Goal: Task Accomplishment & Management: Use online tool/utility

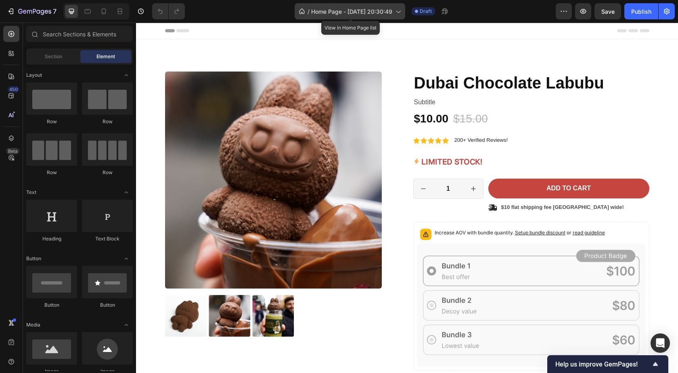
click at [399, 10] on icon at bounding box center [398, 11] width 8 height 8
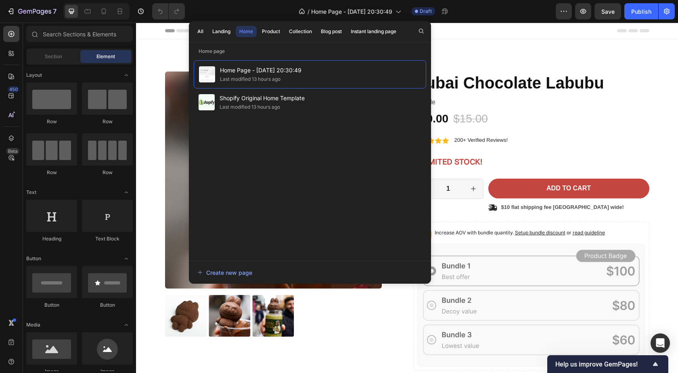
drag, startPoint x: 399, startPoint y: 96, endPoint x: 482, endPoint y: 38, distance: 101.1
click at [482, 38] on div "Header" at bounding box center [407, 31] width 484 height 16
click at [562, 12] on icon "button" at bounding box center [564, 11] width 8 height 8
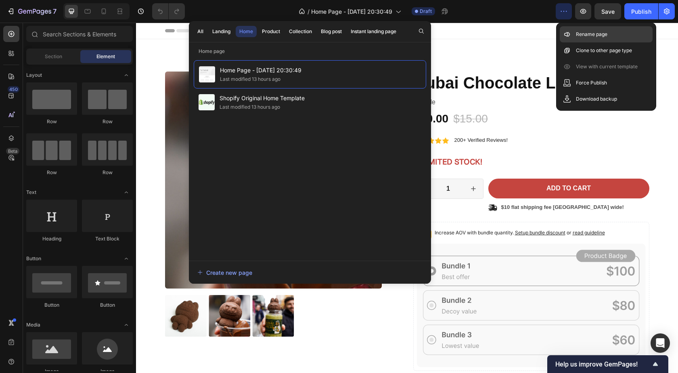
click at [592, 36] on p "Rename page" at bounding box center [591, 34] width 31 height 8
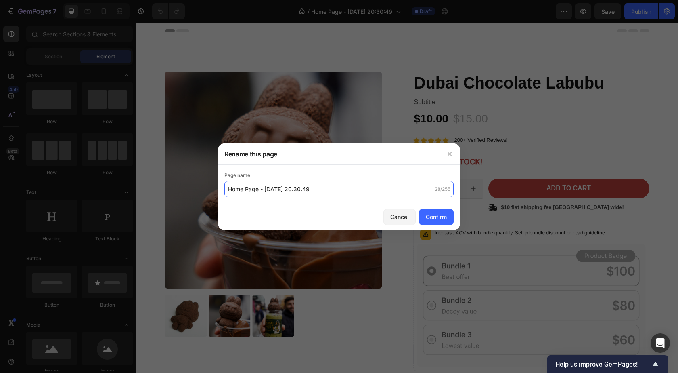
click at [316, 193] on input "Home Page - [DATE] 20:30:49" at bounding box center [338, 189] width 229 height 16
click at [316, 193] on input "Home Page - Sep 27, 20:30:49" at bounding box center [338, 189] width 229 height 16
type input "Labubu Product Page"
click at [431, 219] on div "Confirm" at bounding box center [436, 216] width 21 height 8
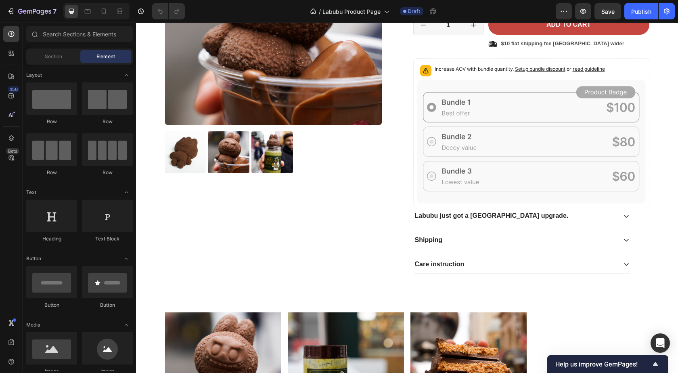
scroll to position [145, 0]
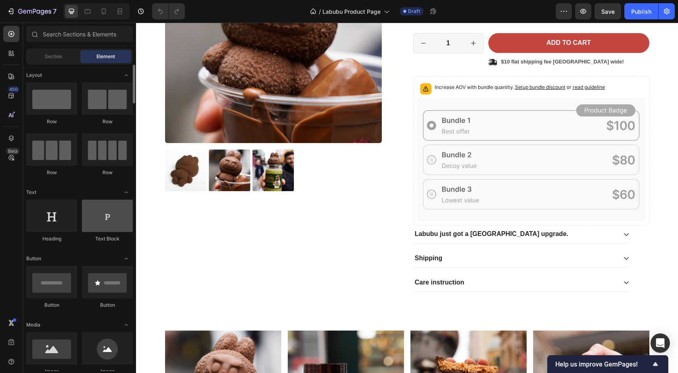
click at [113, 218] on div at bounding box center [107, 215] width 51 height 32
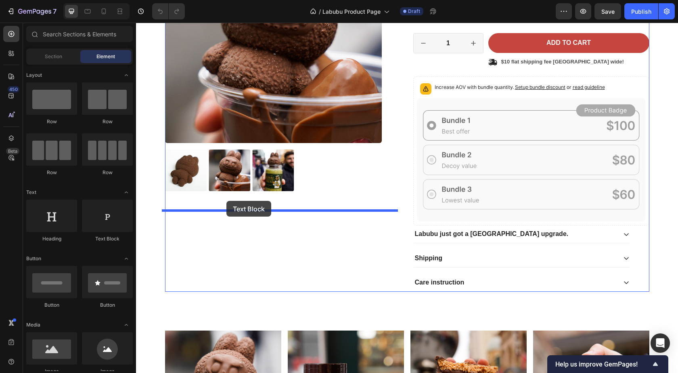
drag, startPoint x: 244, startPoint y: 238, endPoint x: 226, endPoint y: 201, distance: 41.2
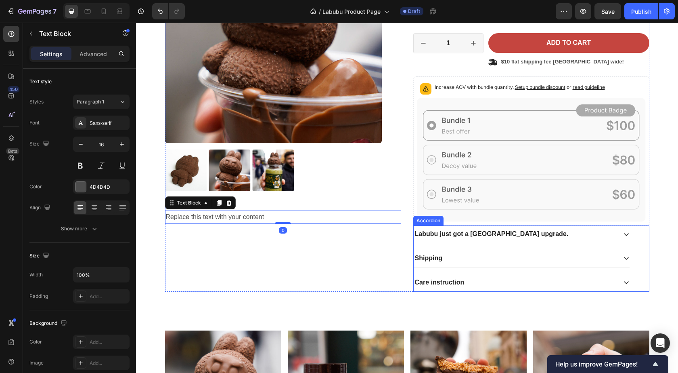
click at [524, 233] on div "Labubu just got a Dubai upgrade." at bounding box center [515, 234] width 203 height 11
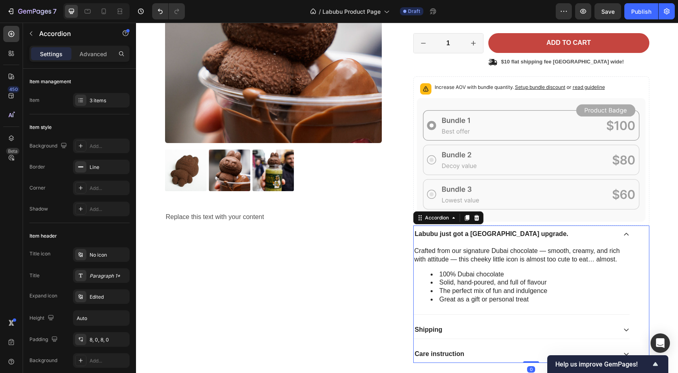
click at [449, 234] on strong "Labubu just got a Dubai upgrade." at bounding box center [492, 233] width 154 height 7
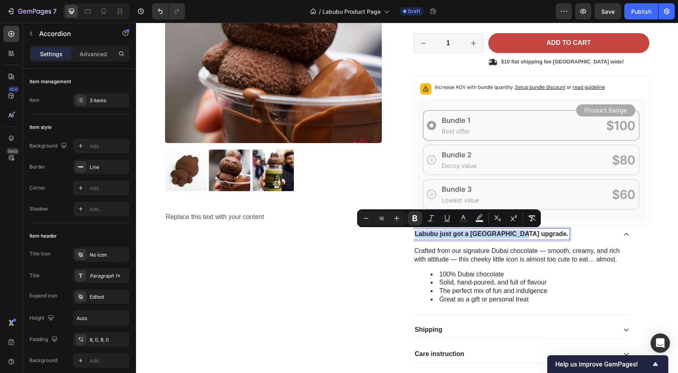
click at [449, 234] on strong "Labubu just got a Dubai upgrade." at bounding box center [492, 233] width 154 height 7
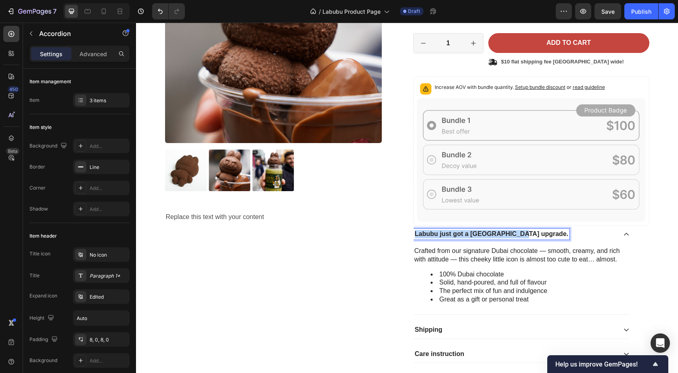
click at [449, 234] on strong "Labubu just got a Dubai upgrade." at bounding box center [492, 233] width 154 height 7
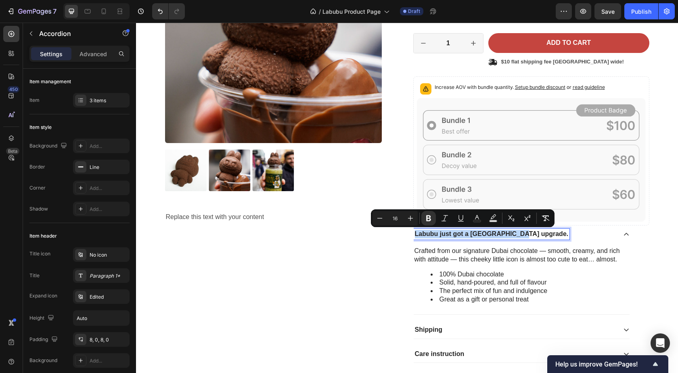
copy strong "Labubu just got a Dubai upgrade."
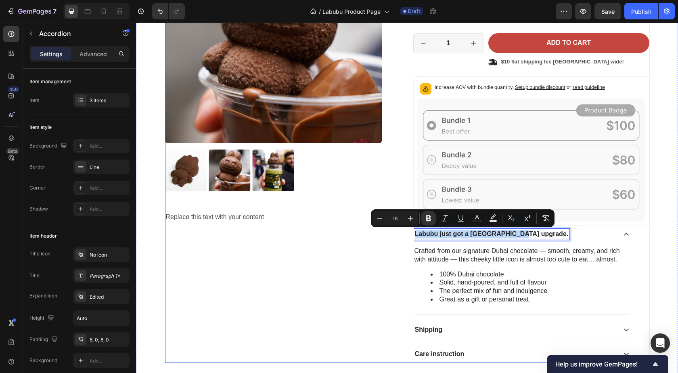
click at [353, 238] on div "Product Images Replace this text with your content Text Block" at bounding box center [283, 144] width 236 height 436
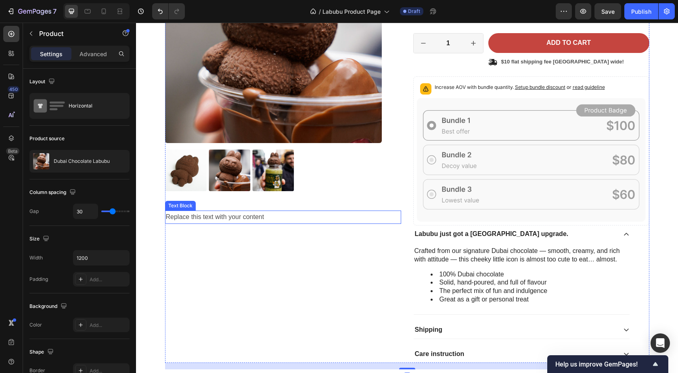
click at [234, 215] on div "Replace this text with your content" at bounding box center [283, 216] width 236 height 13
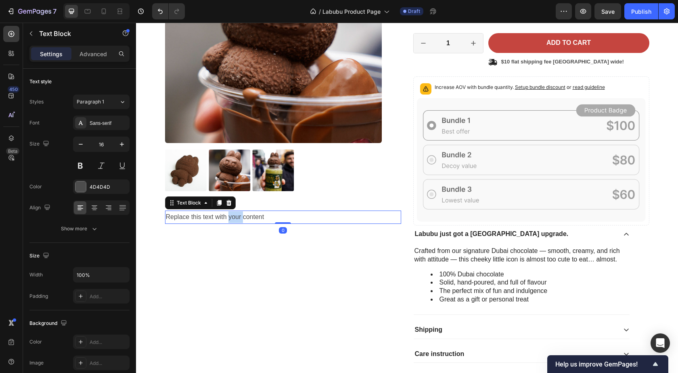
click at [234, 215] on div "Replace this text with your content" at bounding box center [283, 216] width 236 height 13
click at [234, 215] on p "Replace this text with your content" at bounding box center [283, 217] width 235 height 12
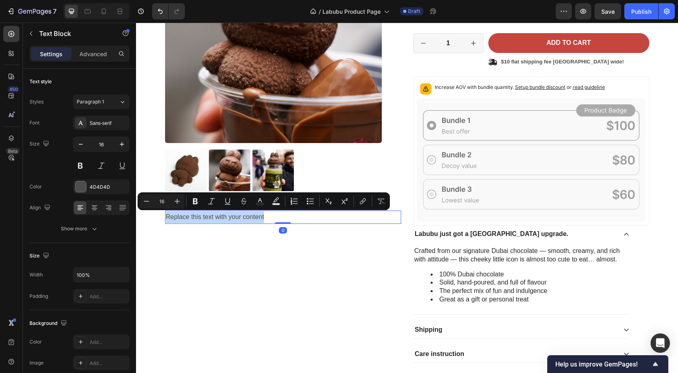
click at [234, 215] on p "Replace this text with your content" at bounding box center [283, 217] width 235 height 12
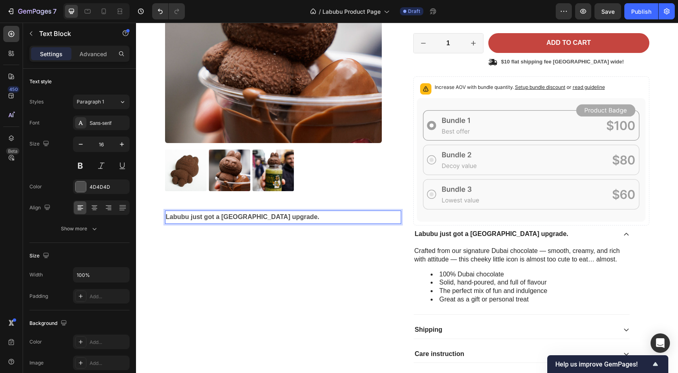
click at [165, 273] on div "Product Images Labubu just got a Dubai upgrade. Text Block 0" at bounding box center [283, 144] width 236 height 436
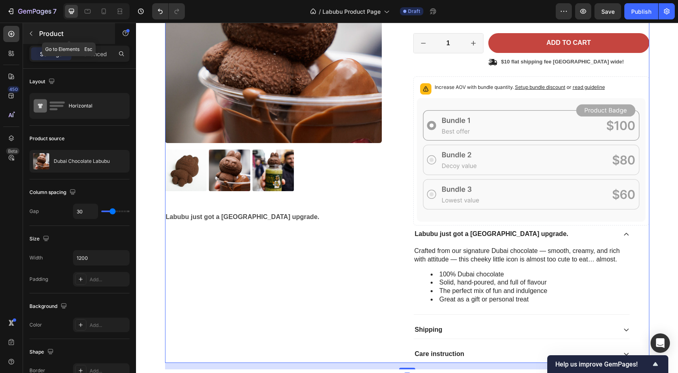
click at [30, 29] on button "button" at bounding box center [31, 33] width 13 height 13
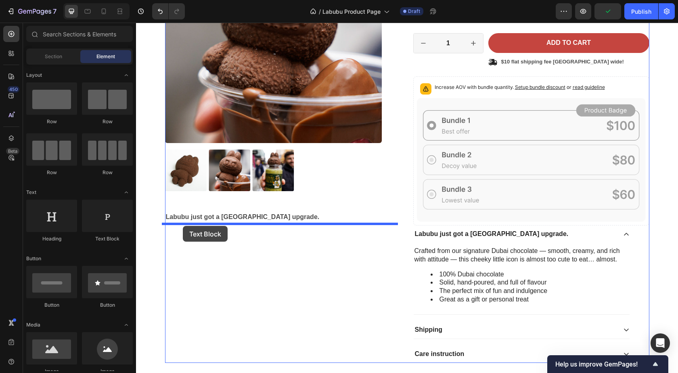
drag, startPoint x: 247, startPoint y: 242, endPoint x: 183, endPoint y: 226, distance: 66.3
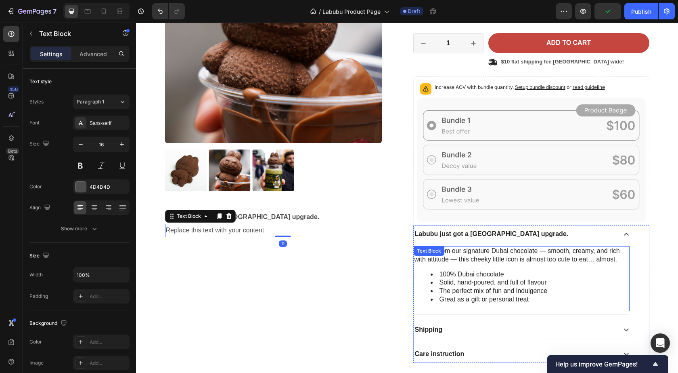
click at [479, 268] on div "Crafted from our signature Dubai chocolate — smooth, creamy, and rich with atti…" at bounding box center [522, 278] width 216 height 65
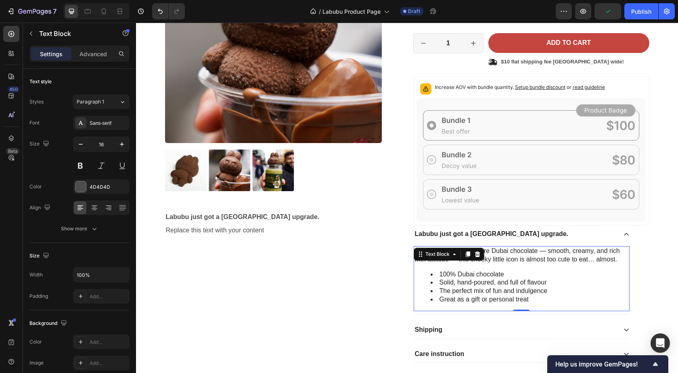
click at [478, 269] on div "Crafted from our signature Dubai chocolate — smooth, creamy, and rich with atti…" at bounding box center [522, 278] width 216 height 65
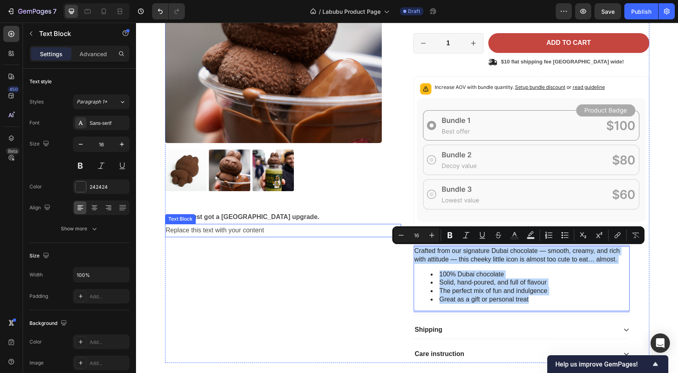
click at [251, 231] on div "Replace this text with your content" at bounding box center [283, 230] width 236 height 13
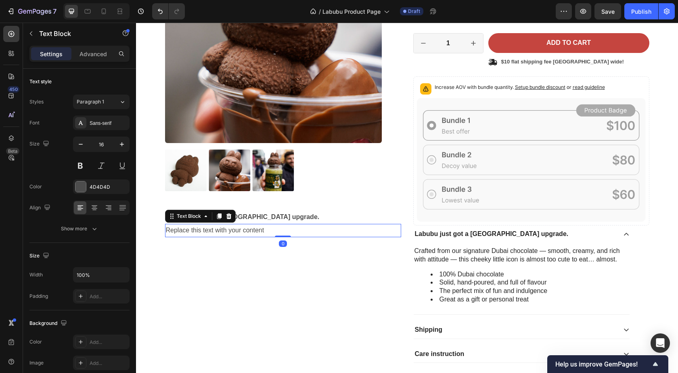
click at [251, 231] on div "Replace this text with your content" at bounding box center [283, 230] width 236 height 13
click at [251, 231] on p "Replace this text with your content" at bounding box center [283, 230] width 235 height 12
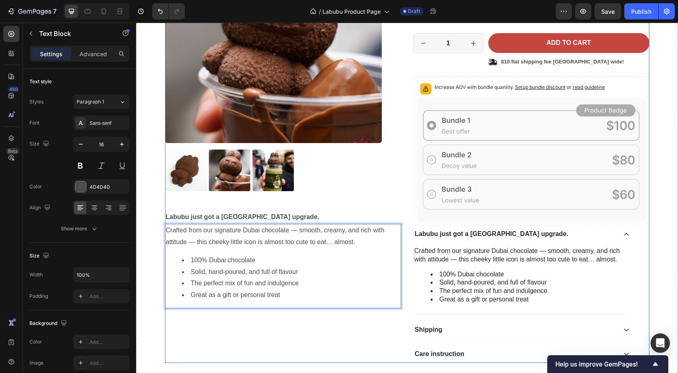
click at [388, 197] on div "Product Images Labubu just got a Dubai upgrade. Text Block Crafted from our sig…" at bounding box center [283, 144] width 236 height 436
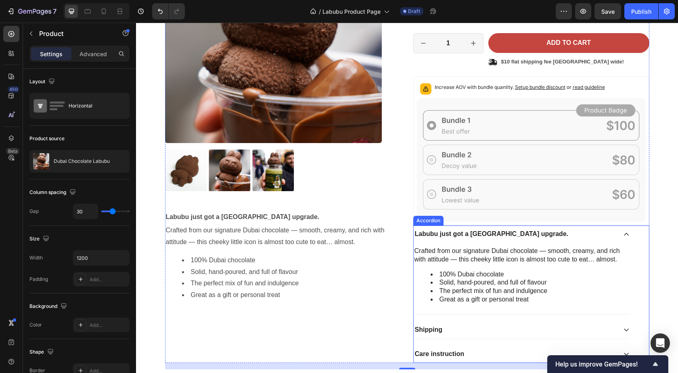
click at [436, 236] on strong "Labubu just got a Dubai upgrade." at bounding box center [492, 233] width 154 height 7
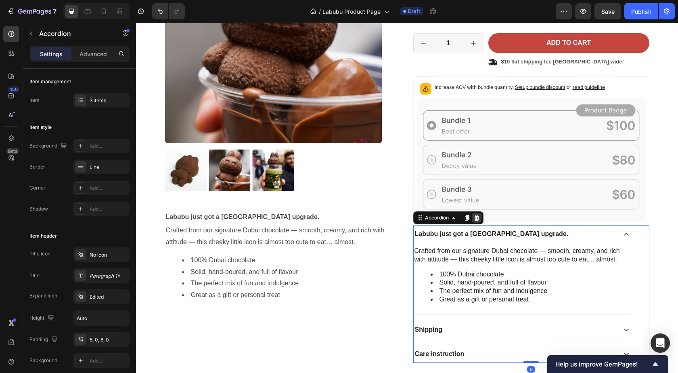
click at [474, 219] on icon at bounding box center [477, 217] width 6 height 6
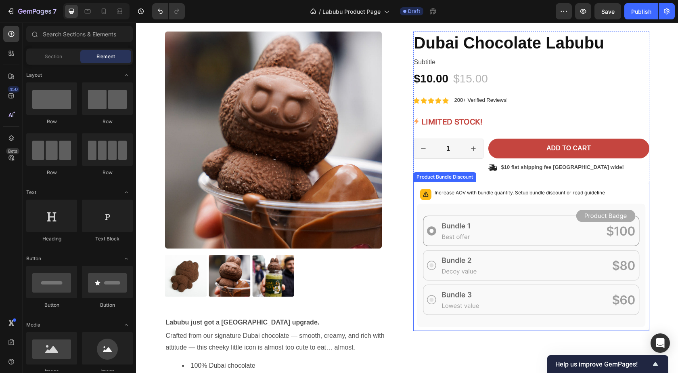
scroll to position [67, 0]
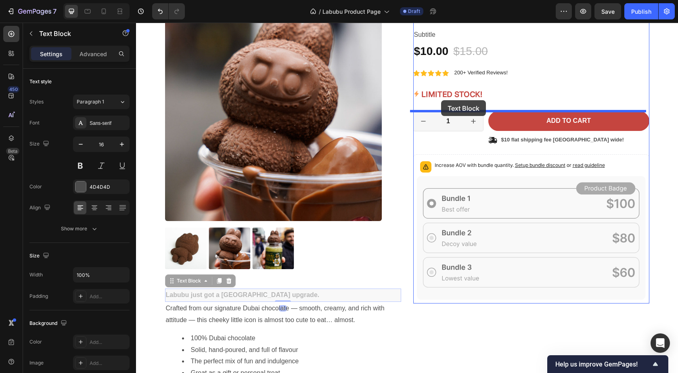
drag, startPoint x: 184, startPoint y: 286, endPoint x: 441, endPoint y: 100, distance: 317.5
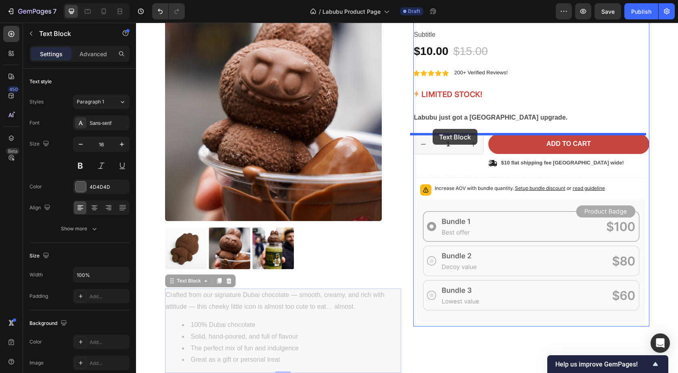
drag, startPoint x: 188, startPoint y: 282, endPoint x: 433, endPoint y: 129, distance: 288.6
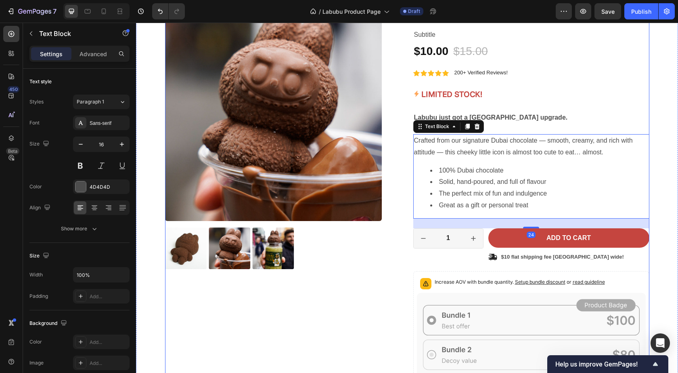
click at [390, 305] on div "Product Images" at bounding box center [283, 212] width 236 height 416
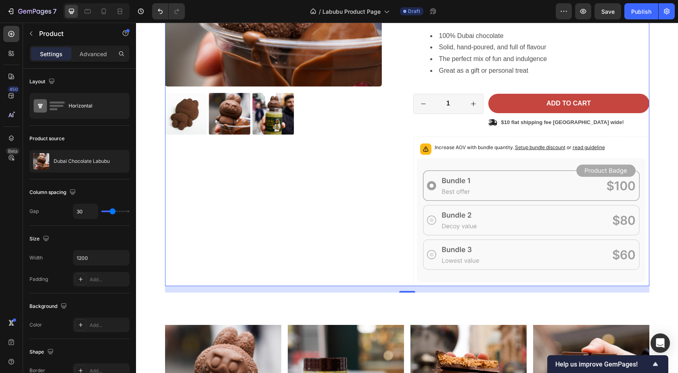
scroll to position [0, 0]
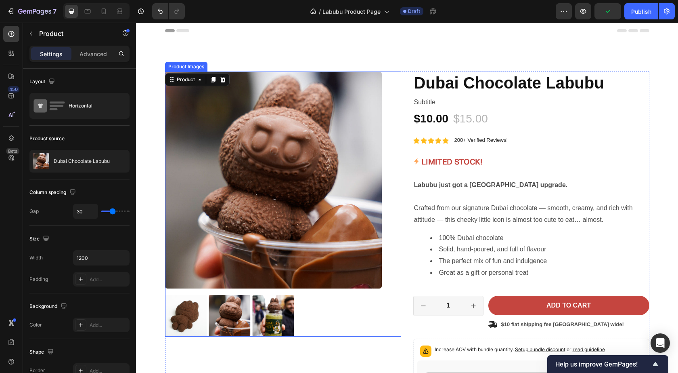
click at [303, 303] on div at bounding box center [273, 316] width 217 height 42
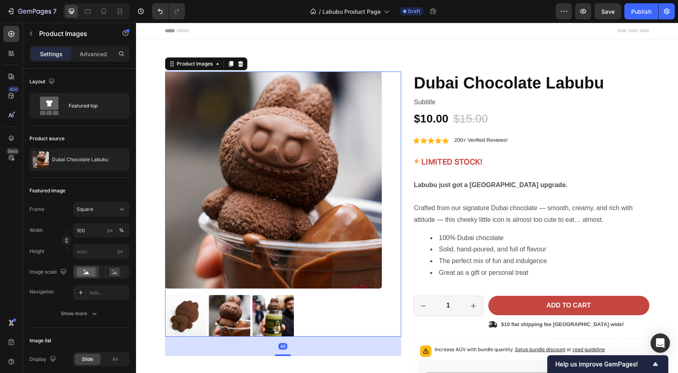
click at [215, 168] on img at bounding box center [273, 179] width 217 height 217
click at [214, 63] on icon at bounding box center [217, 64] width 6 height 6
click at [216, 63] on icon at bounding box center [217, 64] width 2 height 2
click at [216, 65] on icon at bounding box center [217, 64] width 2 height 2
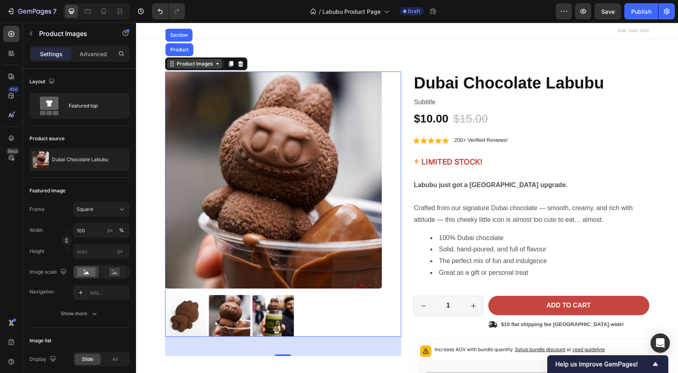
click at [214, 65] on icon at bounding box center [217, 64] width 6 height 6
click at [216, 65] on icon at bounding box center [217, 64] width 2 height 2
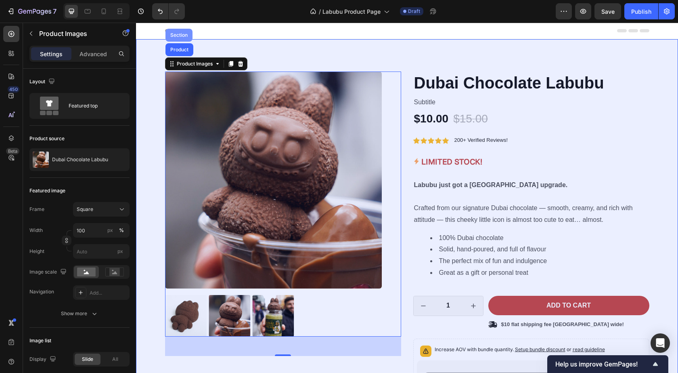
click at [182, 37] on div "Section" at bounding box center [179, 35] width 21 height 5
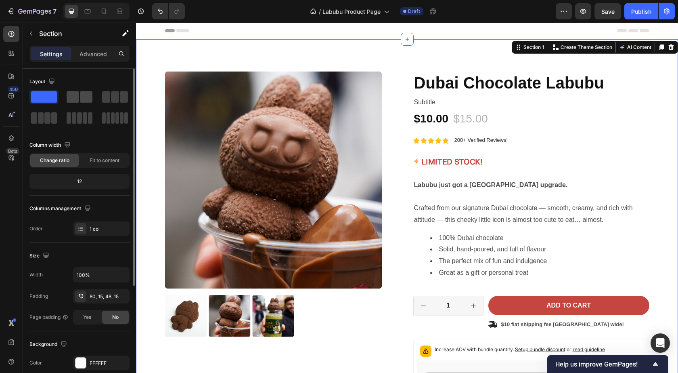
click at [70, 100] on span at bounding box center [73, 96] width 13 height 11
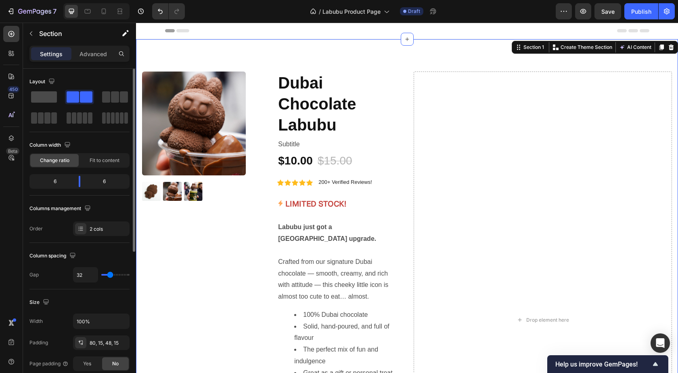
click at [33, 101] on span at bounding box center [44, 96] width 26 height 11
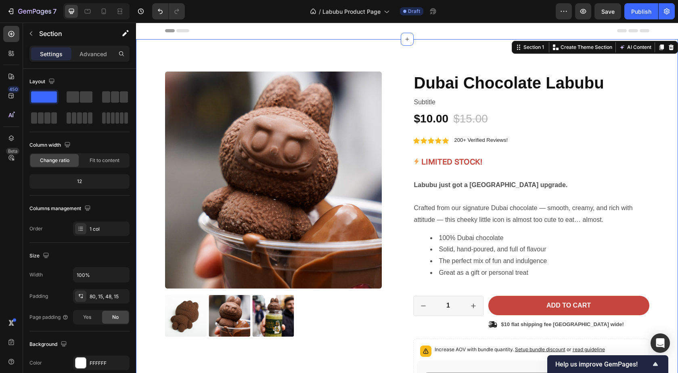
click at [217, 118] on img at bounding box center [273, 179] width 217 height 217
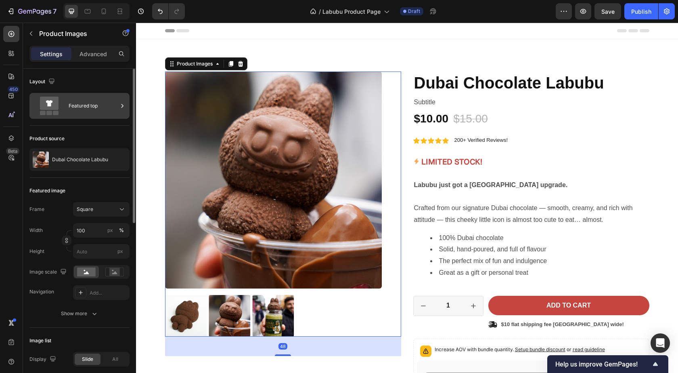
click at [73, 103] on div "Featured top" at bounding box center [93, 105] width 49 height 19
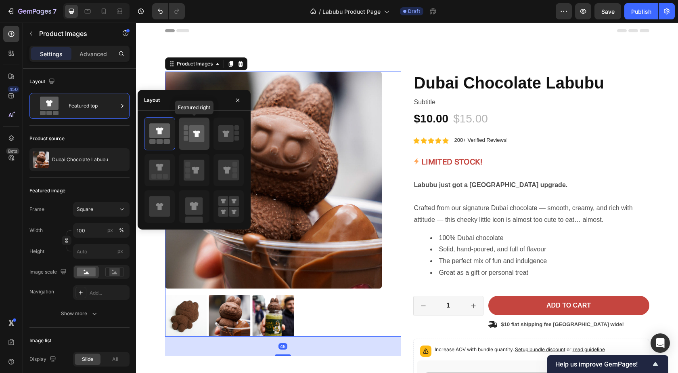
click at [189, 126] on icon at bounding box center [194, 133] width 21 height 23
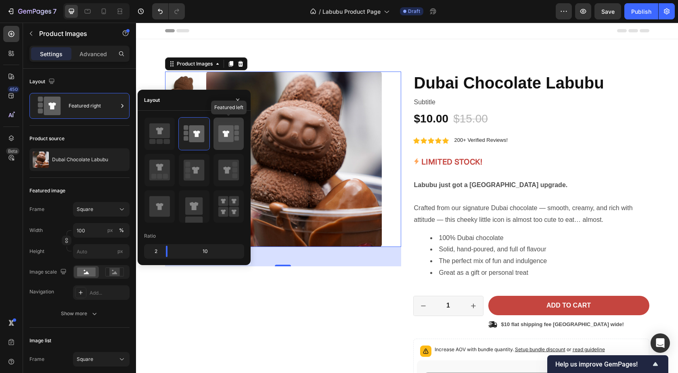
click at [228, 132] on icon at bounding box center [225, 133] width 7 height 6
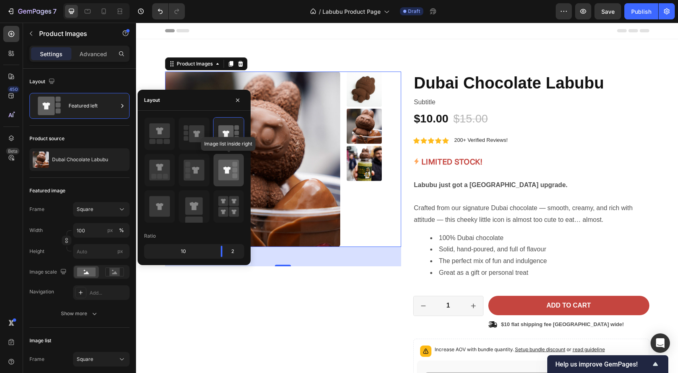
click at [229, 175] on icon at bounding box center [228, 169] width 21 height 21
type input "20"
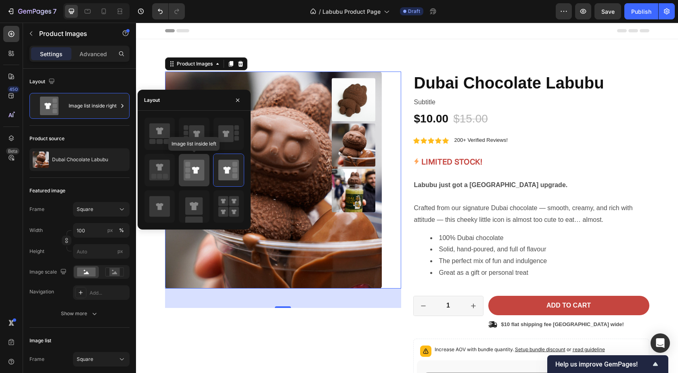
click at [197, 176] on icon at bounding box center [194, 169] width 21 height 21
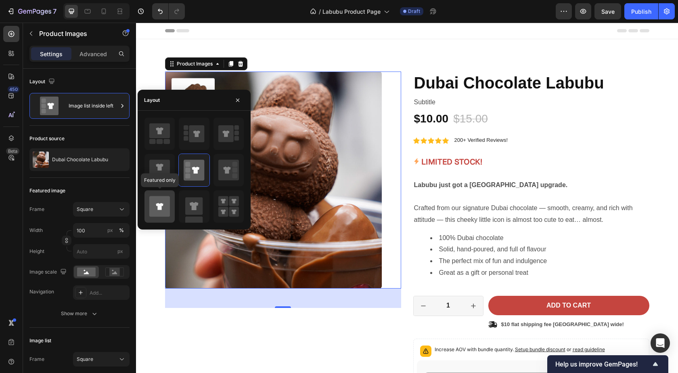
click at [167, 206] on icon at bounding box center [159, 206] width 21 height 21
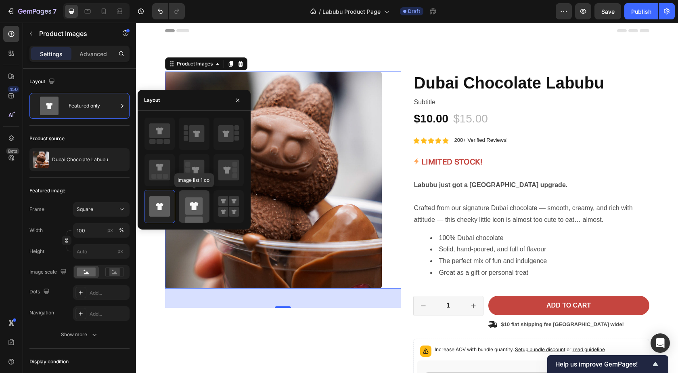
click at [193, 206] on icon at bounding box center [194, 206] width 9 height 8
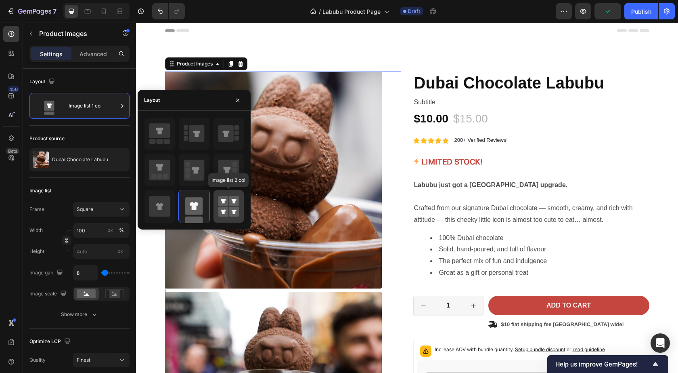
click at [226, 207] on rect at bounding box center [223, 212] width 10 height 10
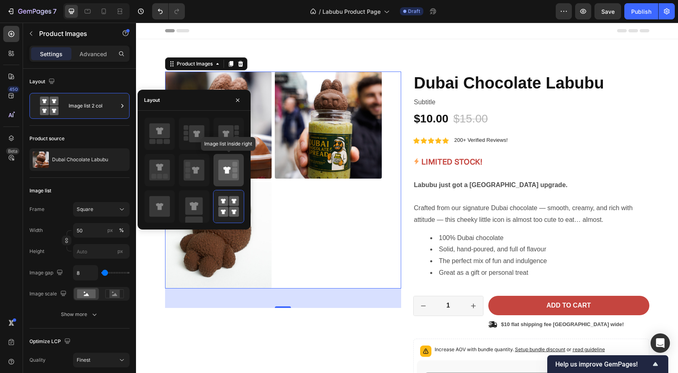
click at [216, 172] on div at bounding box center [229, 170] width 30 height 32
type input "100"
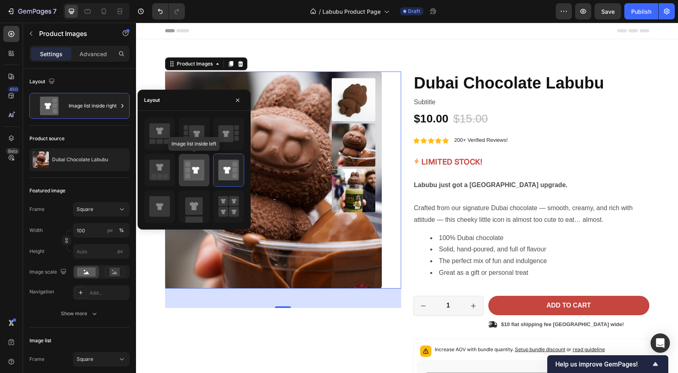
click at [199, 172] on icon at bounding box center [194, 169] width 21 height 21
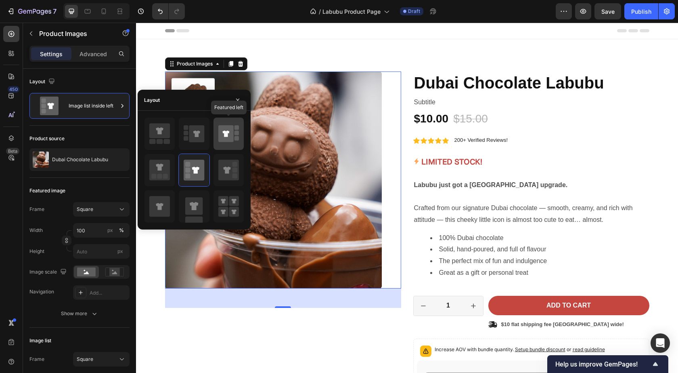
click at [218, 130] on icon at bounding box center [225, 133] width 15 height 17
type input "100"
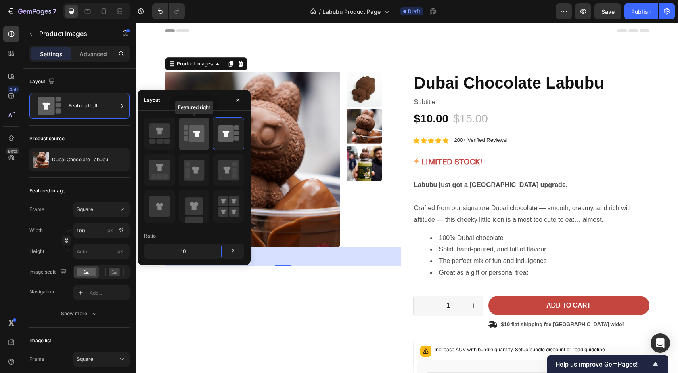
click at [201, 130] on icon at bounding box center [196, 133] width 15 height 17
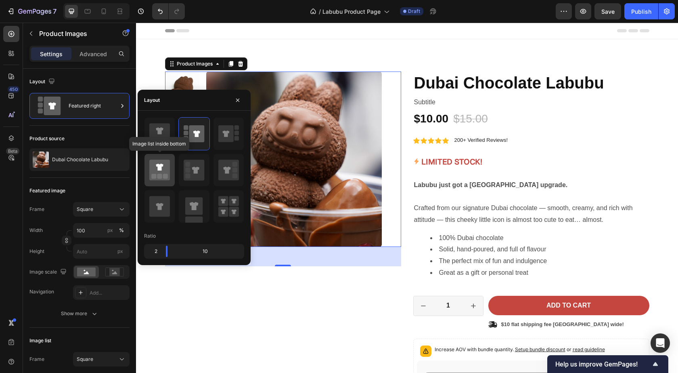
click at [172, 163] on div at bounding box center [160, 170] width 30 height 32
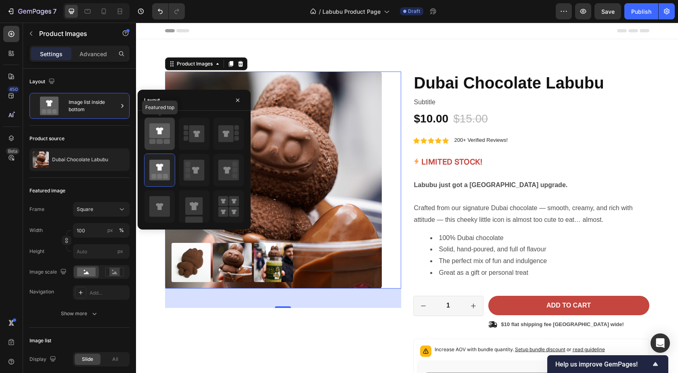
click at [162, 130] on icon at bounding box center [159, 130] width 7 height 7
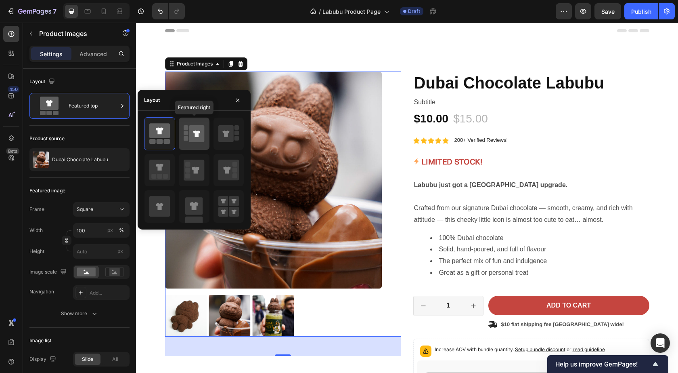
click at [195, 133] on icon at bounding box center [196, 133] width 7 height 6
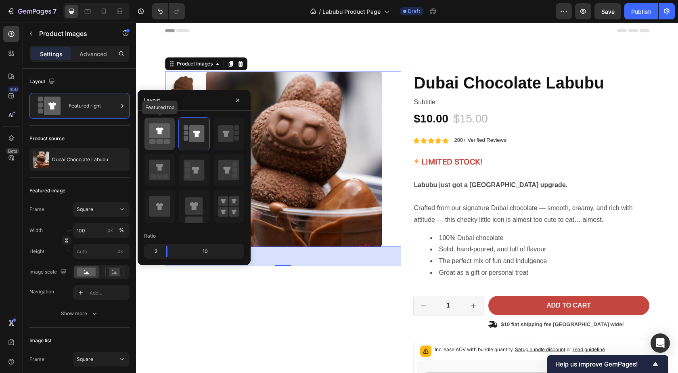
click at [156, 133] on icon at bounding box center [159, 130] width 21 height 15
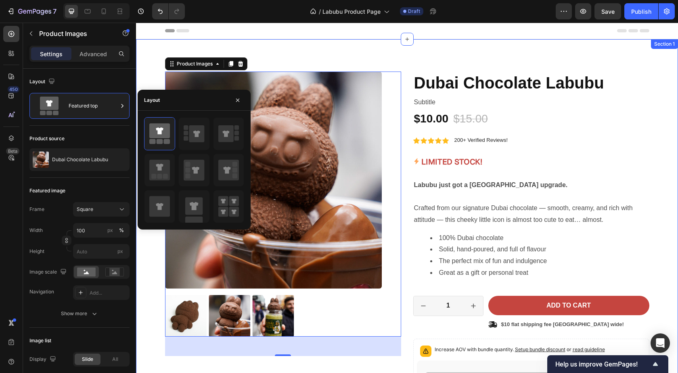
click at [381, 48] on div "Product Images 48 Icon Icon Icon Icon Icon Icon List 2500+ Happy Customers! Tex…" at bounding box center [407, 276] width 542 height 474
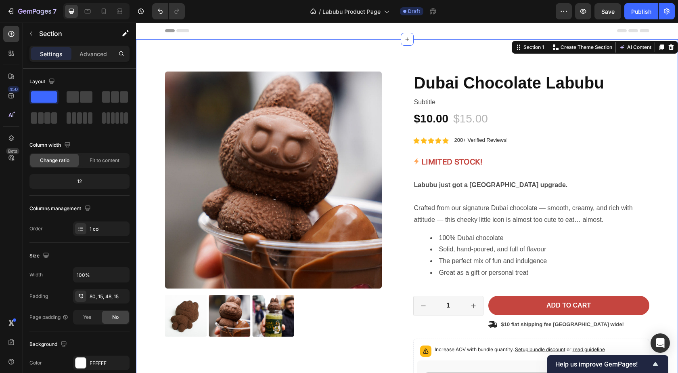
click at [446, 60] on div "Product Images Icon Icon Icon Icon Icon Icon List 2500+ Happy Customers! Text B…" at bounding box center [407, 276] width 542 height 474
click at [404, 41] on icon at bounding box center [407, 39] width 6 height 6
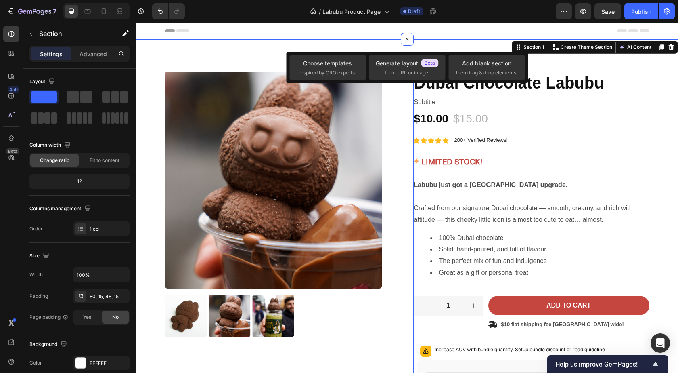
click at [648, 136] on div "Product Images Icon Icon Icon Icon Icon Icon List 2500+ Happy Customers! Text B…" at bounding box center [407, 282] width 530 height 423
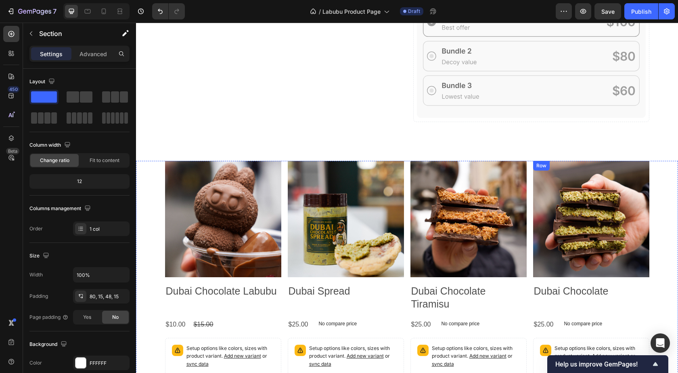
scroll to position [331, 0]
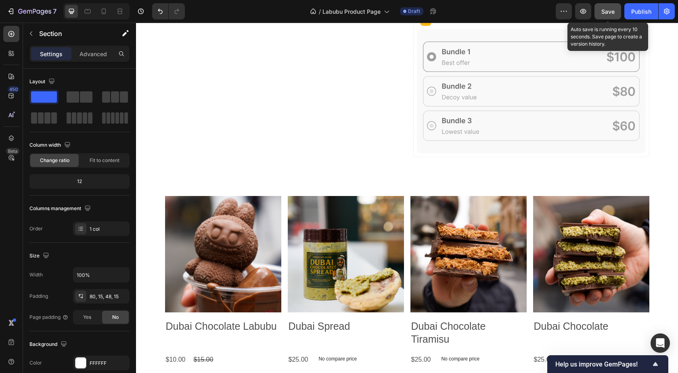
click at [602, 11] on span "Save" at bounding box center [608, 11] width 13 height 7
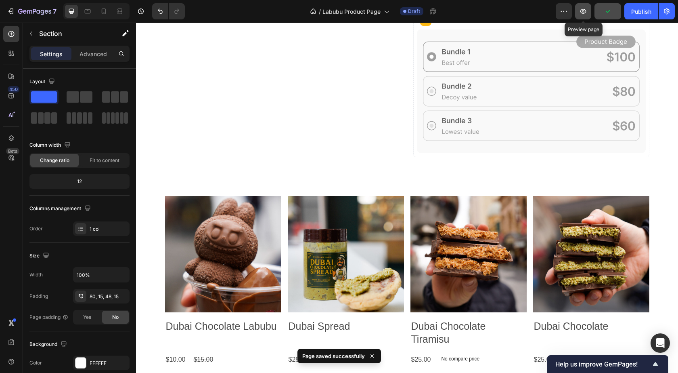
click at [581, 8] on icon "button" at bounding box center [583, 11] width 8 height 8
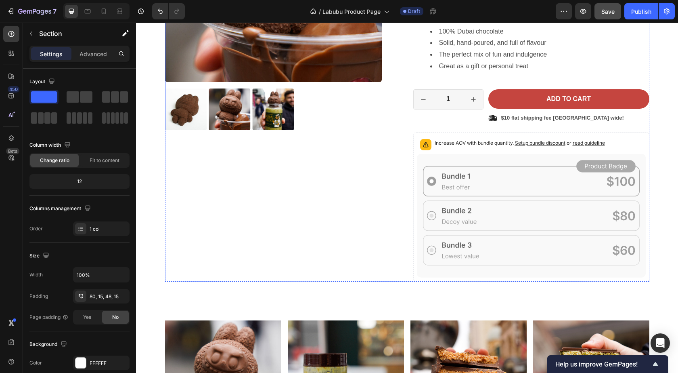
scroll to position [196, 0]
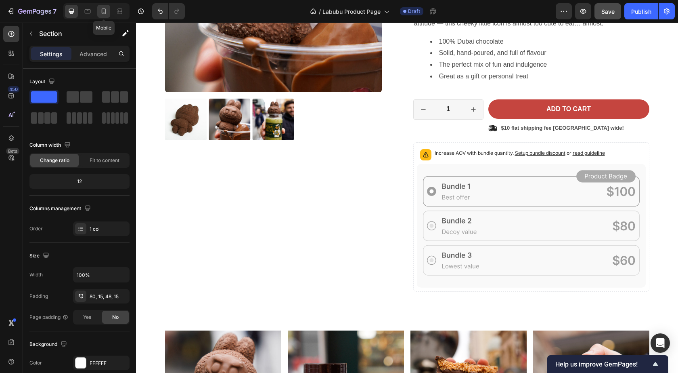
click at [105, 13] on icon at bounding box center [104, 11] width 4 height 6
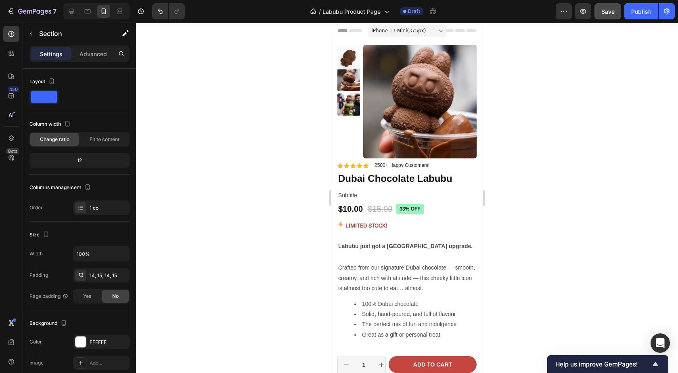
click at [438, 28] on div "iPhone 13 Mini ( 375 px)" at bounding box center [407, 31] width 78 height 12
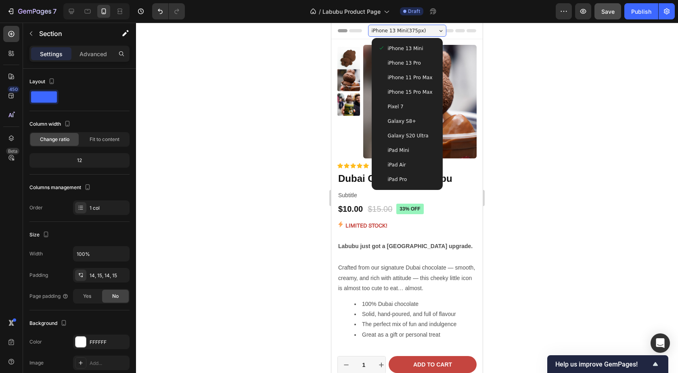
click at [419, 96] on div "iPhone 15 Pro Max" at bounding box center [407, 92] width 65 height 15
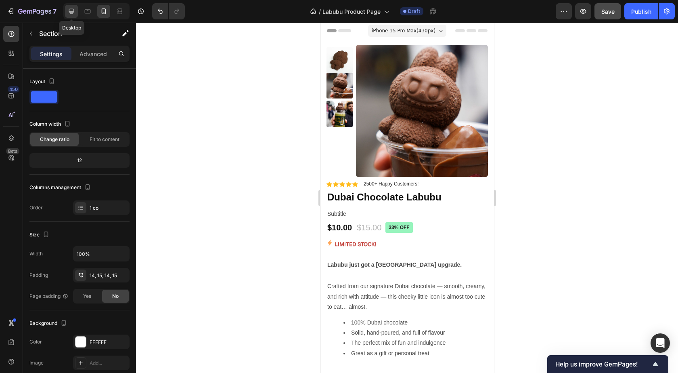
click at [75, 12] on icon at bounding box center [71, 11] width 8 height 8
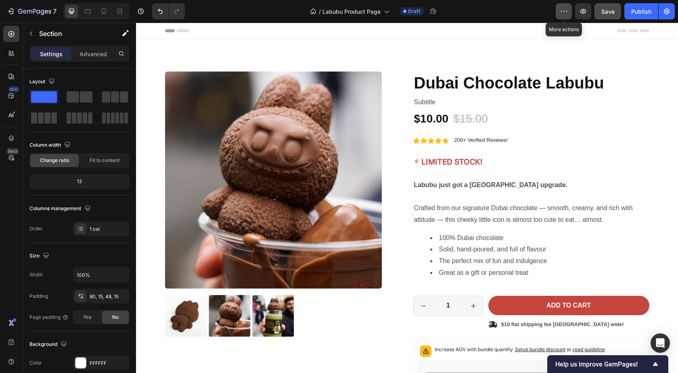
click at [562, 16] on button "button" at bounding box center [564, 11] width 16 height 16
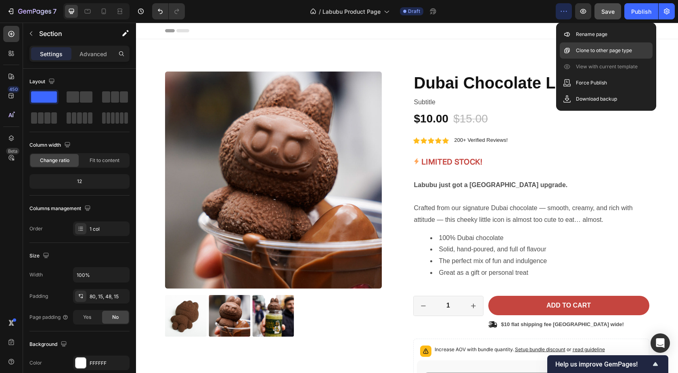
click at [600, 52] on p "Clone to other page type" at bounding box center [604, 50] width 56 height 8
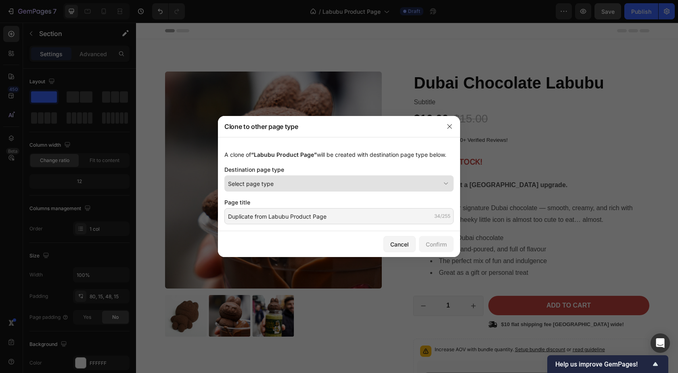
click at [283, 187] on div "Select page type" at bounding box center [334, 183] width 212 height 8
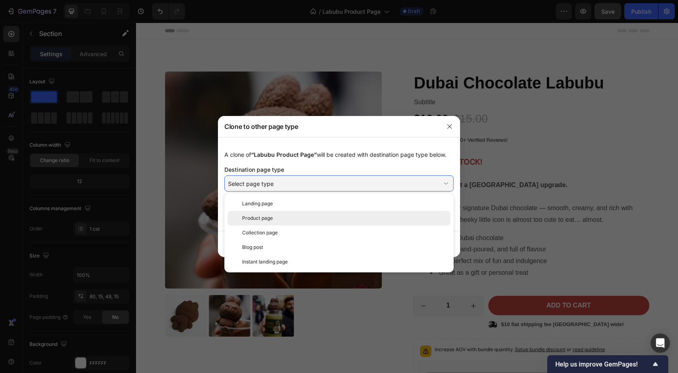
click at [283, 216] on div "Product page" at bounding box center [344, 217] width 205 height 7
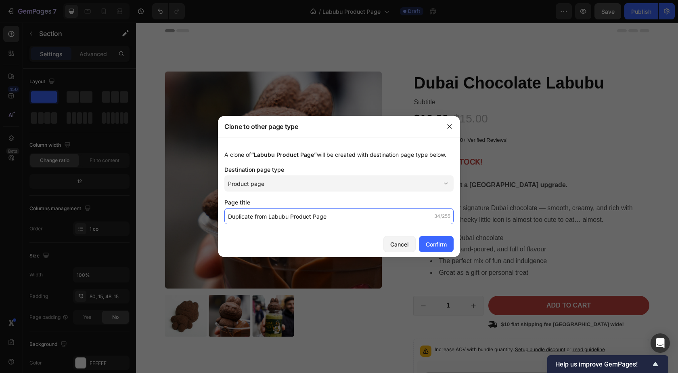
click at [283, 217] on input "Duplicate from Labubu Product Page" at bounding box center [338, 216] width 229 height 16
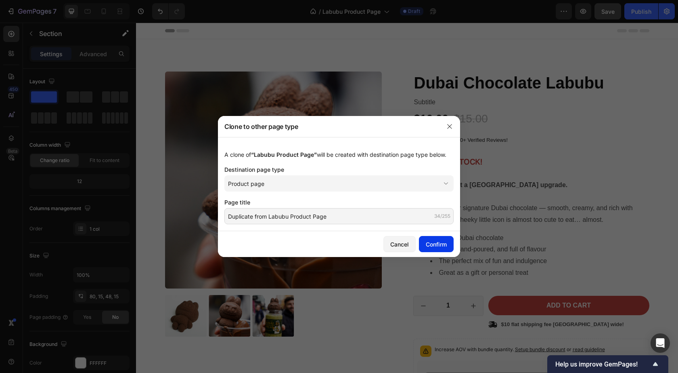
click at [442, 245] on div "Confirm" at bounding box center [436, 244] width 21 height 8
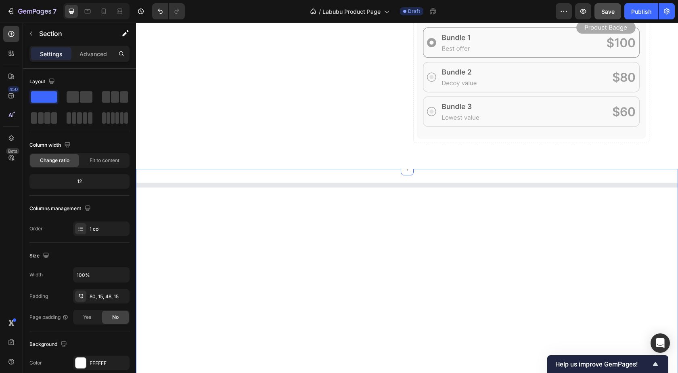
scroll to position [336, 0]
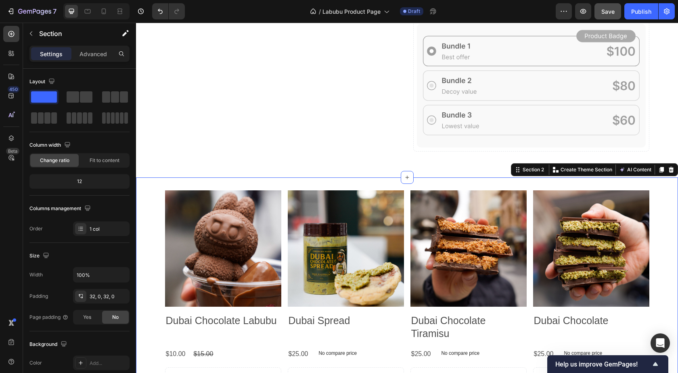
click at [327, 184] on div "Product Images Dubai Chocolate Labubu Product Title $10.00 Product Price Produc…" at bounding box center [407, 315] width 542 height 276
click at [660, 167] on icon at bounding box center [662, 170] width 4 height 6
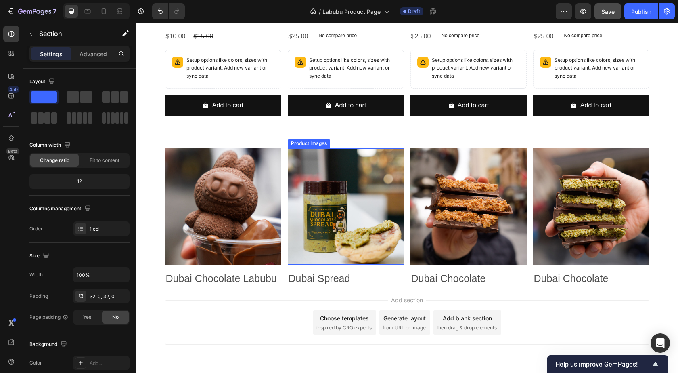
scroll to position [614, 0]
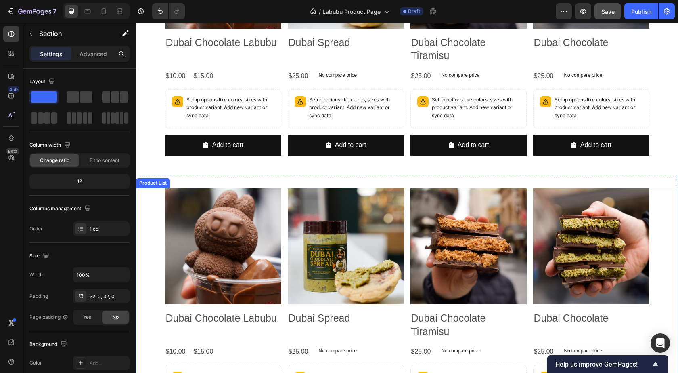
click at [651, 194] on div "Product Images Dubai Chocolate Labubu Product Title $10.00 Product Price Produc…" at bounding box center [407, 313] width 542 height 250
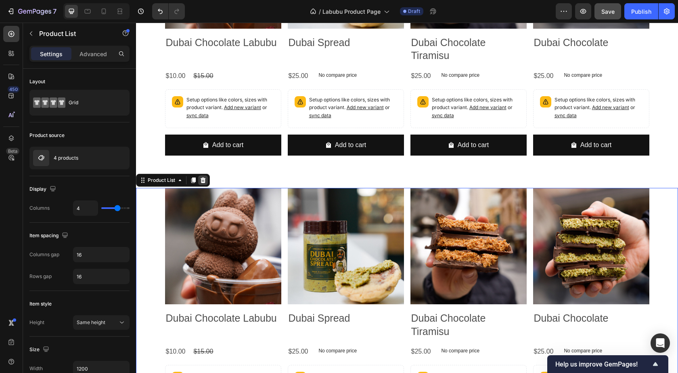
click at [208, 178] on div at bounding box center [203, 180] width 10 height 10
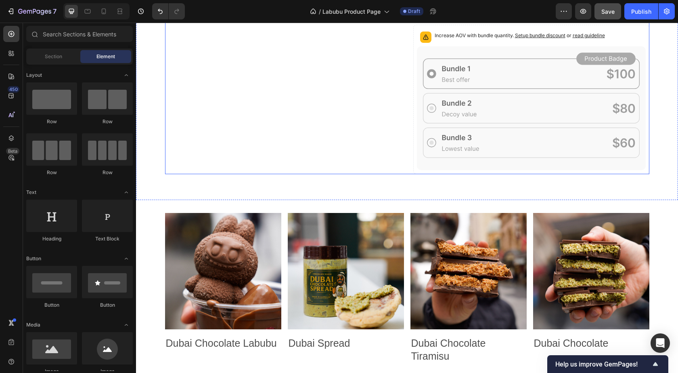
scroll to position [313, 0]
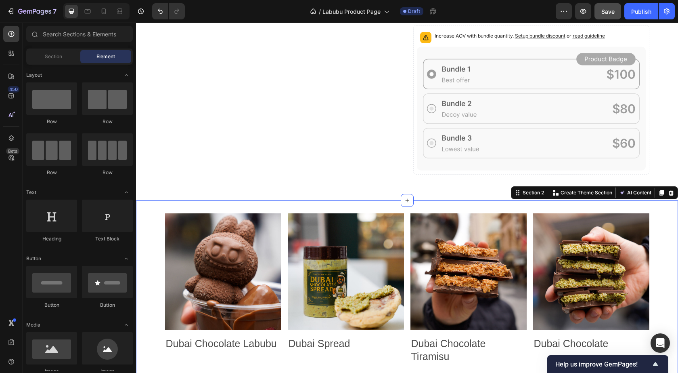
click at [228, 210] on div "Product Images Dubai Chocolate Labubu Product Title $10.00 Product Price Produc…" at bounding box center [407, 338] width 542 height 276
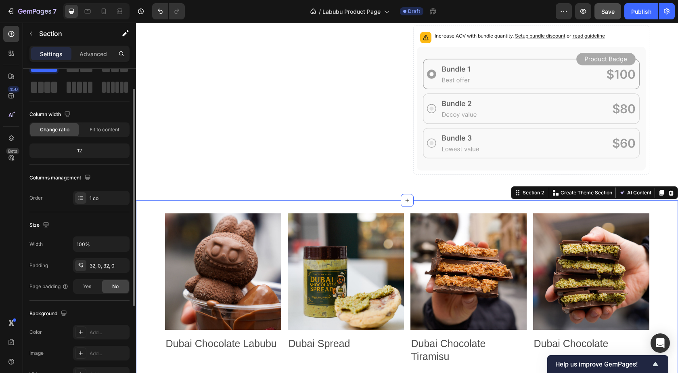
scroll to position [0, 0]
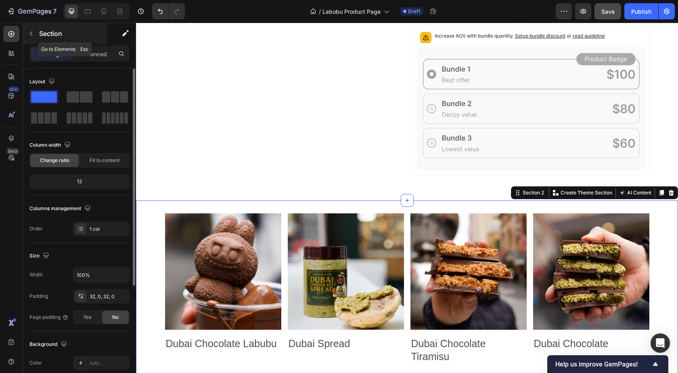
click at [36, 31] on button "button" at bounding box center [31, 33] width 13 height 13
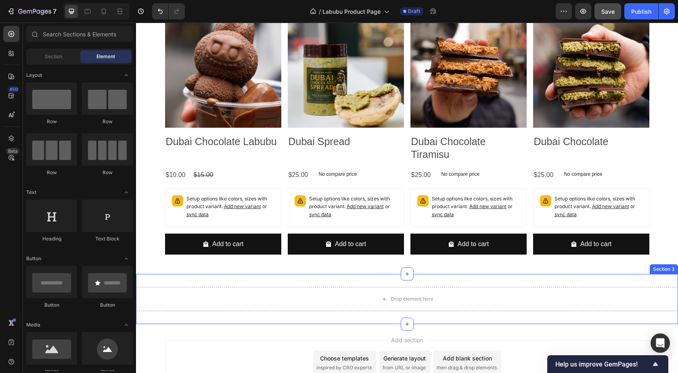
scroll to position [448, 0]
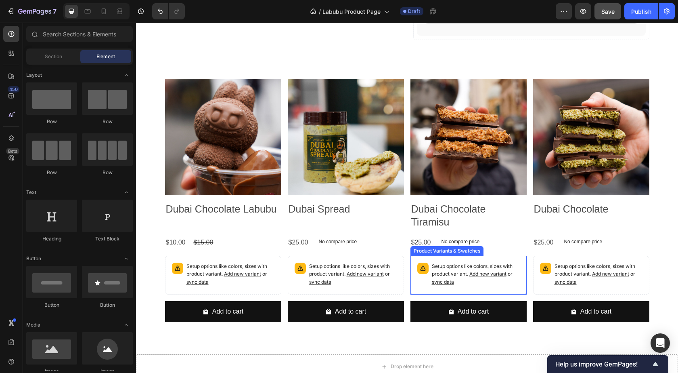
click at [455, 260] on div "Setup options like colors, sizes with product variant. Add new variant or sync …" at bounding box center [468, 274] width 109 height 31
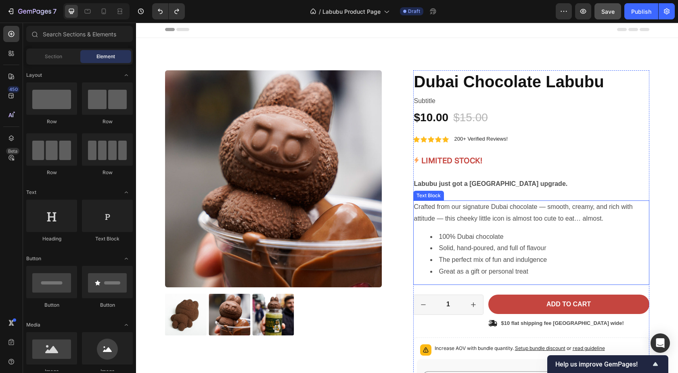
scroll to position [0, 0]
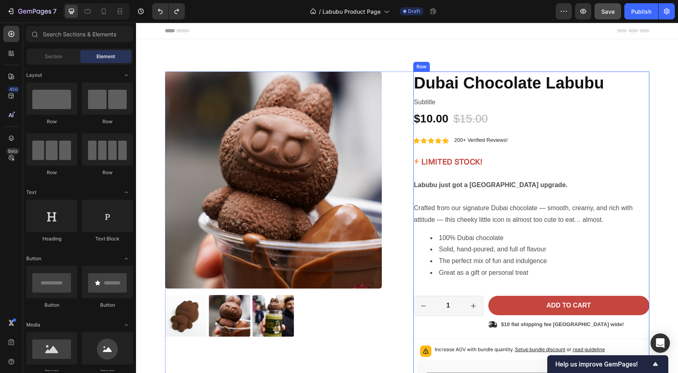
click at [462, 200] on div "Icon Icon Icon Icon Icon Icon List 2500+ Happy Customers! Text Block Row Dubai …" at bounding box center [531, 279] width 236 height 416
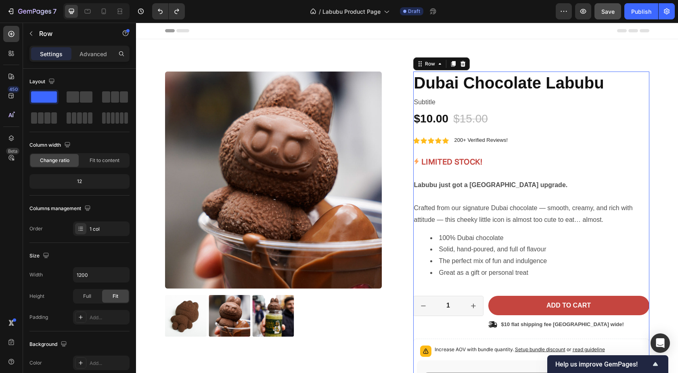
click at [462, 228] on div "Crafted from our signature Dubai chocolate — smooth, creamy, and rich with atti…" at bounding box center [531, 243] width 236 height 84
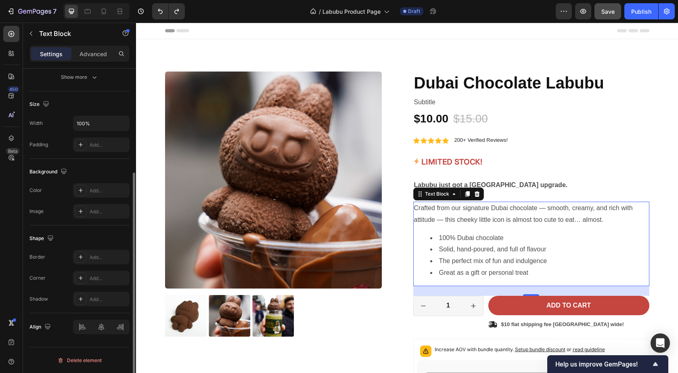
scroll to position [84, 0]
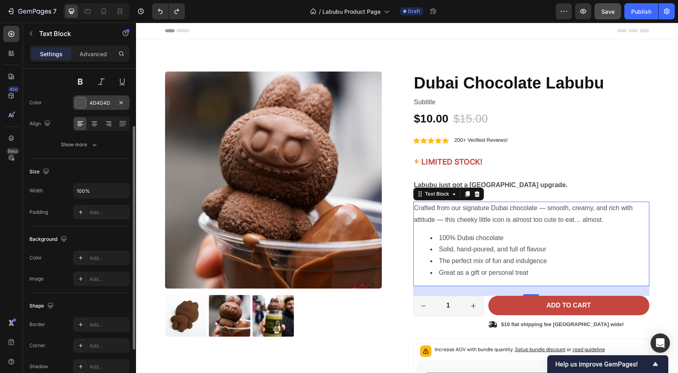
click at [80, 99] on div at bounding box center [80, 102] width 10 height 10
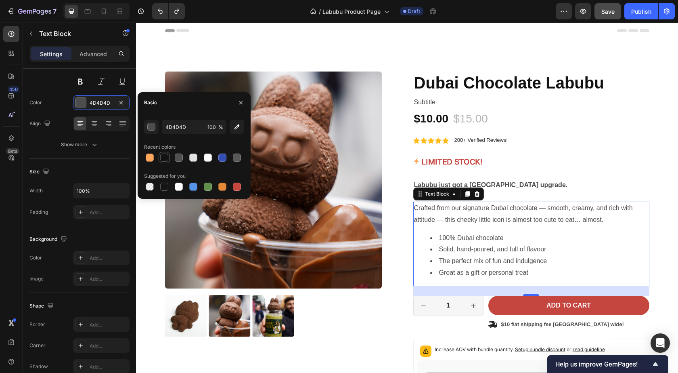
click at [166, 155] on div at bounding box center [164, 157] width 8 height 8
type input "121212"
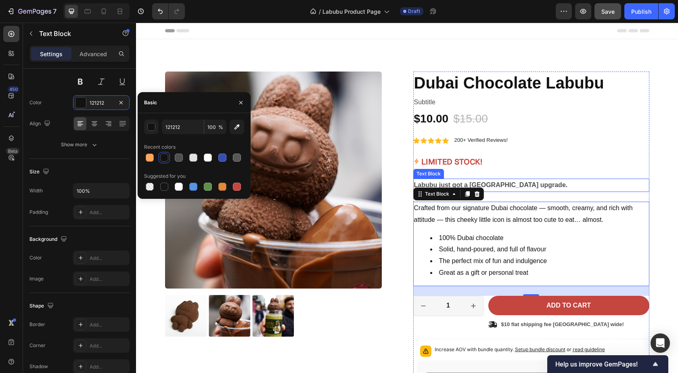
click at [538, 159] on div "LIMITED STOCK!" at bounding box center [531, 161] width 236 height 15
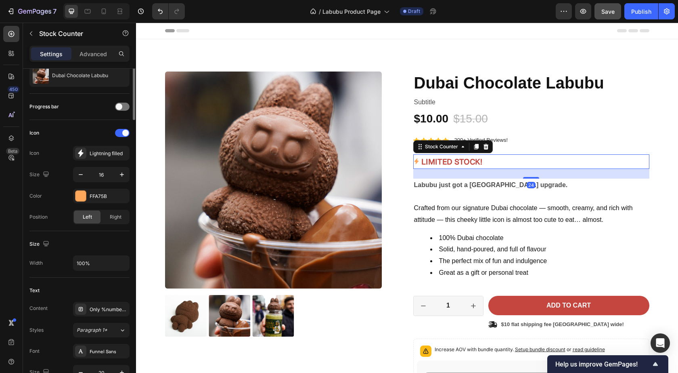
scroll to position [0, 0]
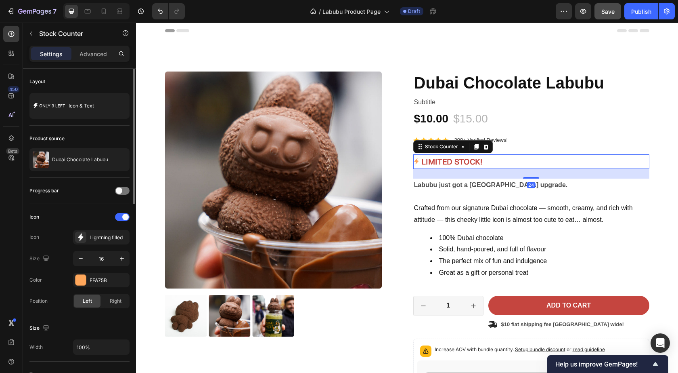
click at [595, 177] on div "24" at bounding box center [531, 174] width 236 height 10
click at [596, 183] on p "Labubu just got a [GEOGRAPHIC_DATA] upgrade." at bounding box center [531, 185] width 235 height 12
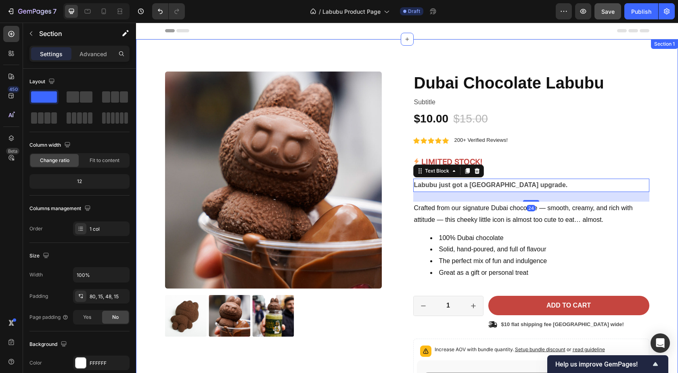
click at [653, 181] on div "Product Images Icon Icon Icon Icon Icon Icon List 2500+ Happy Customers! Text B…" at bounding box center [407, 282] width 530 height 423
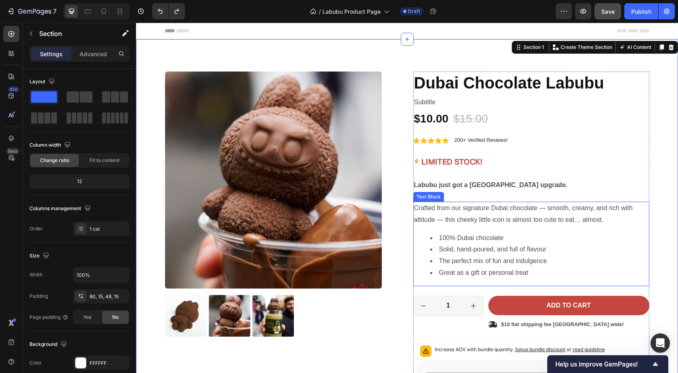
click at [471, 229] on div "Crafted from our signature Dubai chocolate — smooth, creamy, and rich with atti…" at bounding box center [531, 243] width 236 height 84
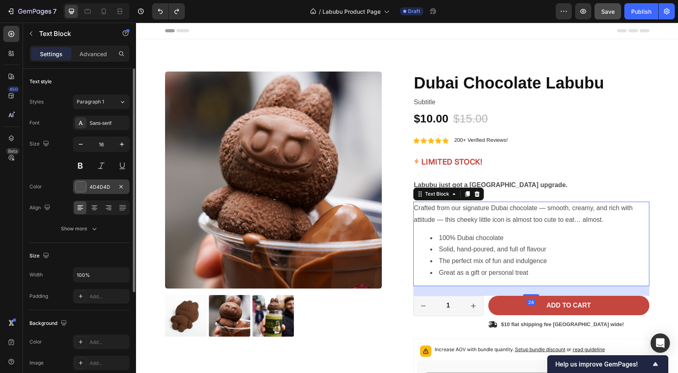
click at [100, 185] on div "4D4D4D" at bounding box center [101, 186] width 23 height 7
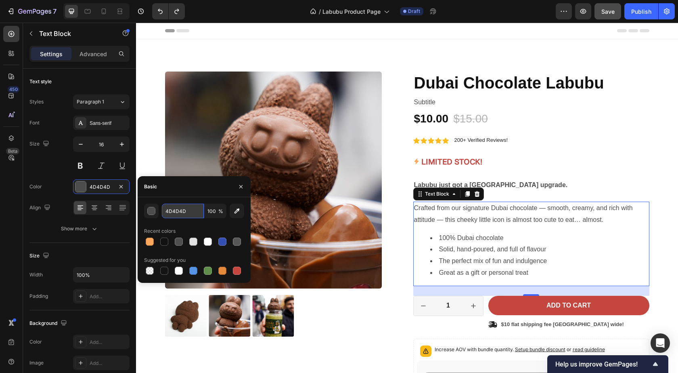
click at [182, 212] on input "4D4D4D" at bounding box center [183, 210] width 42 height 15
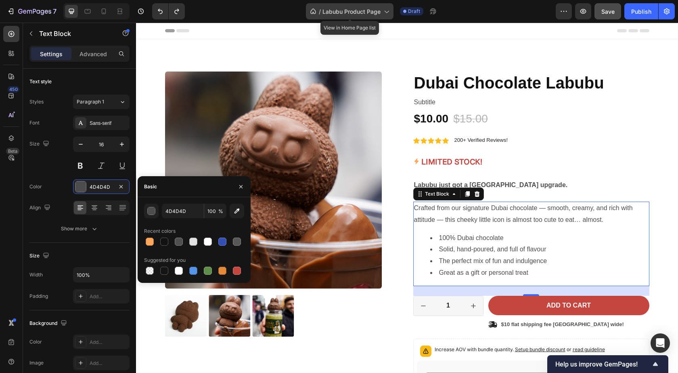
click at [392, 14] on div "/ Labubu Product Page" at bounding box center [350, 11] width 88 height 16
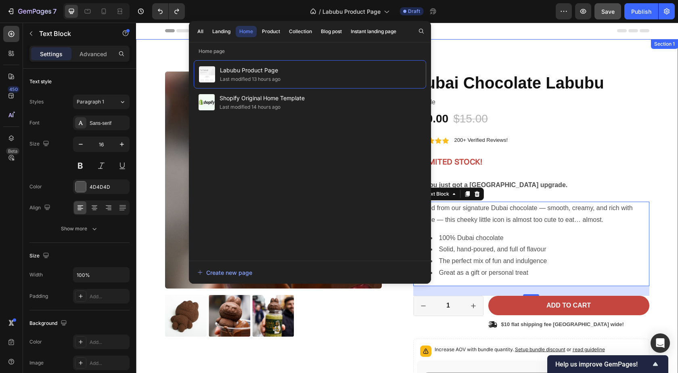
click at [472, 44] on div "Product Images Icon Icon Icon Icon Icon Icon List 2500+ Happy Customers! Text B…" at bounding box center [407, 276] width 542 height 474
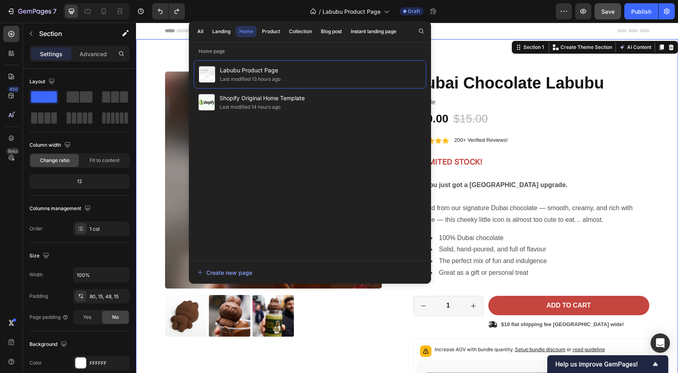
click at [463, 61] on div "Product Images Icon Icon Icon Icon Icon Icon List 2500+ Happy Customers! Text B…" at bounding box center [407, 276] width 542 height 474
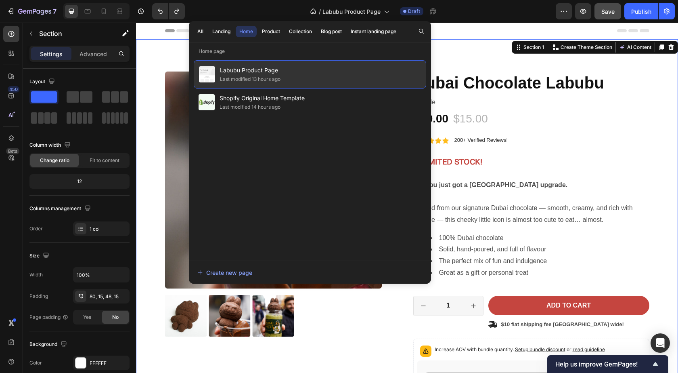
click at [253, 73] on span "Labubu Product Page" at bounding box center [250, 70] width 61 height 10
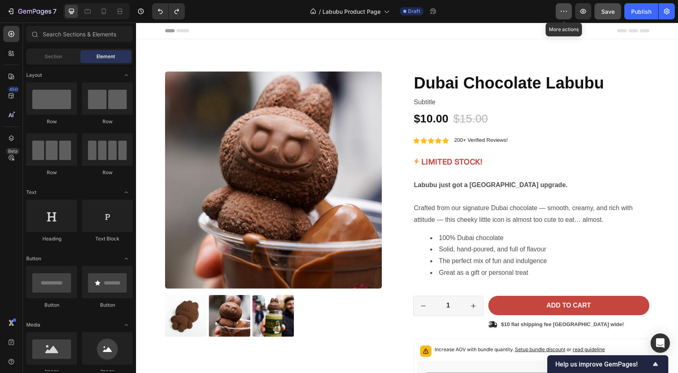
click at [569, 10] on button "button" at bounding box center [564, 11] width 16 height 16
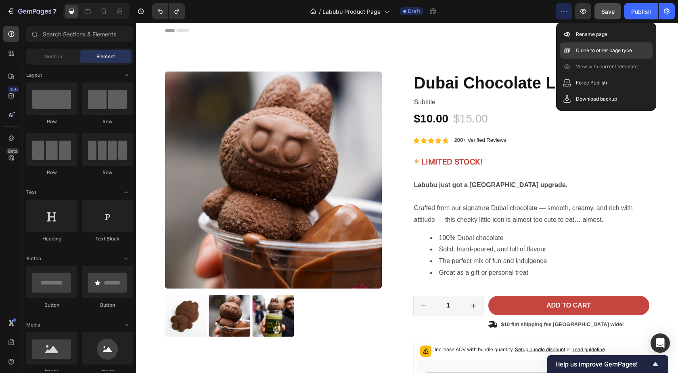
click at [589, 48] on p "Clone to other page type" at bounding box center [604, 50] width 56 height 8
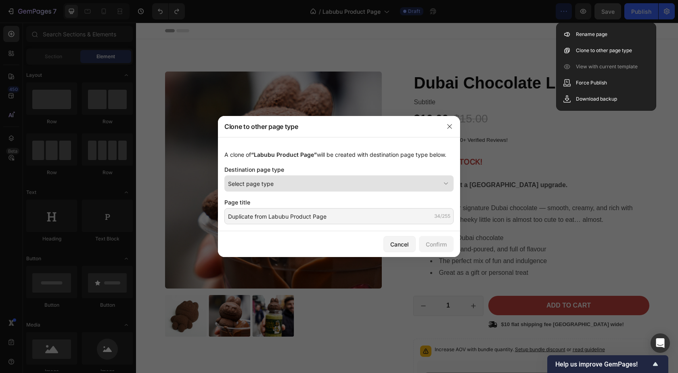
click at [300, 187] on div "Select page type" at bounding box center [334, 183] width 212 height 8
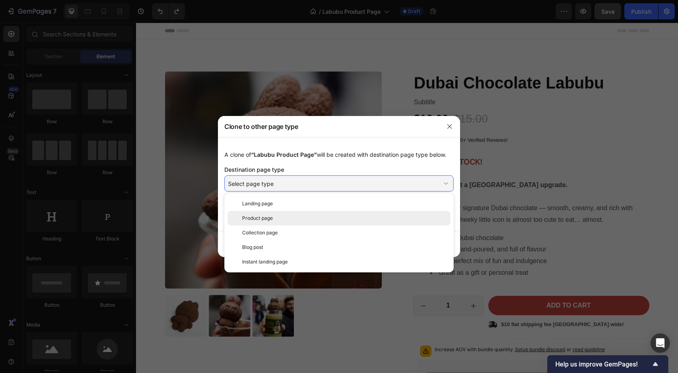
click at [294, 215] on div "Product page" at bounding box center [344, 217] width 205 height 7
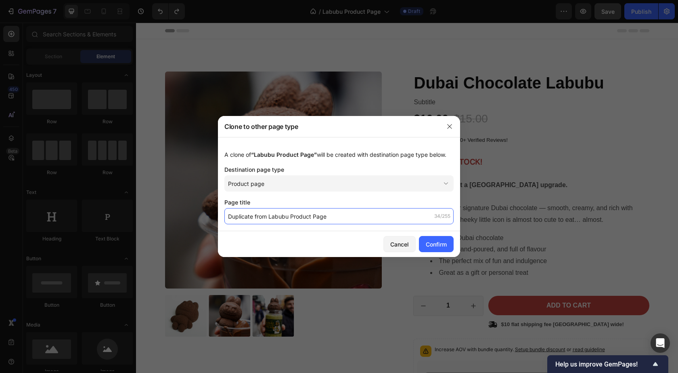
click at [319, 218] on input "Duplicate from Labubu Product Page" at bounding box center [338, 216] width 229 height 16
type input "Labubu"
click at [448, 243] on button "Confirm" at bounding box center [436, 244] width 35 height 16
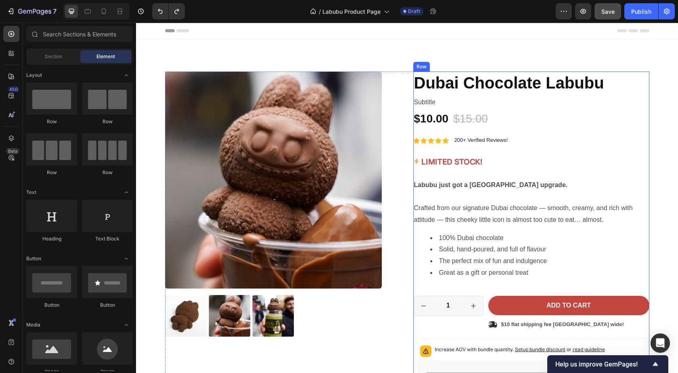
click at [476, 140] on p "200+ Verified Reviews!" at bounding box center [482, 140] width 54 height 7
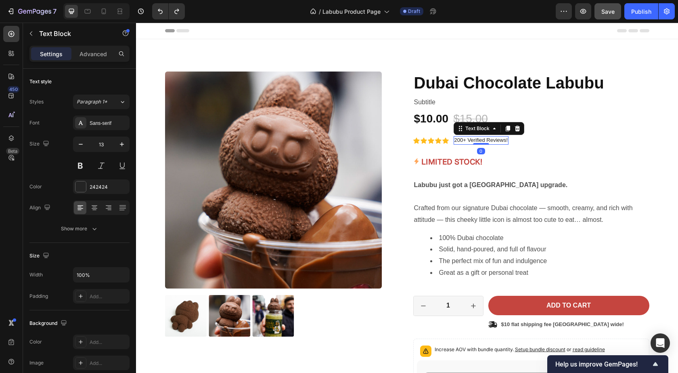
click at [476, 140] on p "200+ Verified Reviews!" at bounding box center [482, 140] width 54 height 7
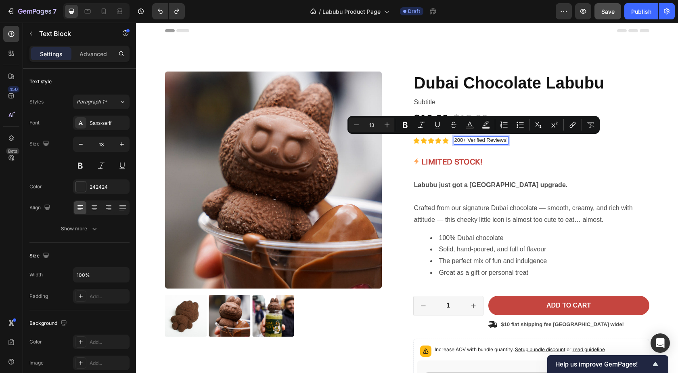
click at [455, 141] on p "200+ Verified Reviews!" at bounding box center [482, 140] width 54 height 7
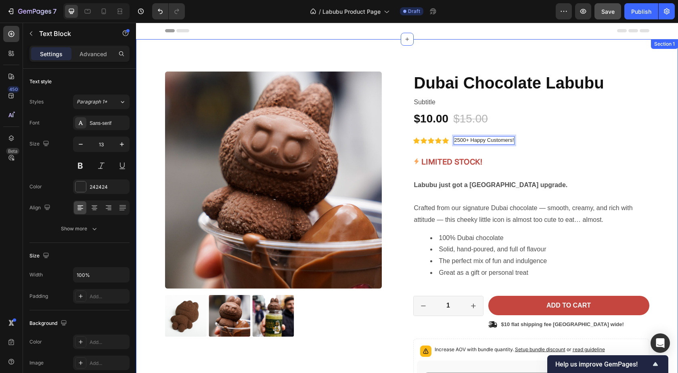
click at [645, 145] on div "Icon Icon Icon Icon Icon Icon List 2500+ Happy Customers! Text Block 0 Row" at bounding box center [531, 140] width 236 height 8
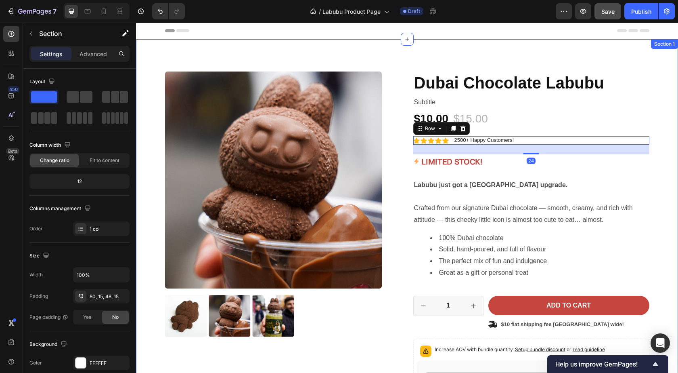
click at [659, 134] on div "Product Images Icon Icon Icon Icon Icon Icon List 2500+ Happy Customers! Text B…" at bounding box center [407, 282] width 530 height 423
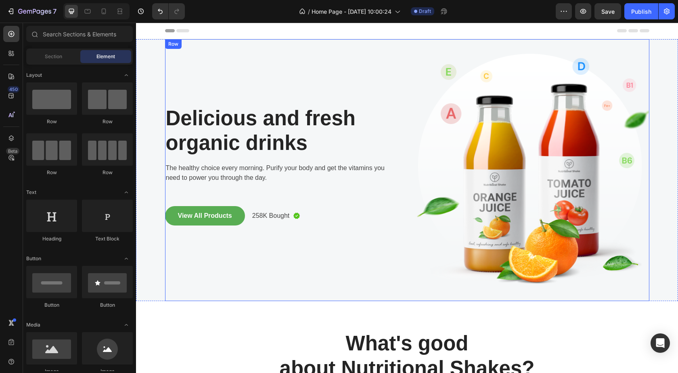
click at [340, 87] on div "Delicious and fresh organic drinks Heading The healthy choice every morning. Pu…" at bounding box center [281, 170] width 233 height 262
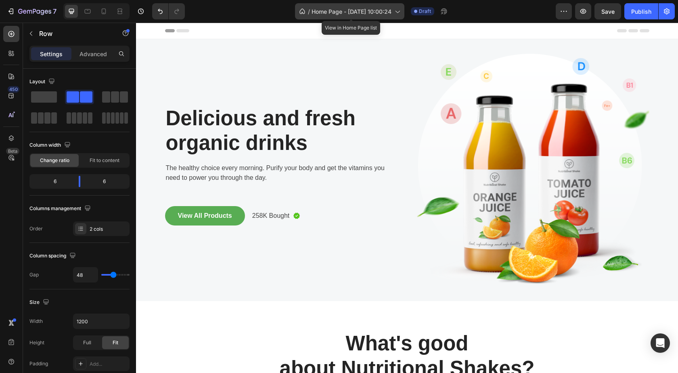
click at [396, 15] on icon at bounding box center [397, 11] width 8 height 8
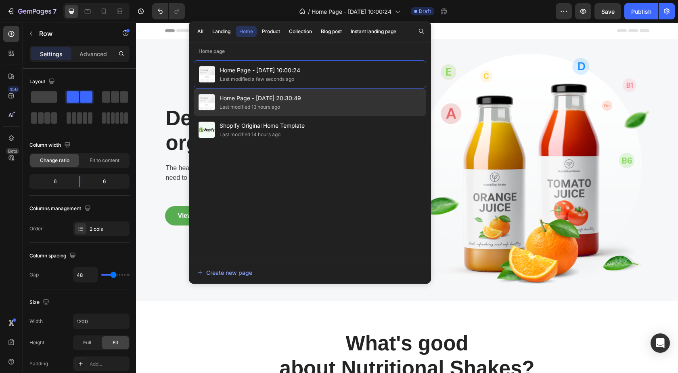
click at [293, 103] on span "Home Page - [DATE] 20:30:49" at bounding box center [261, 98] width 82 height 10
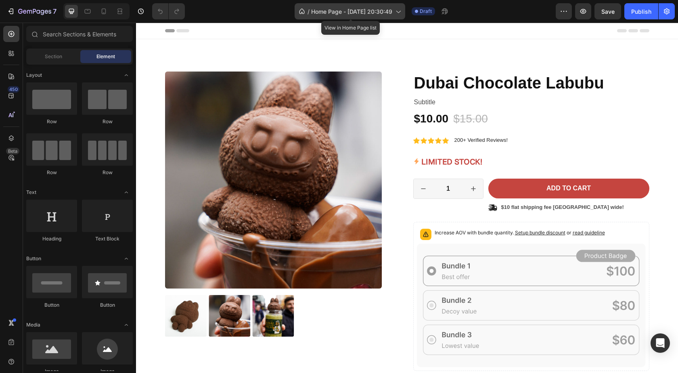
click at [398, 13] on icon at bounding box center [398, 11] width 8 height 8
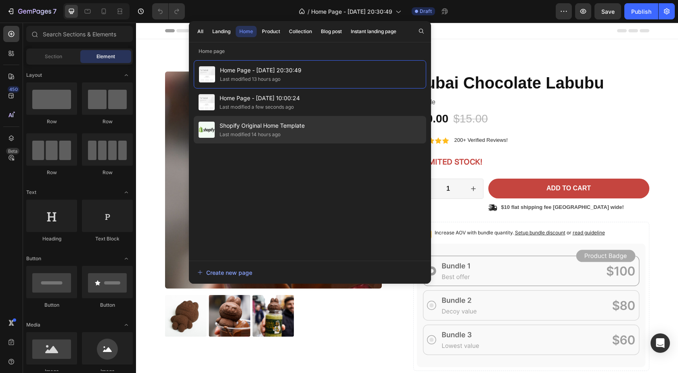
click at [295, 132] on div "Last modified 14 hours ago" at bounding box center [262, 134] width 85 height 8
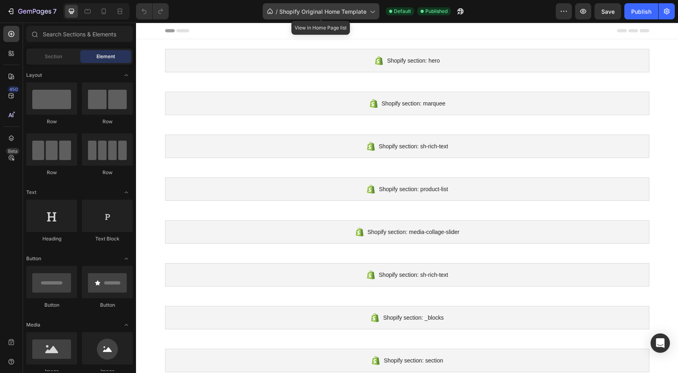
click at [372, 15] on icon at bounding box center [372, 11] width 8 height 8
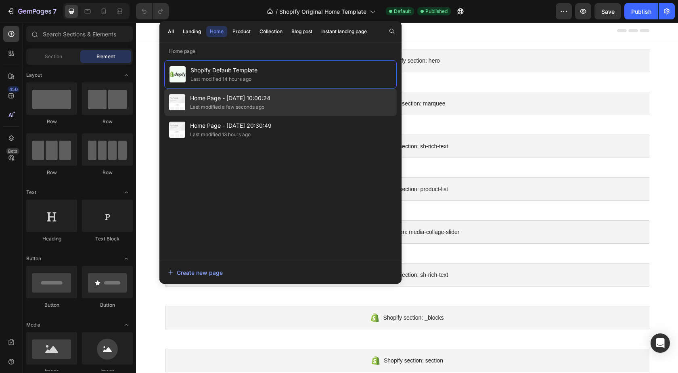
click at [306, 96] on div "Home Page - Sep 28, 10:00:24 Last modified a few seconds ago" at bounding box center [280, 101] width 233 height 27
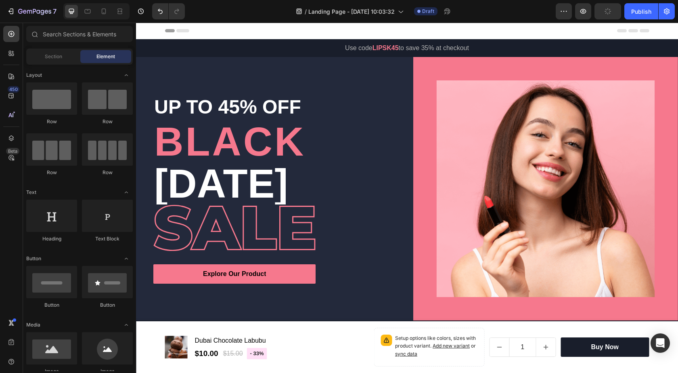
click at [358, 110] on p "UP TO 45% OFF" at bounding box center [268, 106] width 229 height 25
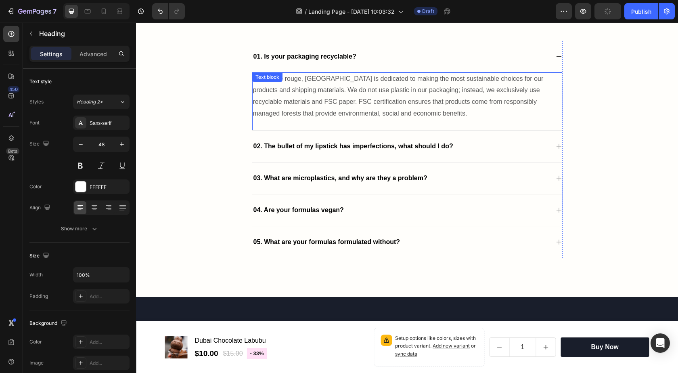
scroll to position [2031, 0]
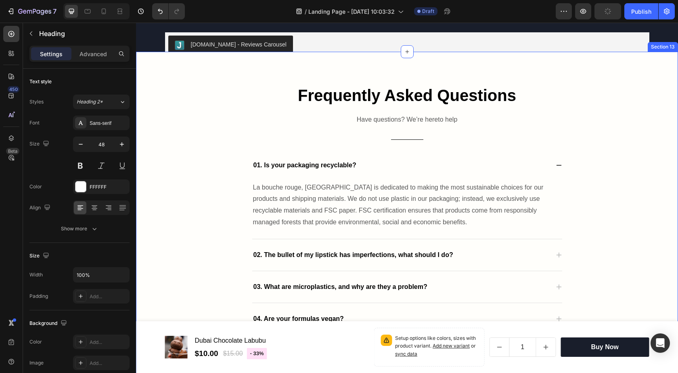
drag, startPoint x: 601, startPoint y: 222, endPoint x: 608, endPoint y: 159, distance: 63.4
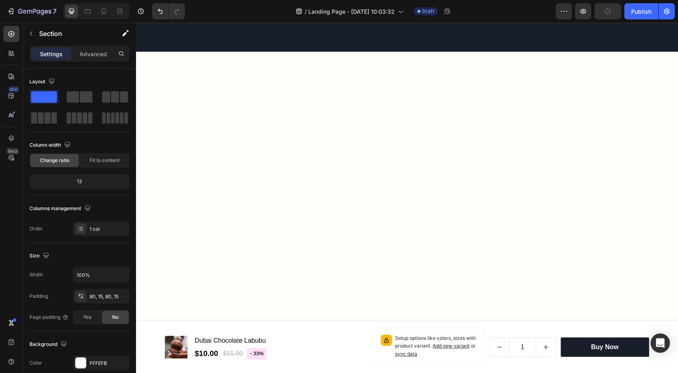
scroll to position [0, 0]
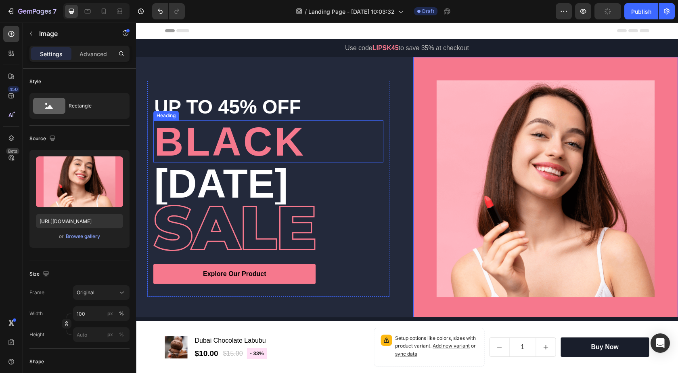
click at [337, 137] on p "Black" at bounding box center [268, 141] width 229 height 40
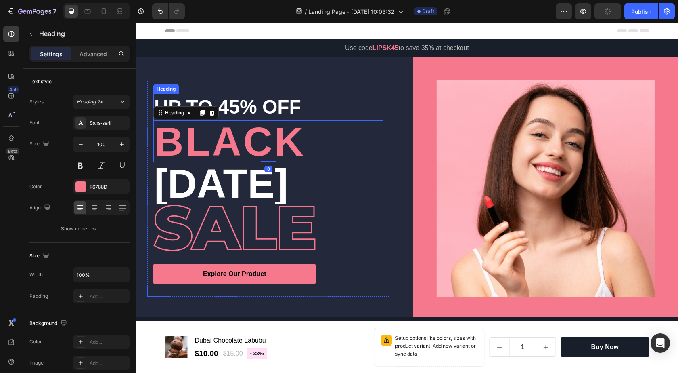
click at [326, 78] on div "UP TO 45% OFF Heading Black Heading 0 [DATE] Heading Image Explore Our Product …" at bounding box center [268, 188] width 265 height 263
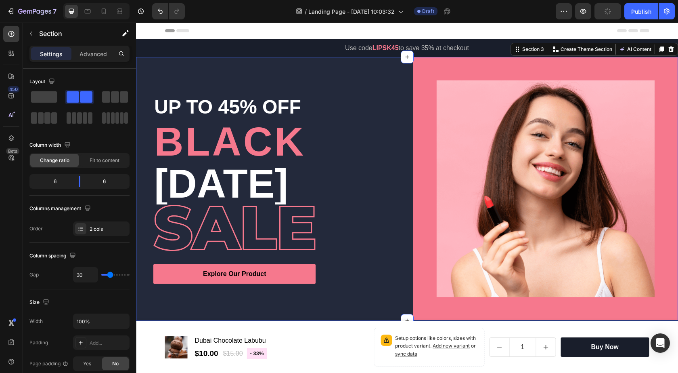
click at [524, 99] on img at bounding box center [545, 188] width 265 height 263
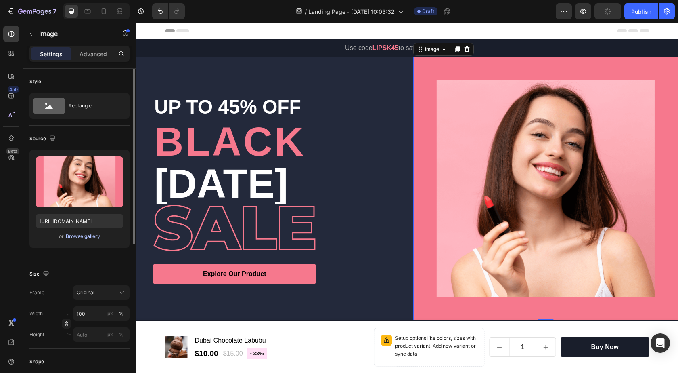
click at [73, 237] on div "Browse gallery" at bounding box center [83, 236] width 34 height 7
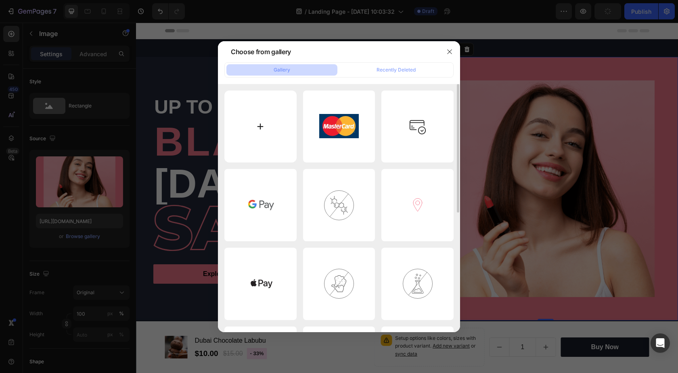
click at [268, 120] on input "file" at bounding box center [260, 126] width 72 height 72
type input "C:\fakepath\Choc Boys (5).jpg"
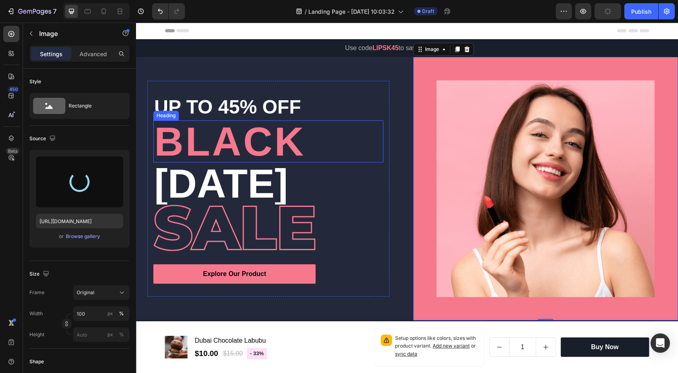
type input "[URL][DOMAIN_NAME]"
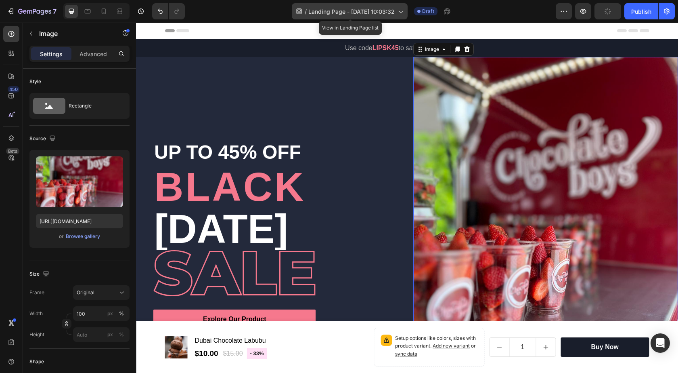
click at [401, 8] on icon at bounding box center [400, 11] width 8 height 8
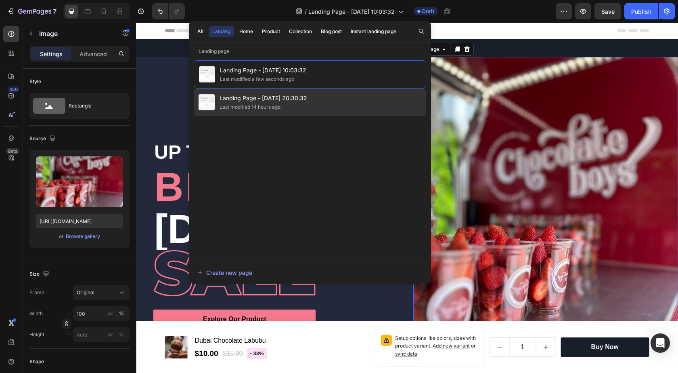
click at [295, 109] on div "Last modified 14 hours ago" at bounding box center [264, 107] width 88 height 8
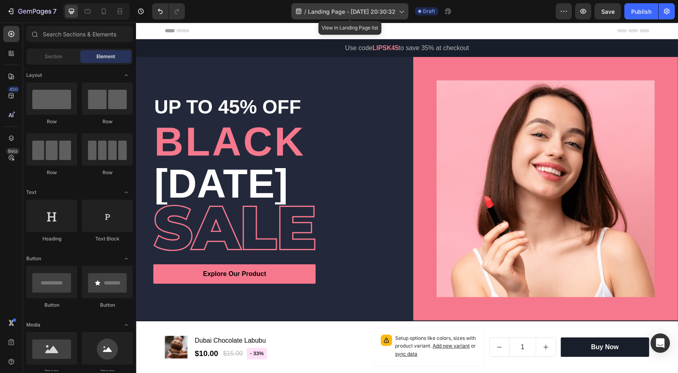
click at [402, 10] on icon at bounding box center [401, 11] width 8 height 8
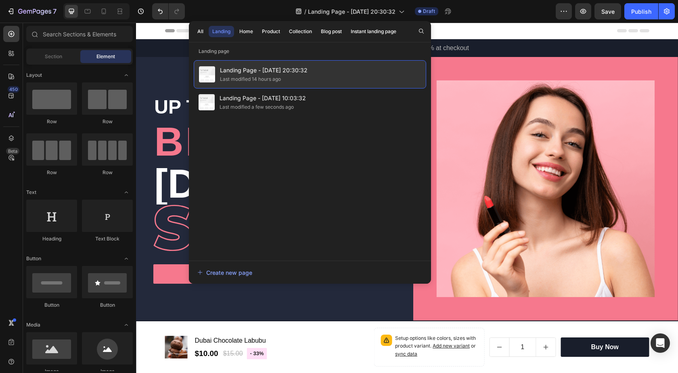
drag, startPoint x: 299, startPoint y: 76, endPoint x: 323, endPoint y: 66, distance: 26.1
click at [323, 66] on div "Landing Page - [DATE] 20:30:32 Last modified 14 hours ago" at bounding box center [310, 74] width 233 height 28
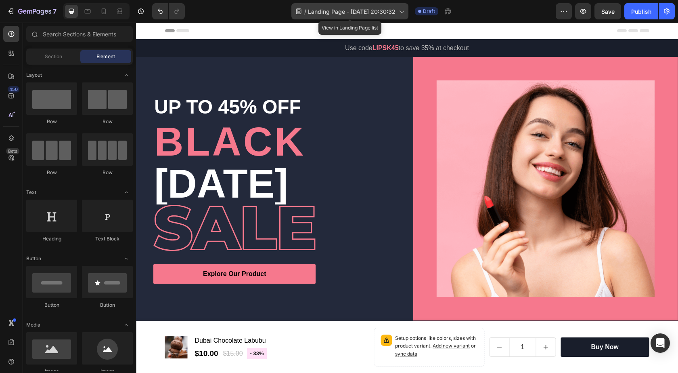
click at [407, 11] on div "/ Landing Page - [DATE] 20:30:32" at bounding box center [349, 11] width 117 height 16
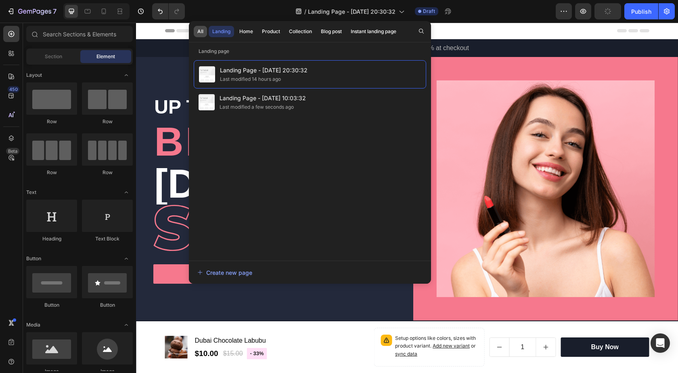
click at [199, 32] on div "All" at bounding box center [200, 31] width 6 height 7
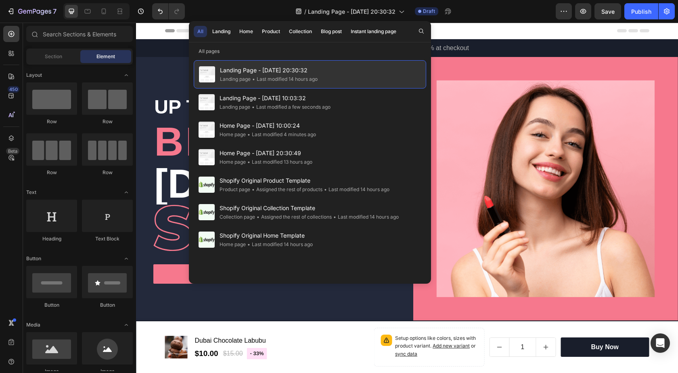
drag, startPoint x: 409, startPoint y: 71, endPoint x: 261, endPoint y: 80, distance: 148.1
drag, startPoint x: 261, startPoint y: 80, endPoint x: 207, endPoint y: 78, distance: 54.1
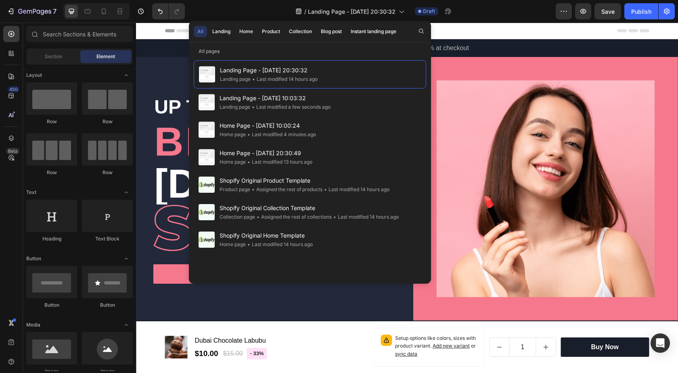
drag, startPoint x: 343, startPoint y: 101, endPoint x: 479, endPoint y: 30, distance: 153.3
click at [479, 30] on div "Header" at bounding box center [407, 31] width 484 height 16
click at [657, 10] on button "Publish" at bounding box center [642, 11] width 34 height 16
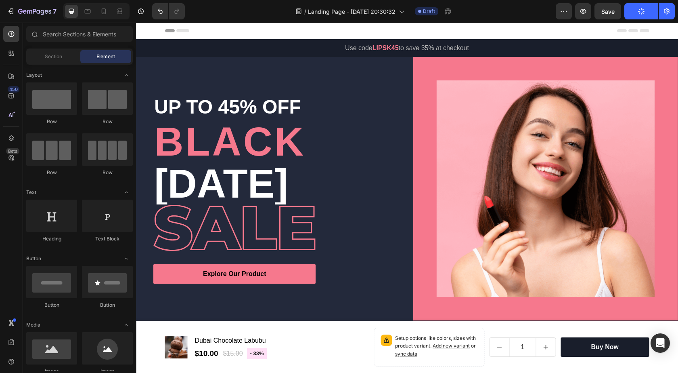
drag, startPoint x: 635, startPoint y: 15, endPoint x: 631, endPoint y: 14, distance: 4.1
click at [633, 15] on button "Publish" at bounding box center [642, 11] width 34 height 16
click at [625, 14] on button "Publish" at bounding box center [642, 11] width 34 height 16
drag, startPoint x: 601, startPoint y: 15, endPoint x: 592, endPoint y: 15, distance: 8.5
click at [596, 15] on button "Save" at bounding box center [608, 11] width 27 height 16
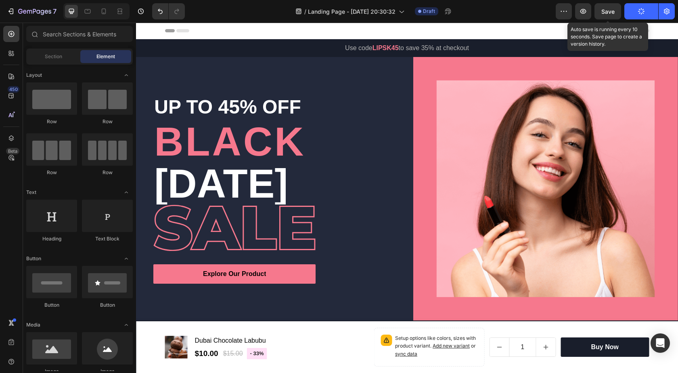
click at [592, 15] on div "Preview Save Auto save is running every 10 seconds. Save page to create a versi…" at bounding box center [615, 11] width 119 height 16
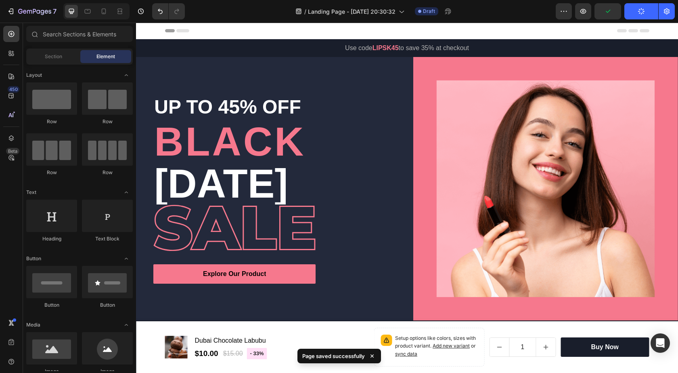
click at [573, 13] on div "Preview Publish" at bounding box center [615, 11] width 119 height 16
drag, startPoint x: 572, startPoint y: 15, endPoint x: 630, endPoint y: 9, distance: 58.5
click at [620, 10] on div "More actions Preview Publish" at bounding box center [615, 11] width 119 height 16
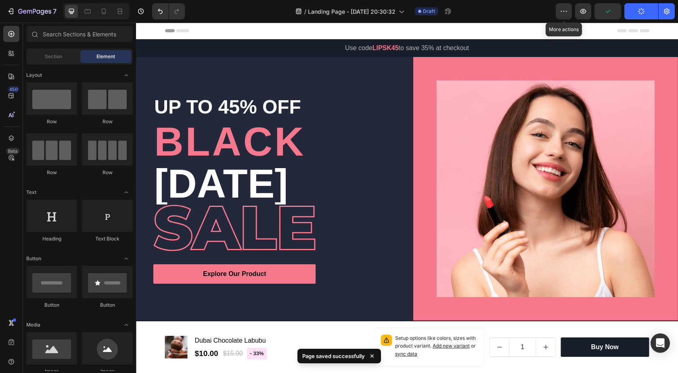
click at [630, 9] on button "Publish" at bounding box center [642, 11] width 34 height 16
click at [637, 8] on button "Publish" at bounding box center [642, 11] width 34 height 16
click at [642, 11] on icon "button" at bounding box center [641, 11] width 7 height 7
click at [642, 11] on icon "button" at bounding box center [642, 12] width 8 height 8
click at [639, 15] on button "Publish" at bounding box center [642, 11] width 34 height 16
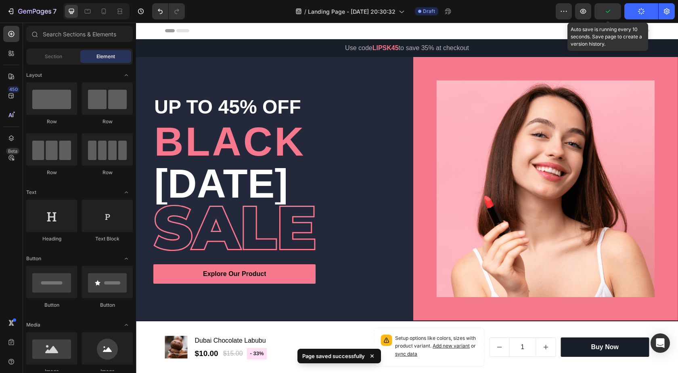
drag, startPoint x: 612, startPoint y: 42, endPoint x: 143, endPoint y: 27, distance: 469.8
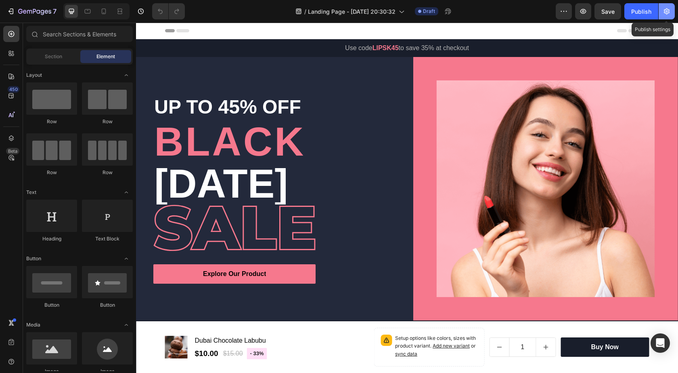
click at [665, 10] on icon "button" at bounding box center [667, 11] width 6 height 6
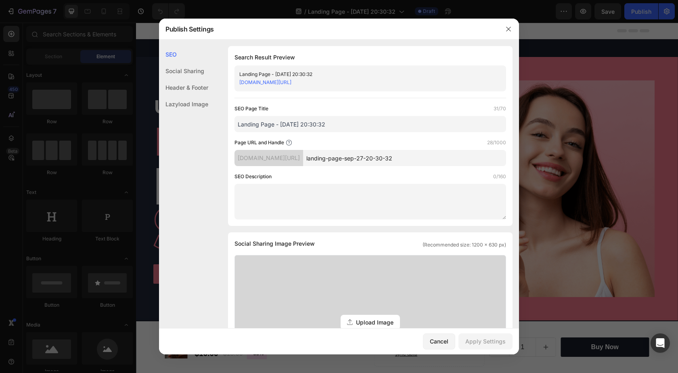
click at [277, 158] on div "080rig-7f.myshopify.com/pages/" at bounding box center [269, 158] width 69 height 16
click at [278, 157] on div "080rig-7f.myshopify.com/pages/" at bounding box center [269, 158] width 69 height 16
click at [312, 130] on input "Landing Page - Sep 27, 20:30:32" at bounding box center [371, 124] width 272 height 16
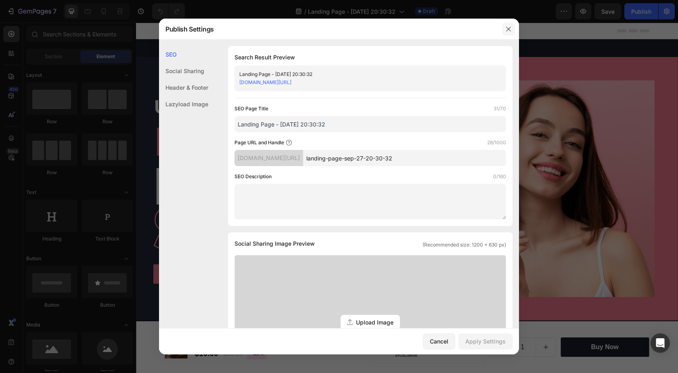
click at [512, 26] on icon "button" at bounding box center [508, 29] width 6 height 6
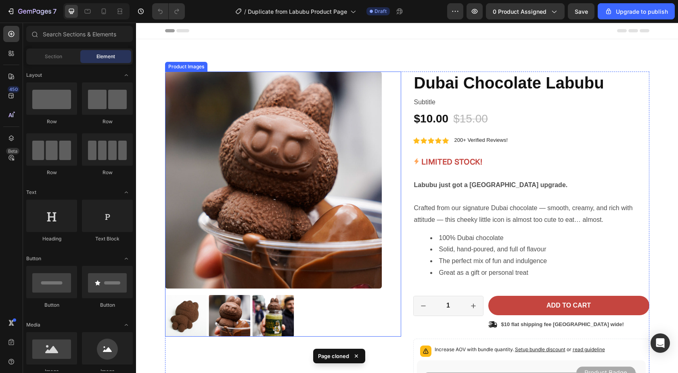
click at [309, 157] on img at bounding box center [273, 179] width 217 height 217
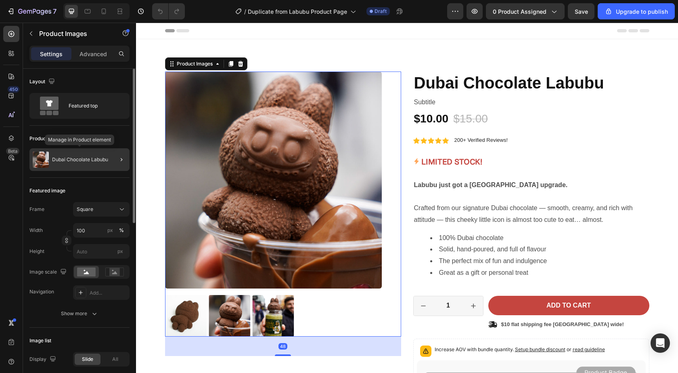
click at [83, 160] on p "Dubai Chocolate Labubu" at bounding box center [80, 160] width 56 height 6
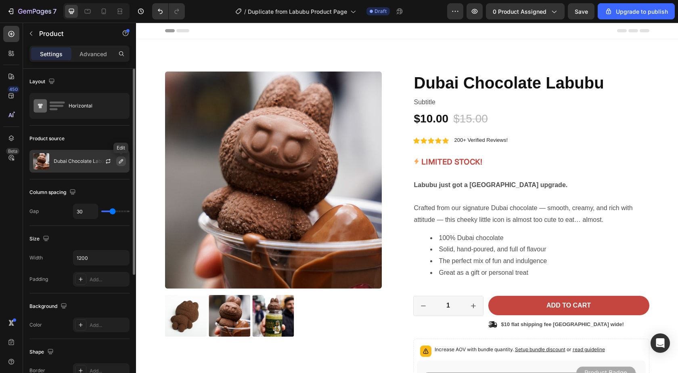
click at [120, 162] on icon "button" at bounding box center [121, 161] width 6 height 6
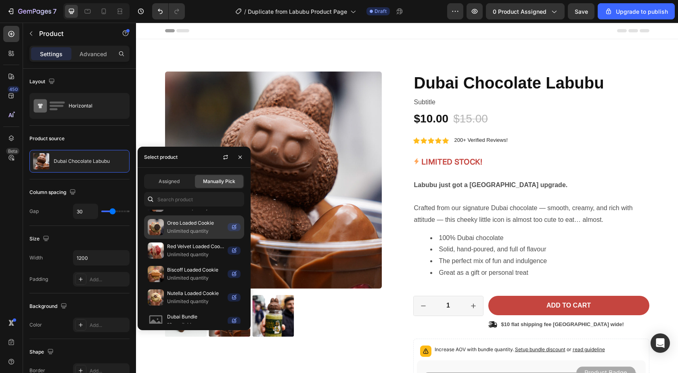
scroll to position [237, 0]
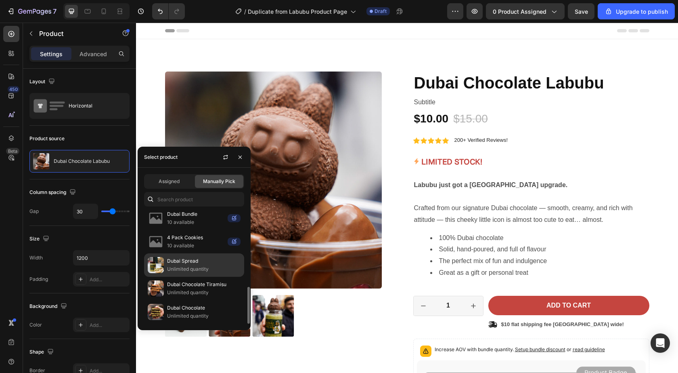
click at [200, 266] on p "Unlimited quantity" at bounding box center [203, 269] width 73 height 8
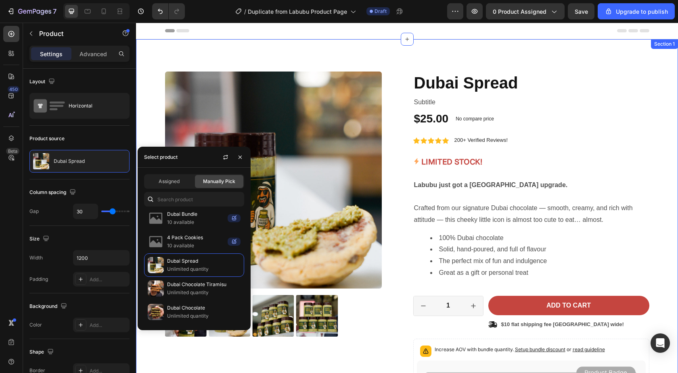
click at [446, 52] on div "Product Images Icon Icon Icon Icon Icon Icon List 2500+ Happy Customers! Text B…" at bounding box center [407, 276] width 542 height 474
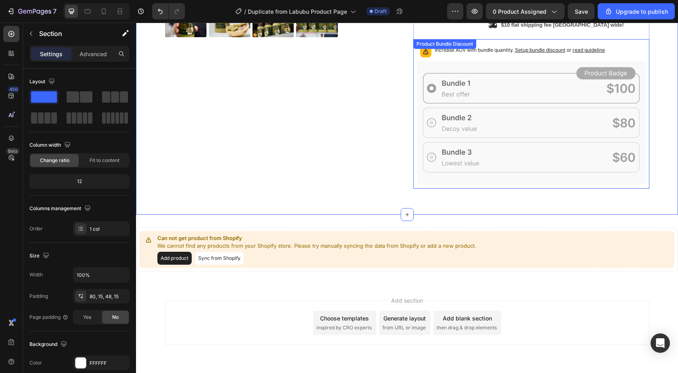
scroll to position [327, 0]
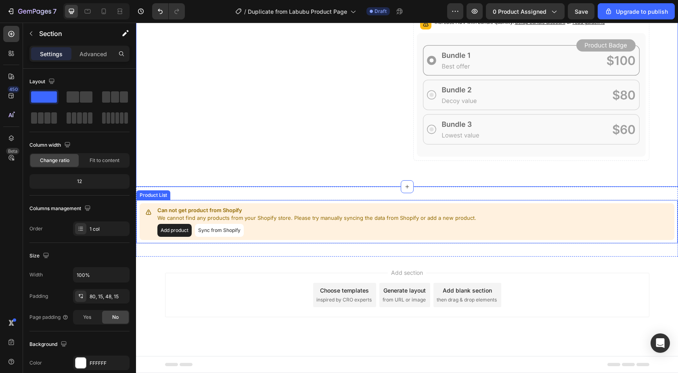
click at [220, 231] on button "Sync from Shopify" at bounding box center [219, 230] width 49 height 13
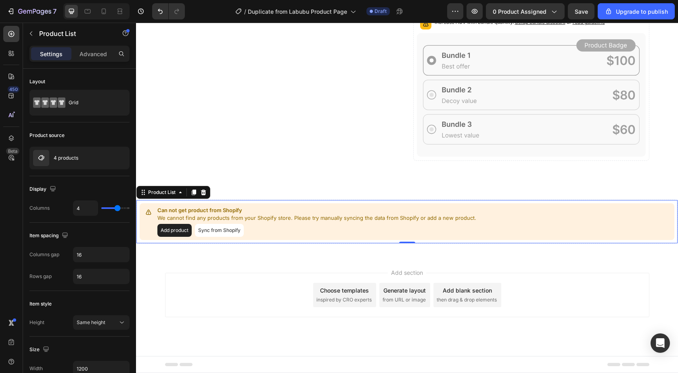
click at [220, 231] on button "Sync from Shopify" at bounding box center [219, 230] width 49 height 13
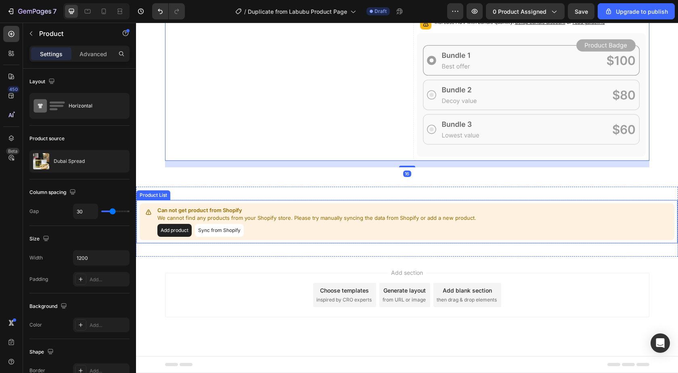
click at [267, 221] on p "We cannot find any products from your Shopify store. Please try manually syncin…" at bounding box center [316, 218] width 319 height 8
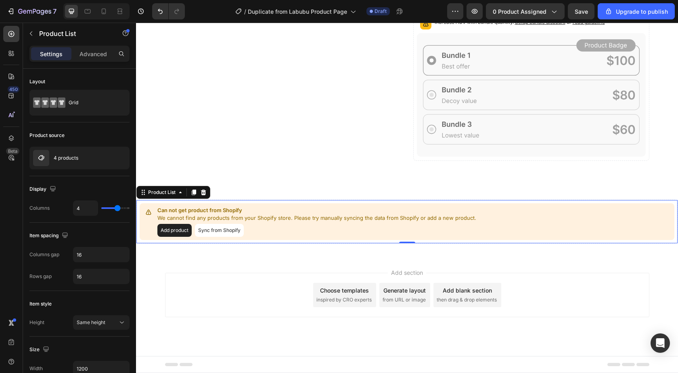
click at [224, 225] on button "Sync from Shopify" at bounding box center [219, 230] width 49 height 13
click at [164, 195] on div "Product List" at bounding box center [162, 192] width 31 height 7
click at [159, 224] on div "Add product Sync from Shopify" at bounding box center [316, 230] width 319 height 13
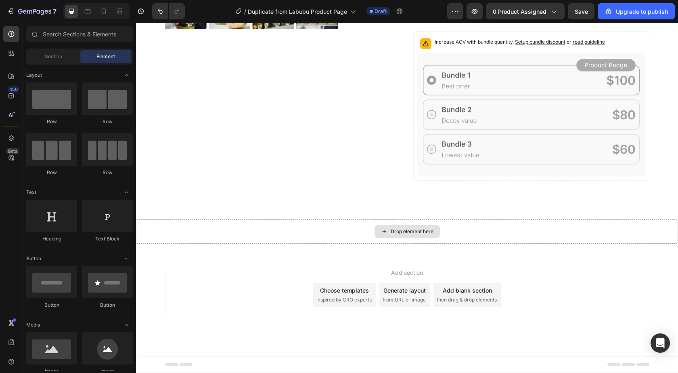
scroll to position [307, 0]
click at [70, 61] on div "Section" at bounding box center [53, 56] width 51 height 13
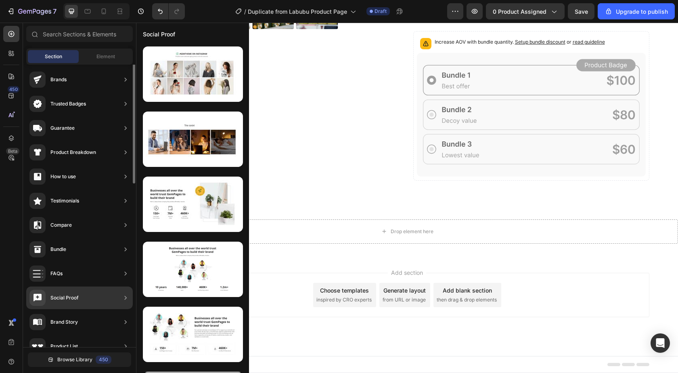
scroll to position [0, 0]
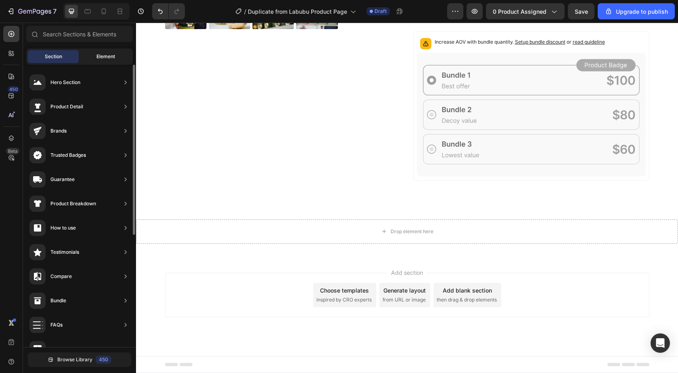
click at [98, 55] on span "Element" at bounding box center [105, 56] width 19 height 7
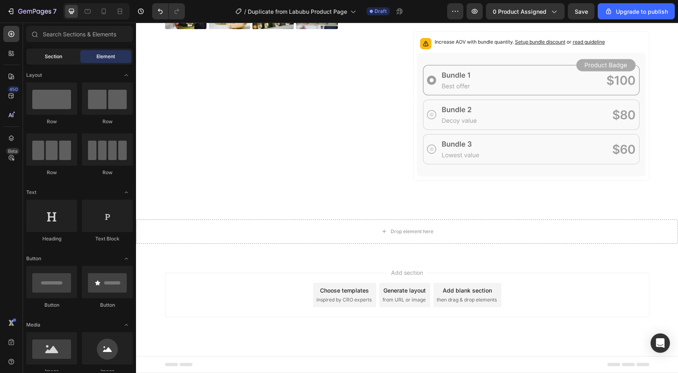
click at [66, 57] on div "Section" at bounding box center [53, 56] width 51 height 13
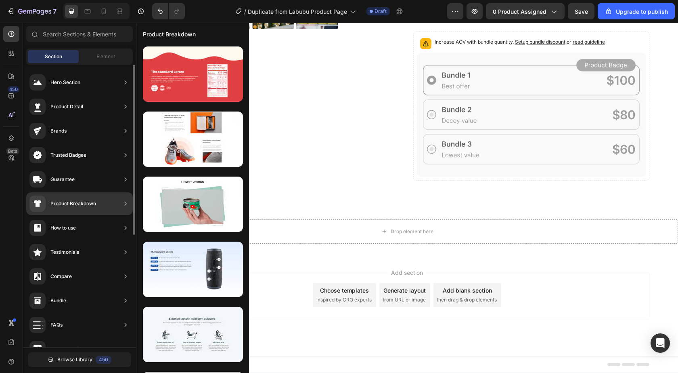
click at [95, 208] on div "Product Breakdown" at bounding box center [62, 203] width 67 height 16
click at [126, 204] on icon at bounding box center [126, 203] width 2 height 4
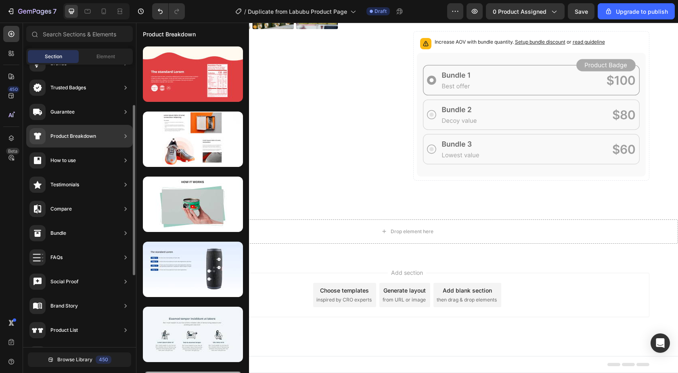
scroll to position [186, 0]
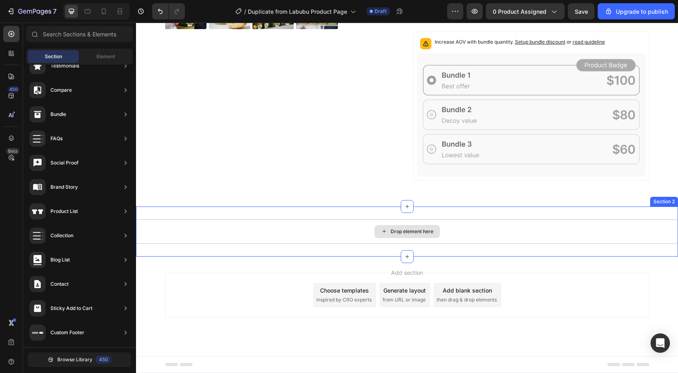
drag, startPoint x: 202, startPoint y: 231, endPoint x: 315, endPoint y: 222, distance: 113.4
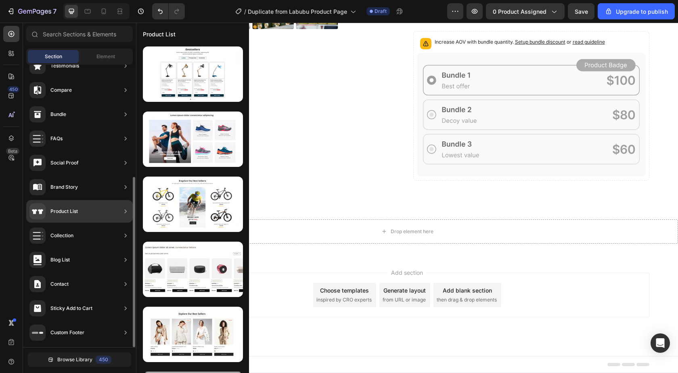
click at [70, 209] on div "Product List" at bounding box center [63, 211] width 27 height 8
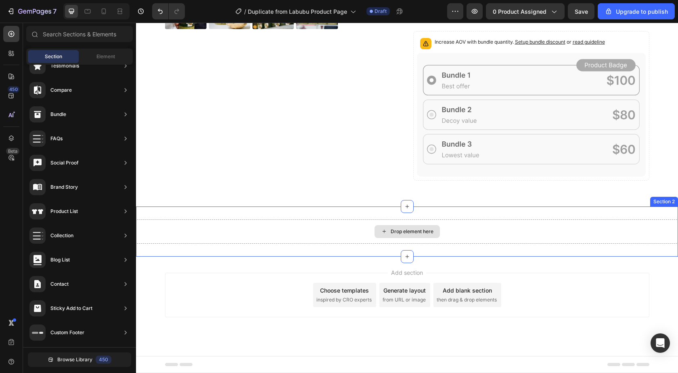
drag, startPoint x: 188, startPoint y: 233, endPoint x: 334, endPoint y: 230, distance: 145.8
click at [343, 237] on div "Drop element here" at bounding box center [407, 231] width 542 height 24
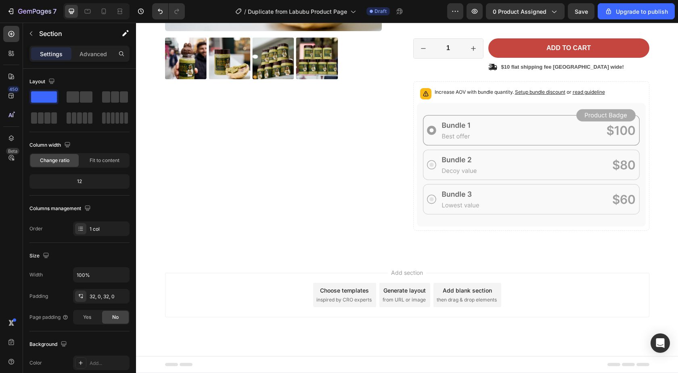
scroll to position [257, 0]
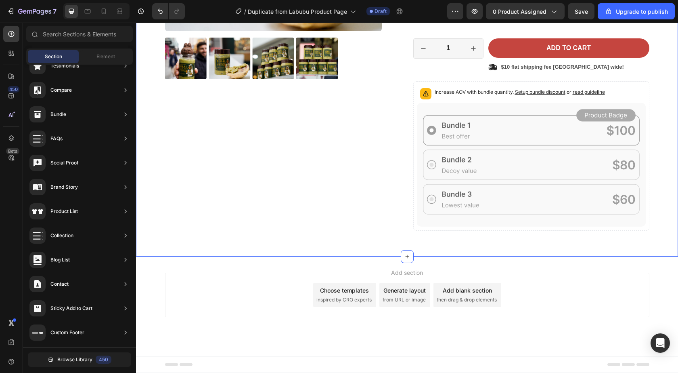
drag, startPoint x: 174, startPoint y: 235, endPoint x: 303, endPoint y: 250, distance: 130.4
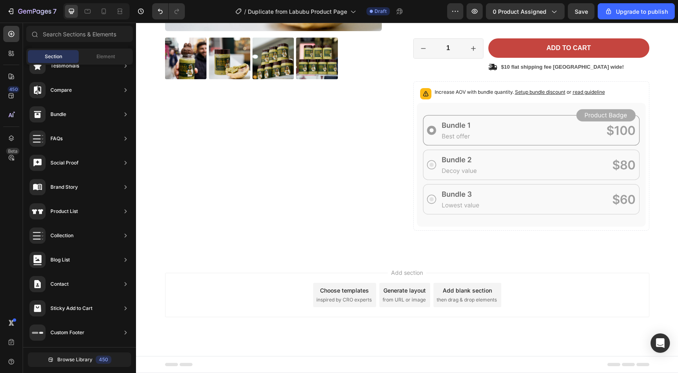
click at [406, 257] on div "Add section Choose templates inspired by CRO experts Generate layout from URL o…" at bounding box center [407, 305] width 542 height 99
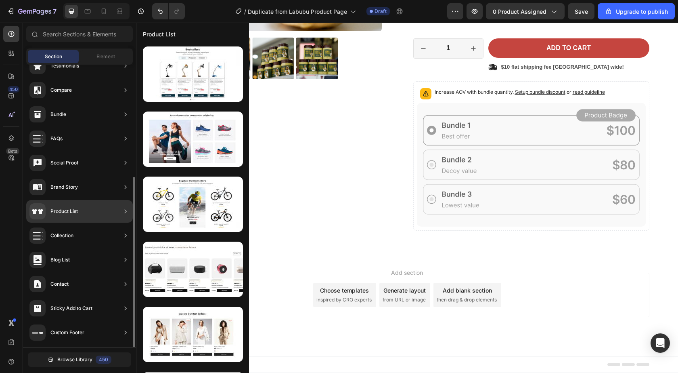
click at [124, 208] on icon at bounding box center [126, 211] width 8 height 8
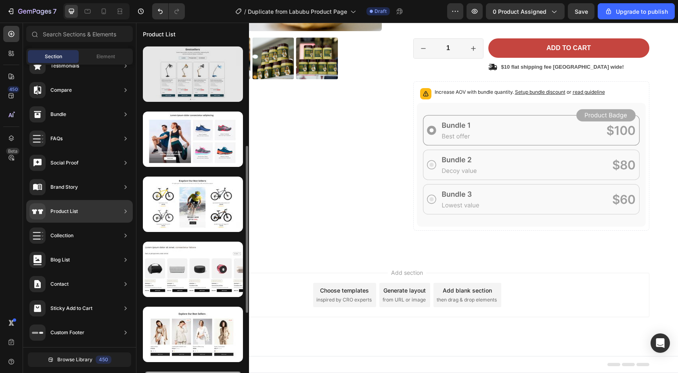
scroll to position [135, 0]
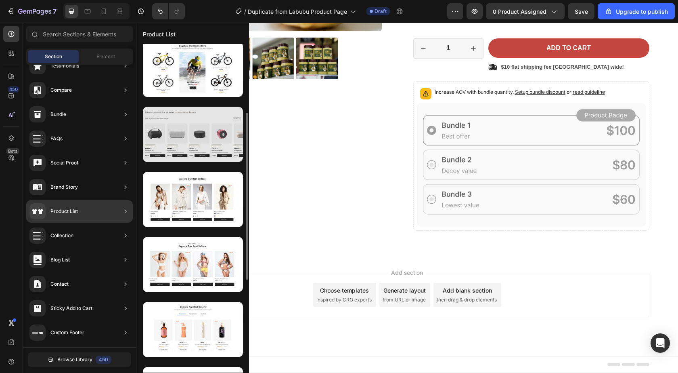
click at [209, 141] on div at bounding box center [193, 134] width 100 height 55
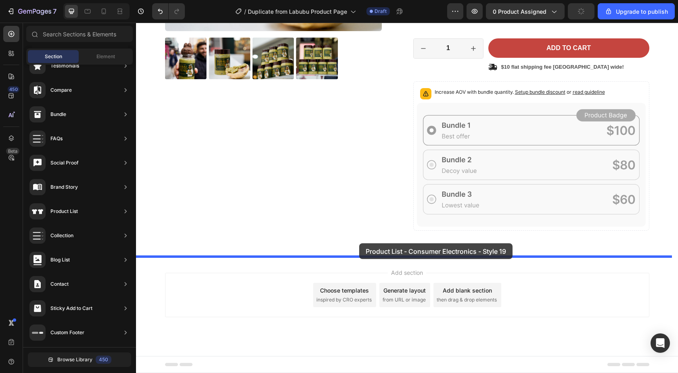
drag, startPoint x: 315, startPoint y: 151, endPoint x: 359, endPoint y: 243, distance: 103.1
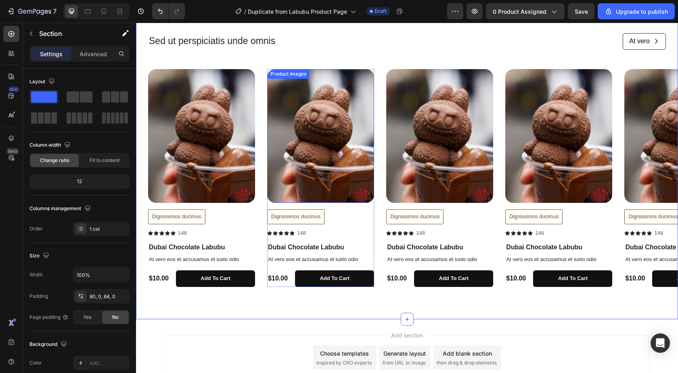
scroll to position [395, 0]
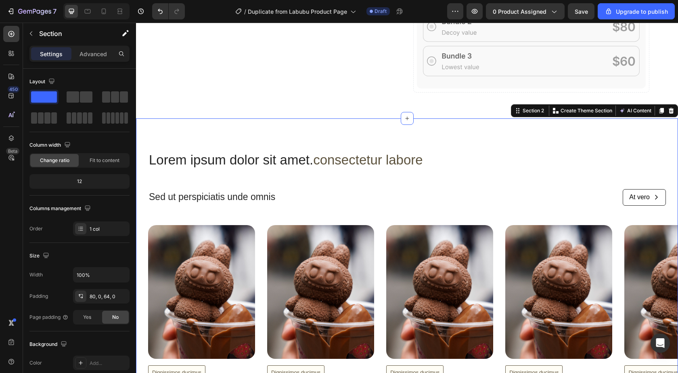
click at [306, 130] on div "Lorem ipsum dolor sit amet. consectetur labore Heading Sed ut perspiciatis unde…" at bounding box center [407, 296] width 542 height 357
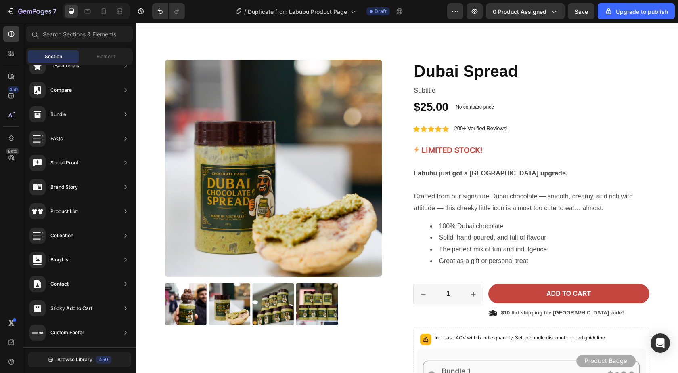
scroll to position [0, 0]
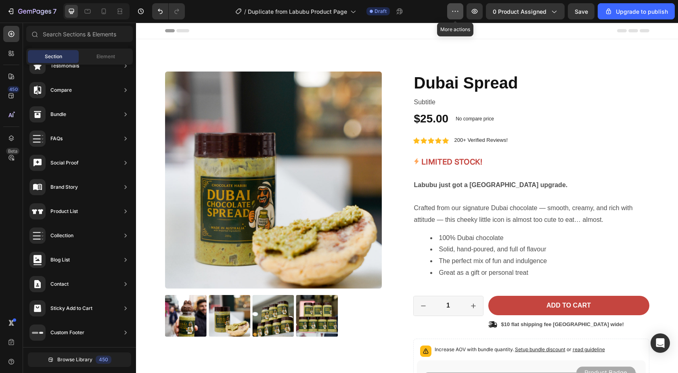
click at [459, 14] on icon "button" at bounding box center [455, 11] width 8 height 8
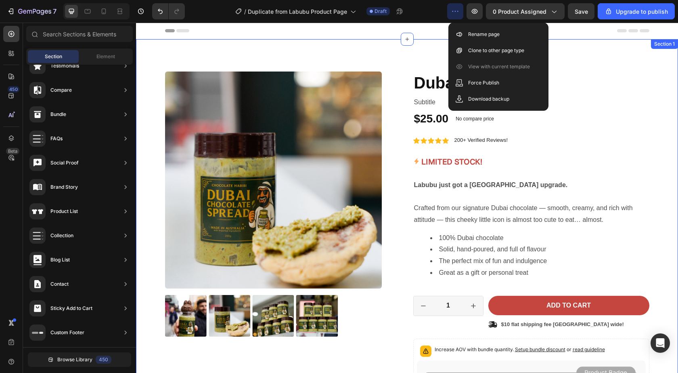
click at [632, 41] on div "Product Images Icon Icon Icon Icon Icon Icon List 2500+ Happy Customers! Text B…" at bounding box center [407, 276] width 542 height 474
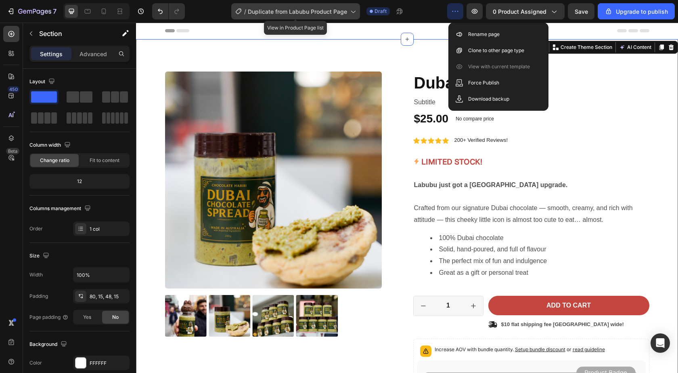
click at [353, 15] on div "/ Duplicate from Labubu Product Page" at bounding box center [295, 11] width 129 height 16
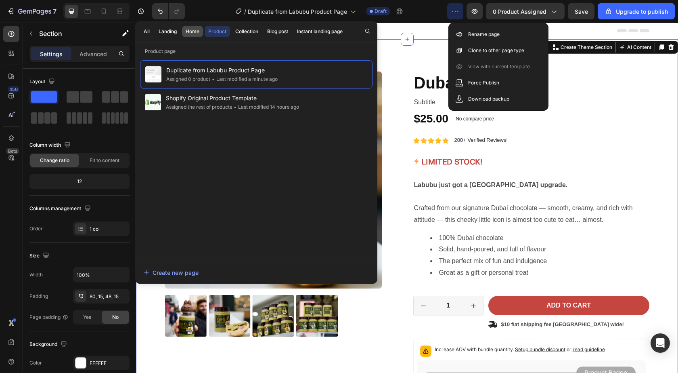
click at [195, 32] on div "Home" at bounding box center [193, 31] width 14 height 7
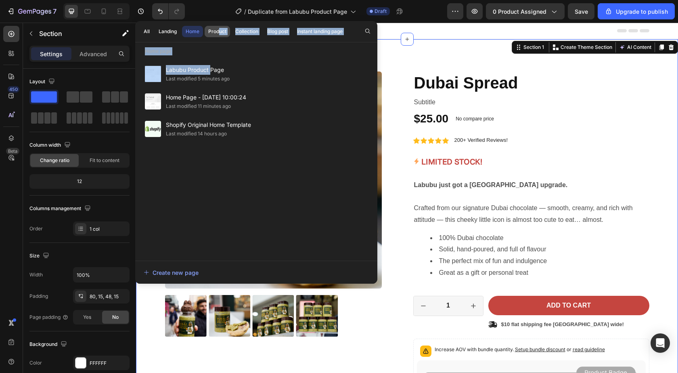
drag, startPoint x: 210, startPoint y: 74, endPoint x: 220, endPoint y: 29, distance: 45.5
click at [220, 29] on div "All Landing Home Product Collection Blog post Instant landing page Home page La…" at bounding box center [256, 152] width 242 height 262
click at [220, 34] on div "Product" at bounding box center [217, 31] width 18 height 7
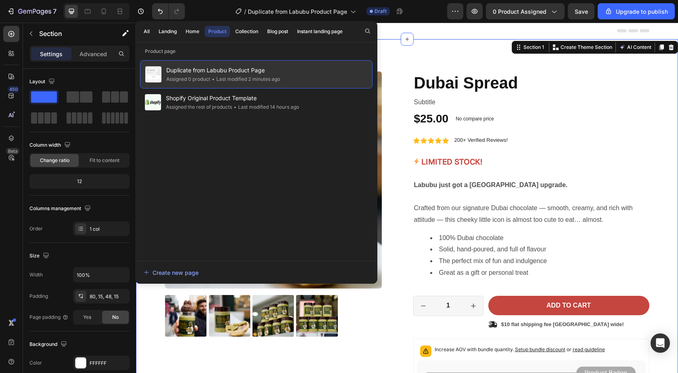
click at [197, 64] on div "Duplicate from Labubu Product Page Assigned 0 product • Last modified 2 minutes…" at bounding box center [256, 74] width 233 height 28
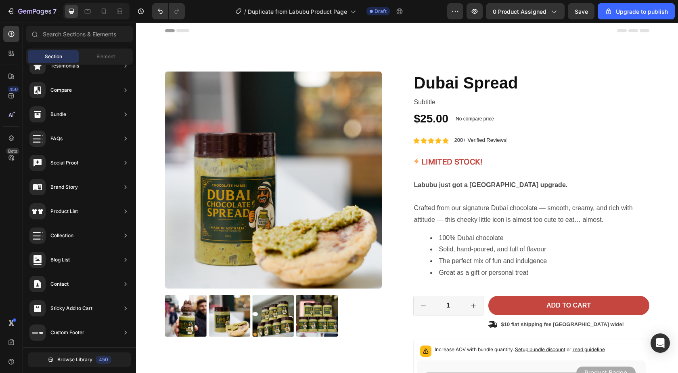
click at [183, 33] on div "Header" at bounding box center [407, 31] width 484 height 16
click at [181, 31] on icon at bounding box center [182, 30] width 13 height 3
click at [558, 10] on icon "button" at bounding box center [554, 11] width 8 height 8
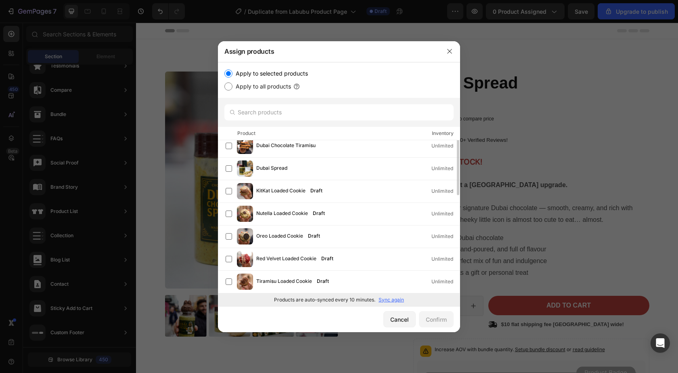
scroll to position [119, 0]
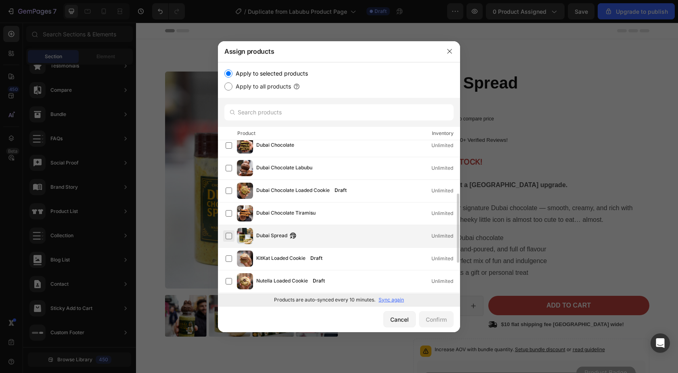
click at [229, 237] on label at bounding box center [229, 236] width 6 height 6
click at [440, 314] on button "Confirm" at bounding box center [436, 319] width 35 height 16
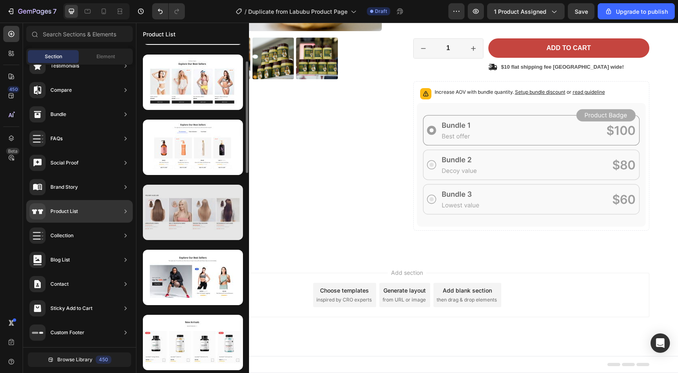
scroll to position [250, 0]
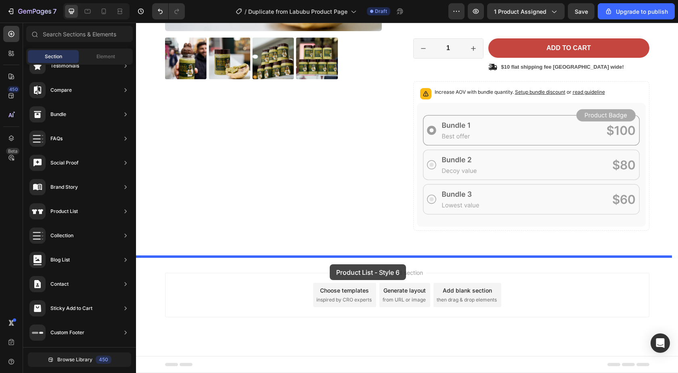
drag, startPoint x: 320, startPoint y: 235, endPoint x: 330, endPoint y: 264, distance: 30.4
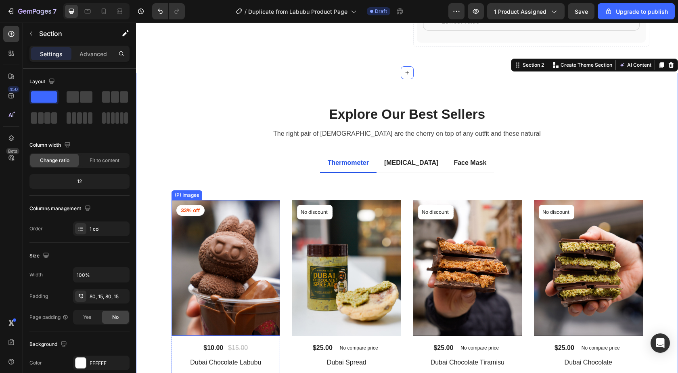
scroll to position [373, 0]
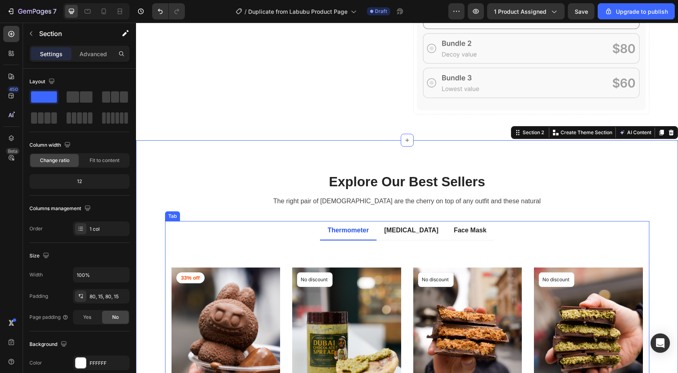
click at [357, 226] on div "Thermometer" at bounding box center [349, 230] width 44 height 12
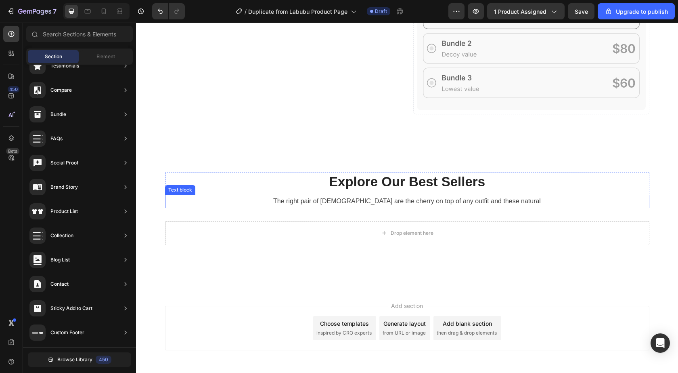
click at [346, 195] on div "The right pair of sunnies are the cherry on top of any outfit and these natural" at bounding box center [407, 201] width 484 height 13
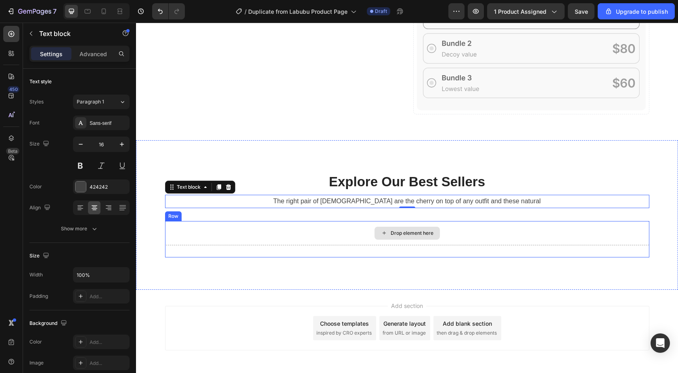
click at [319, 231] on div "Drop element here" at bounding box center [407, 233] width 484 height 24
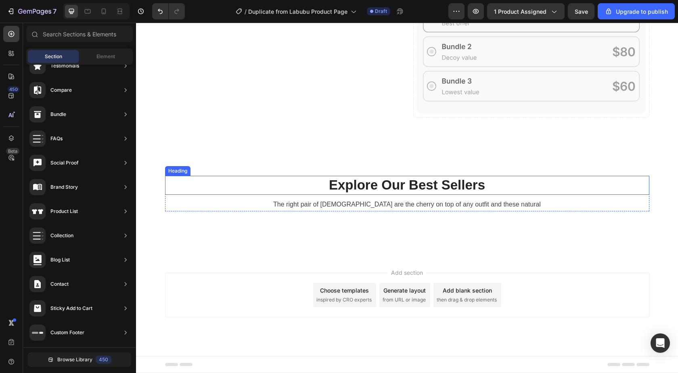
click at [283, 190] on p "Explore Our Best Sellers" at bounding box center [407, 184] width 483 height 17
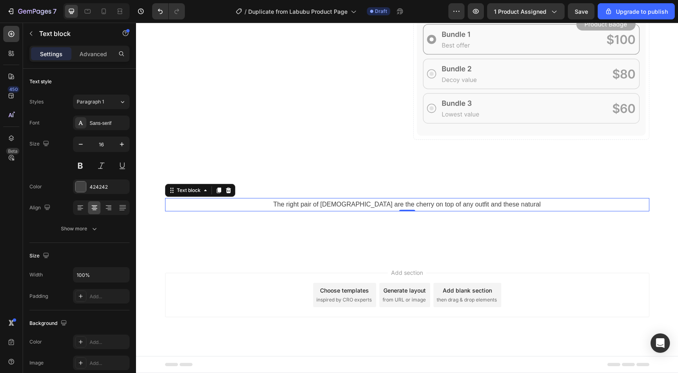
click at [281, 205] on p "The right pair of sunnies are the cherry on top of any outfit and these natural" at bounding box center [407, 205] width 483 height 12
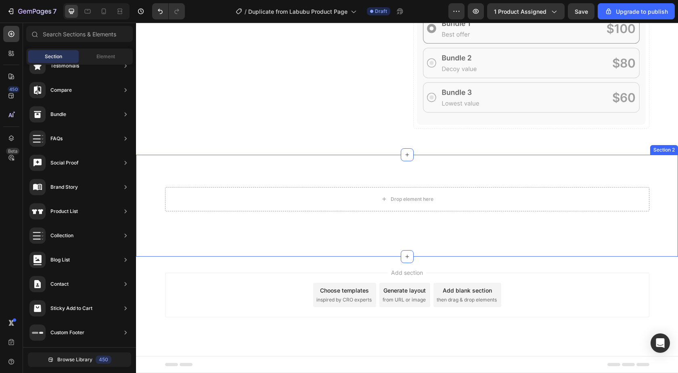
click at [294, 181] on div "Drop element here Row Section 2" at bounding box center [407, 206] width 542 height 102
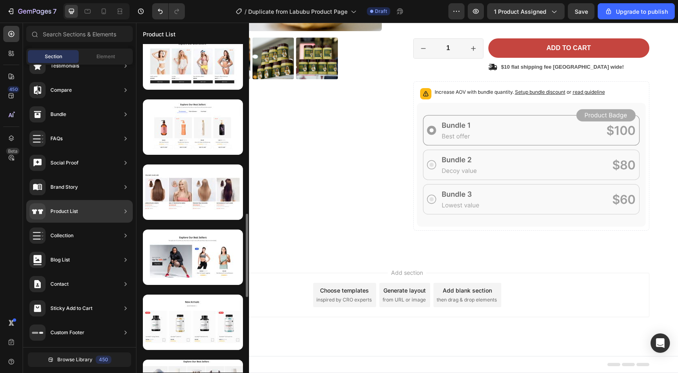
scroll to position [405, 0]
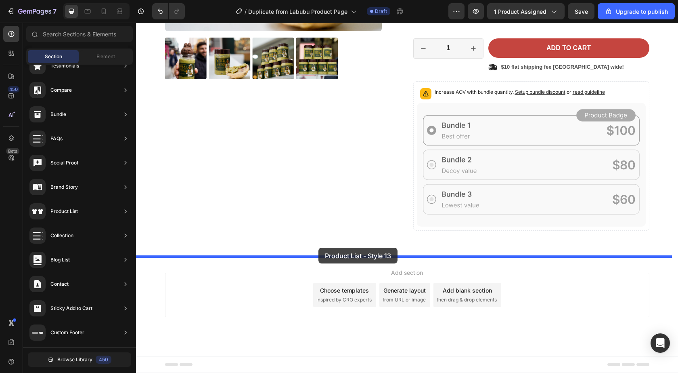
drag, startPoint x: 313, startPoint y: 275, endPoint x: 319, endPoint y: 247, distance: 28.4
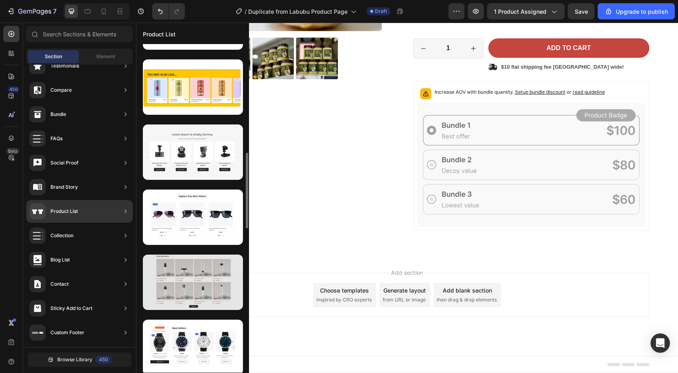
scroll to position [697, 0]
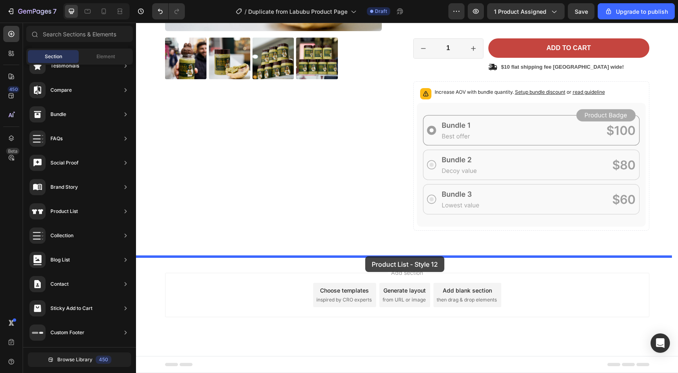
drag, startPoint x: 321, startPoint y: 172, endPoint x: 365, endPoint y: 256, distance: 94.5
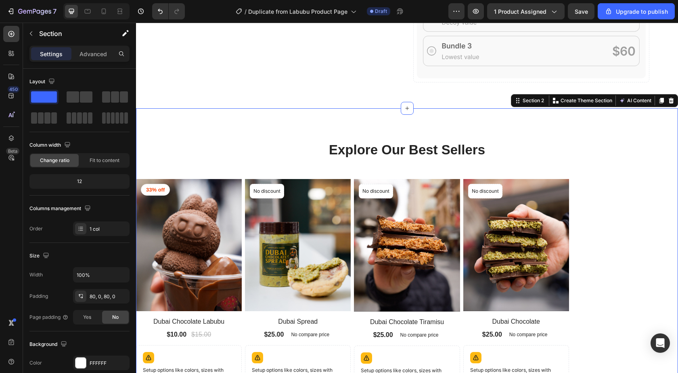
scroll to position [463, 0]
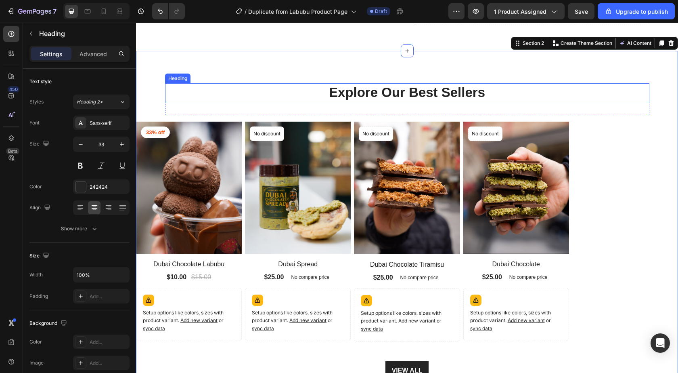
click at [390, 94] on p "Explore Our Best Sellers" at bounding box center [407, 92] width 483 height 17
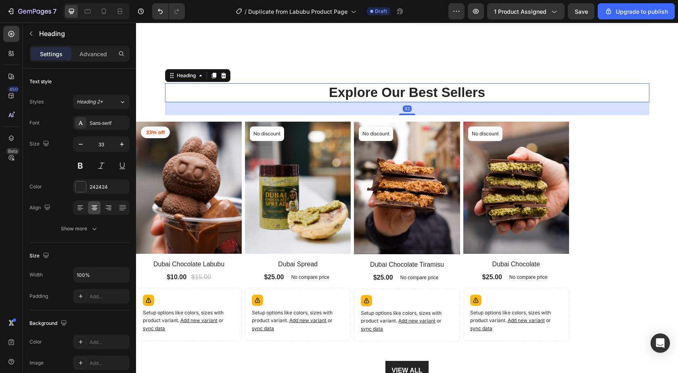
click at [430, 88] on p "Explore Our Best Sellers" at bounding box center [407, 92] width 483 height 17
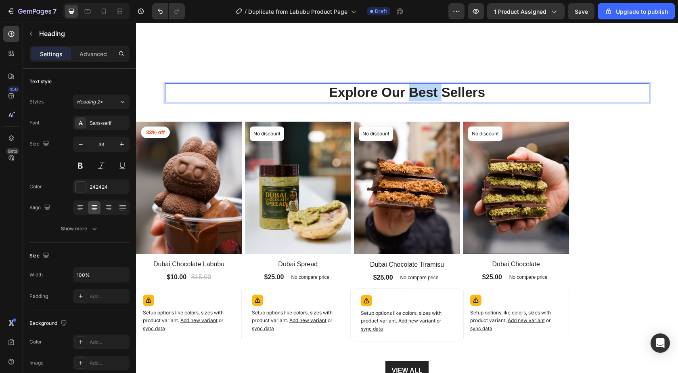
click at [430, 88] on p "Explore Our Best Sellers" at bounding box center [407, 92] width 483 height 17
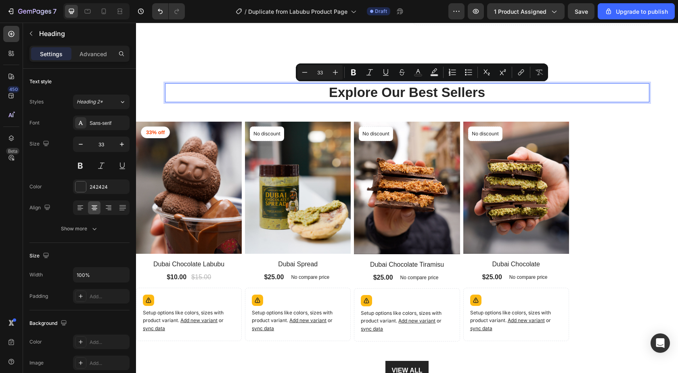
click at [512, 93] on p "Explore Our Best Sellers" at bounding box center [407, 92] width 483 height 17
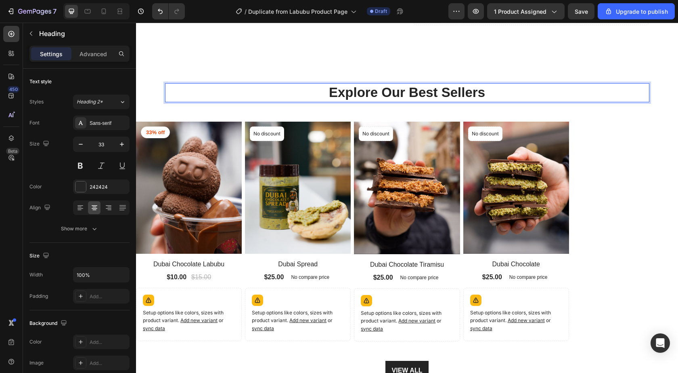
click at [512, 93] on p "Explore Our Best Sellers" at bounding box center [407, 92] width 483 height 17
click at [464, 93] on p "Explore Our Best Sellers" at bounding box center [407, 92] width 483 height 17
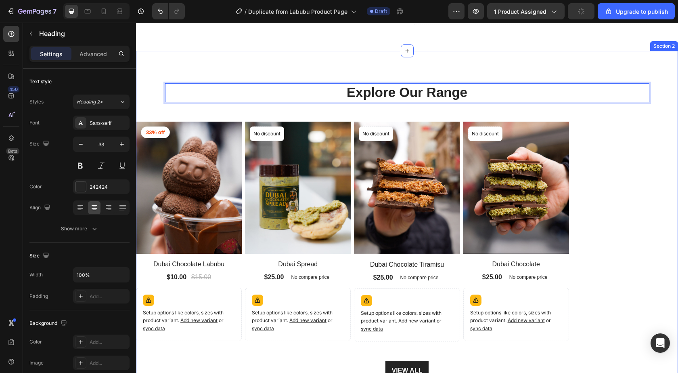
click at [344, 62] on div "Explore Our Range Heading 32 Row (P) Images 33% off Product Badge Row Dubai Cho…" at bounding box center [407, 231] width 542 height 361
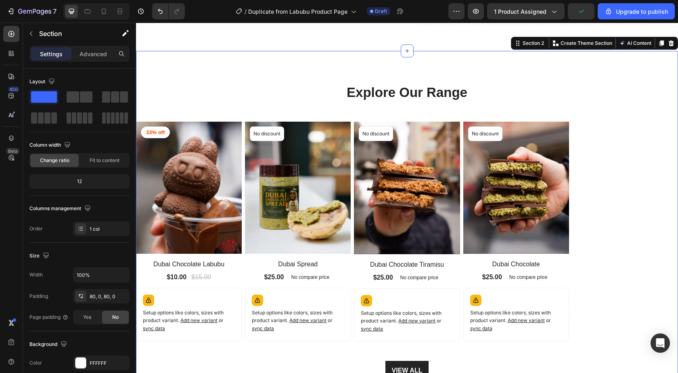
click at [305, 79] on div "Explore Our Range Heading Row (P) Images 33% off Product Badge Row Dubai Chocol…" at bounding box center [407, 231] width 542 height 361
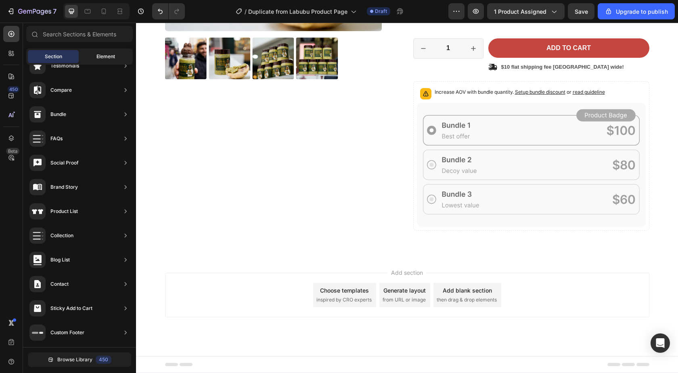
scroll to position [0, 0]
click at [107, 52] on div "Element" at bounding box center [105, 56] width 51 height 13
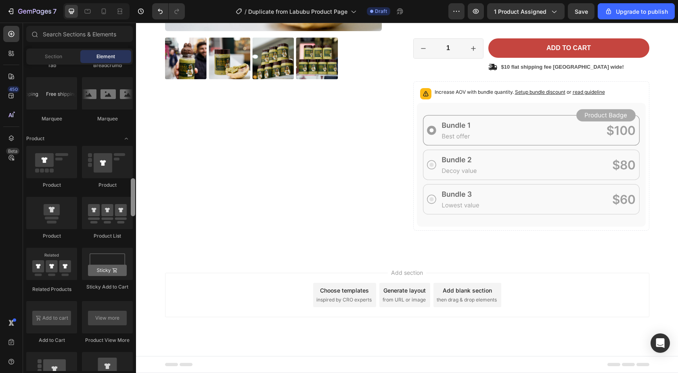
scroll to position [974, 0]
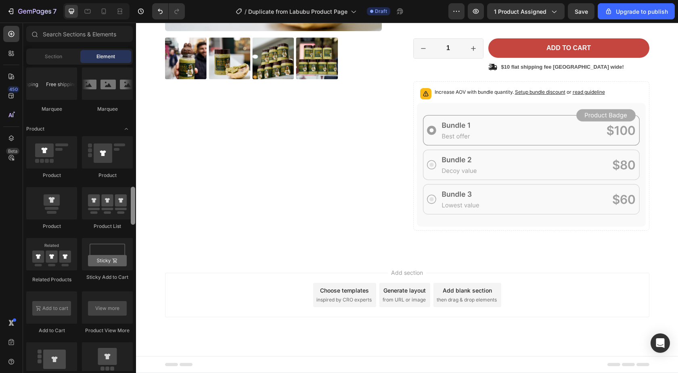
drag, startPoint x: 133, startPoint y: 165, endPoint x: 135, endPoint y: 211, distance: 46.1
click at [135, 211] on div at bounding box center [133, 218] width 6 height 306
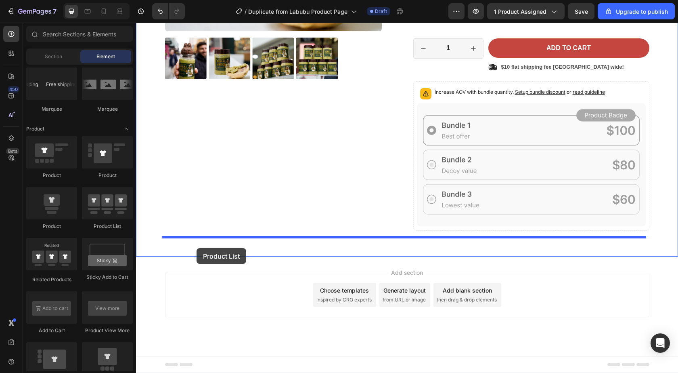
drag, startPoint x: 233, startPoint y: 229, endPoint x: 197, endPoint y: 248, distance: 40.6
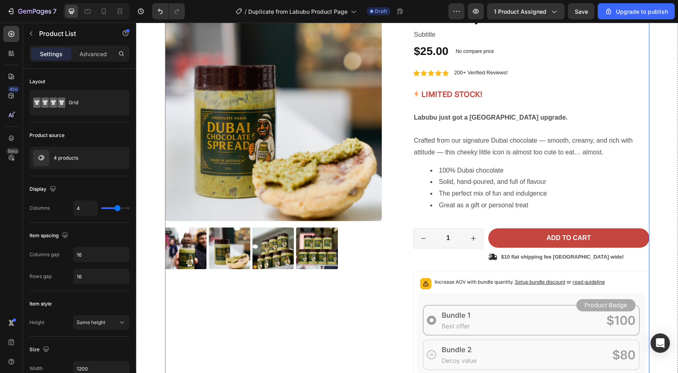
scroll to position [0, 0]
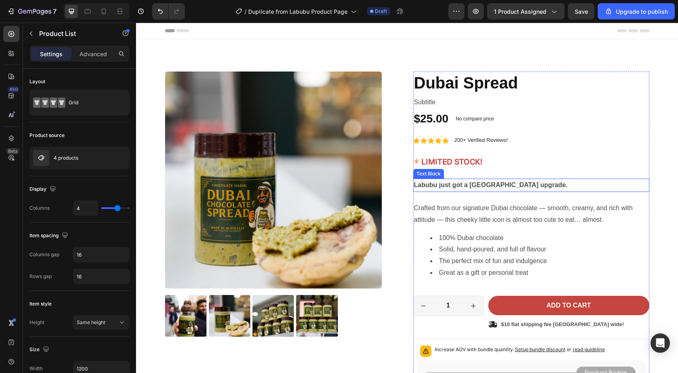
click at [470, 183] on strong "Labubu just got a [GEOGRAPHIC_DATA] upgrade." at bounding box center [491, 184] width 154 height 7
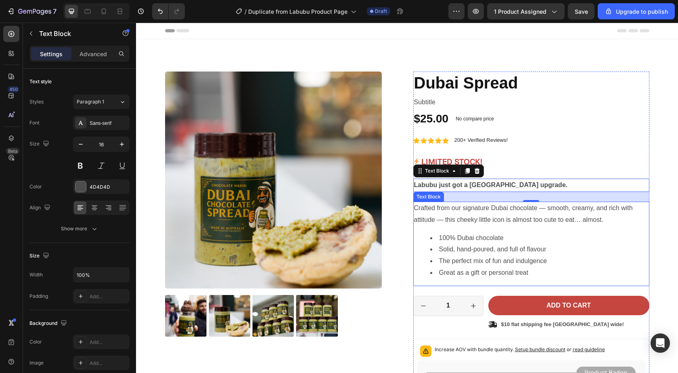
click at [461, 219] on p "Crafted from our signature Dubai chocolate — smooth, creamy, and rich with atti…" at bounding box center [531, 213] width 235 height 23
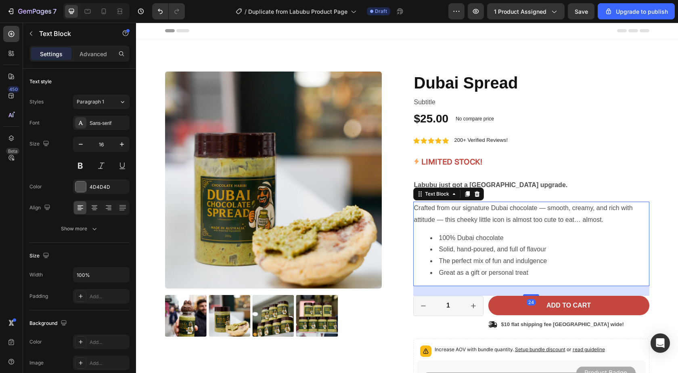
click at [461, 219] on p "Crafted from our signature Dubai chocolate — smooth, creamy, and rich with atti…" at bounding box center [531, 213] width 235 height 23
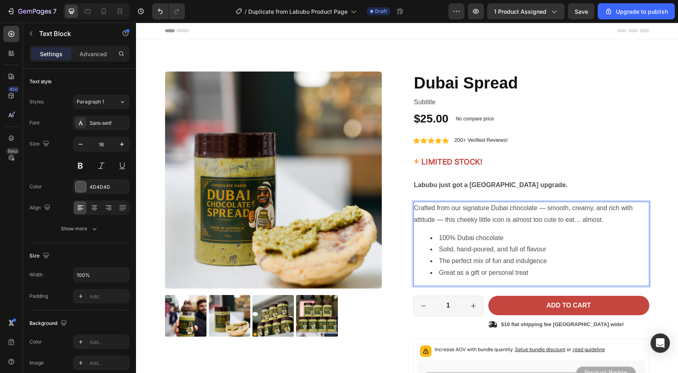
scroll to position [21, 0]
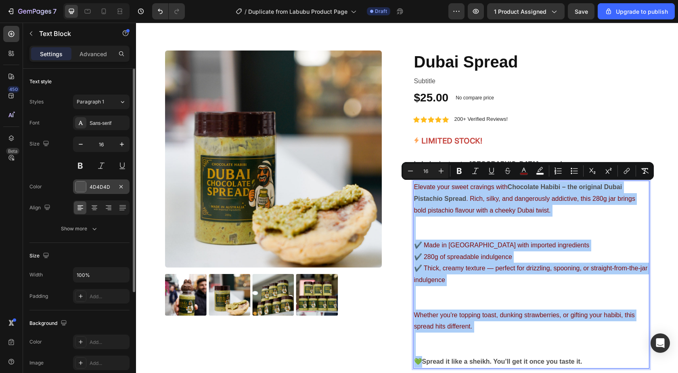
click at [82, 189] on div at bounding box center [80, 186] width 10 height 10
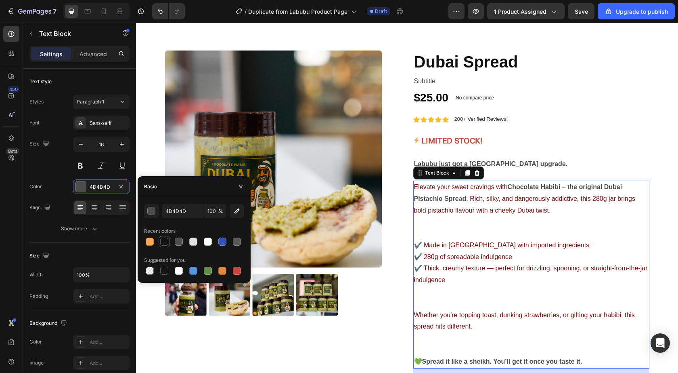
click at [164, 243] on div at bounding box center [164, 241] width 8 height 8
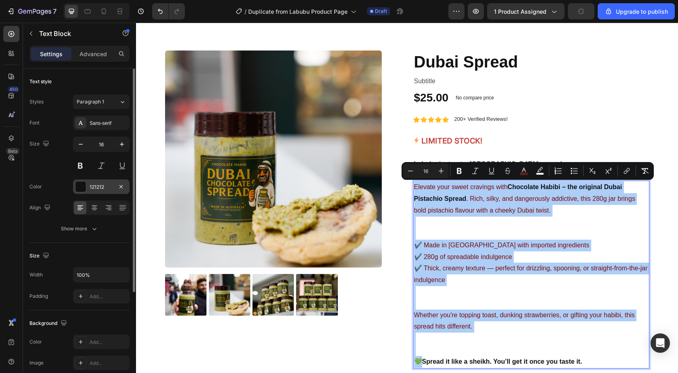
click at [82, 189] on div at bounding box center [80, 186] width 10 height 10
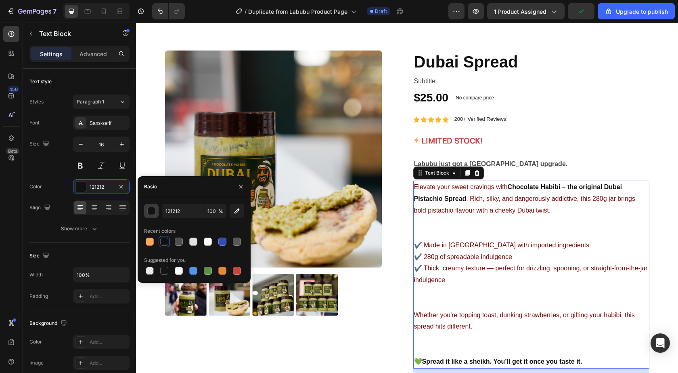
click at [151, 210] on div "button" at bounding box center [152, 211] width 8 height 8
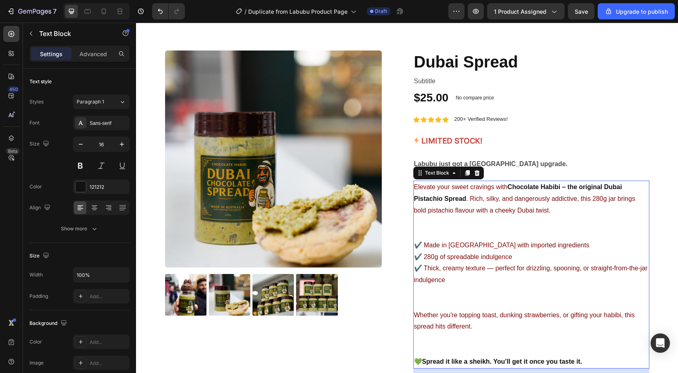
click at [549, 214] on p "Elevate your sweet cravings with Chocolate Habibi – the original Dubai Pistachi…" at bounding box center [531, 274] width 235 height 186
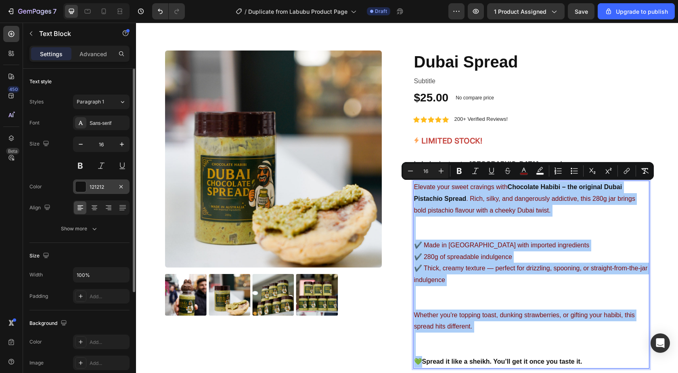
click at [81, 187] on div at bounding box center [80, 186] width 10 height 10
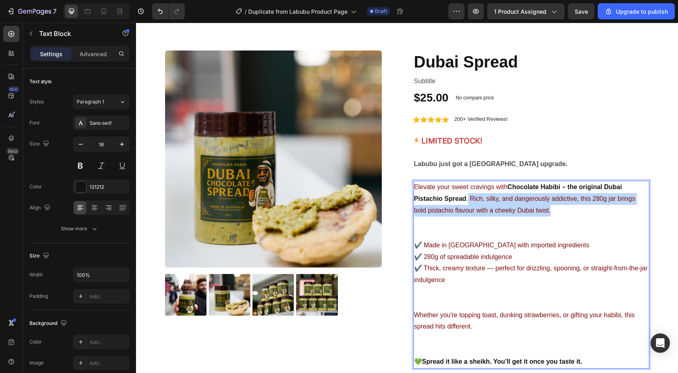
drag, startPoint x: 559, startPoint y: 208, endPoint x: 465, endPoint y: 194, distance: 94.7
click at [465, 194] on p "Elevate your sweet cravings with Chocolate Habibi – the original Dubai Pistachi…" at bounding box center [531, 274] width 235 height 186
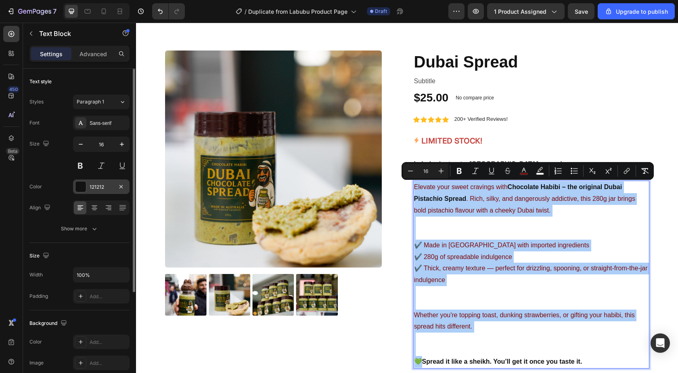
click at [82, 187] on div at bounding box center [80, 186] width 10 height 10
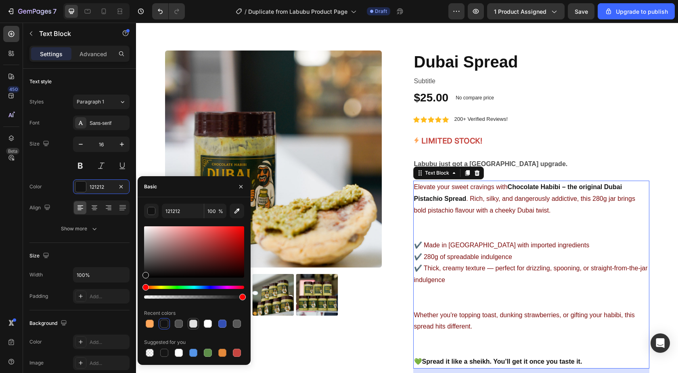
click at [198, 322] on div at bounding box center [194, 324] width 10 height 10
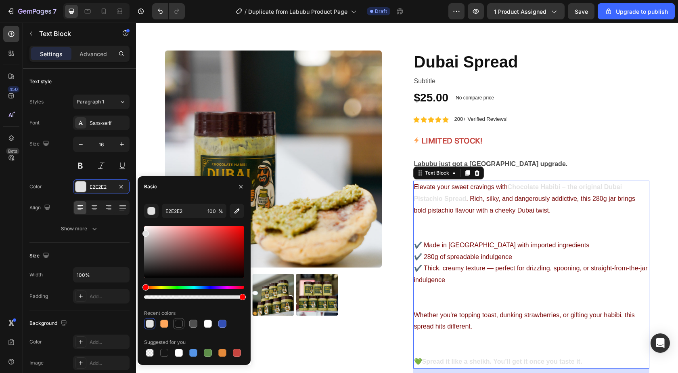
click at [180, 324] on div at bounding box center [179, 323] width 8 height 8
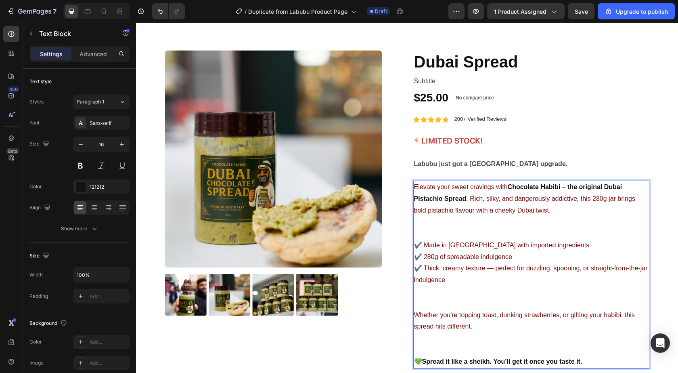
click at [551, 210] on p "Elevate your sweet cravings with Chocolate Habibi – the original Dubai Pistachi…" at bounding box center [531, 274] width 235 height 186
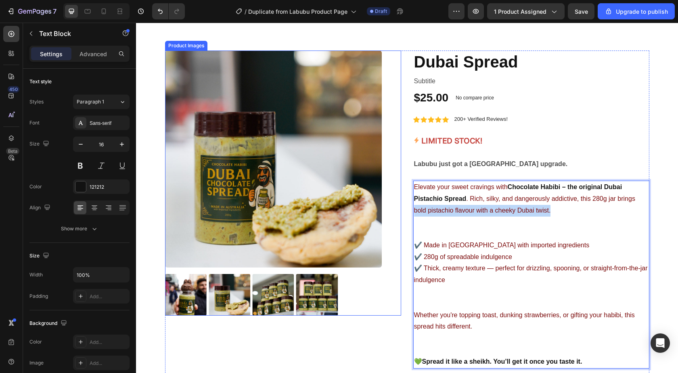
drag, startPoint x: 554, startPoint y: 210, endPoint x: 396, endPoint y: 212, distance: 157.9
click at [396, 212] on div "Product Images Icon Icon Icon Icon Icon Icon List 2500+ Happy Customers! Text B…" at bounding box center [407, 310] width 484 height 520
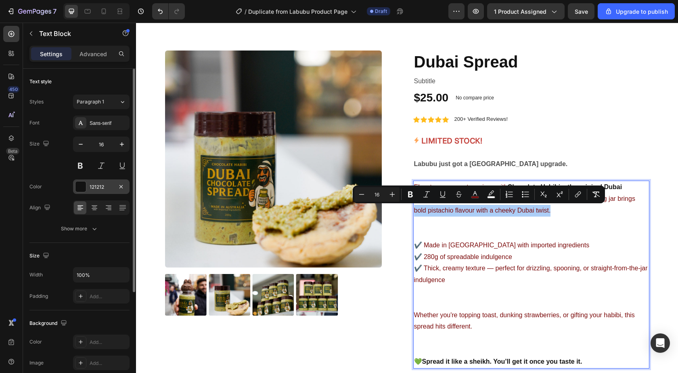
click at [77, 188] on div at bounding box center [80, 186] width 10 height 10
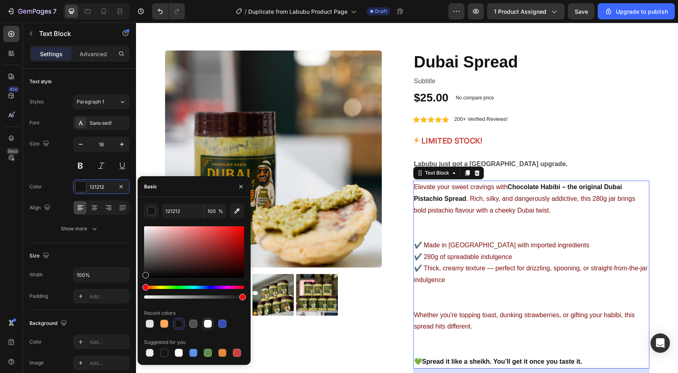
click at [208, 325] on div at bounding box center [208, 323] width 8 height 8
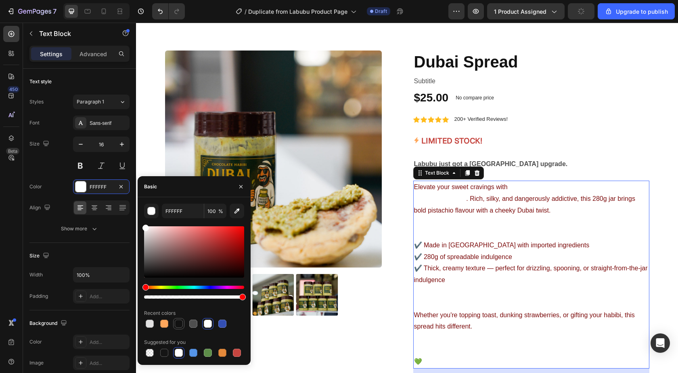
click at [175, 325] on div at bounding box center [179, 323] width 8 height 8
type input "121212"
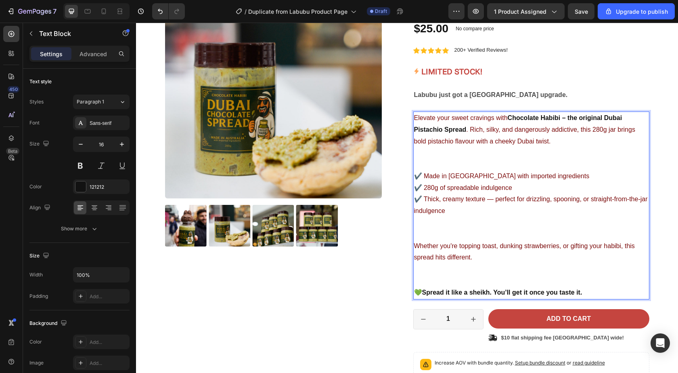
scroll to position [88, 0]
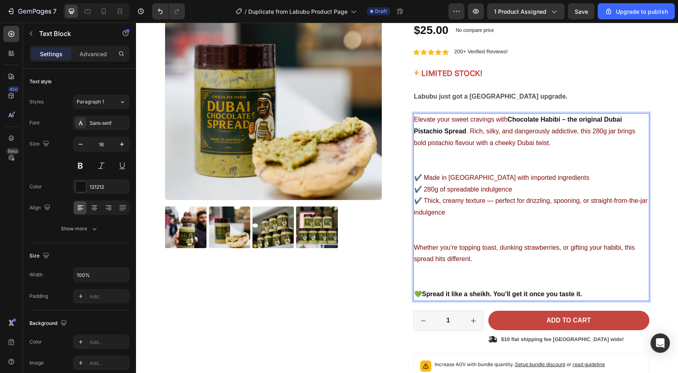
click at [458, 228] on p "Elevate your sweet cravings with Chocolate Habibi – the original Dubai Pistachi…" at bounding box center [531, 207] width 235 height 186
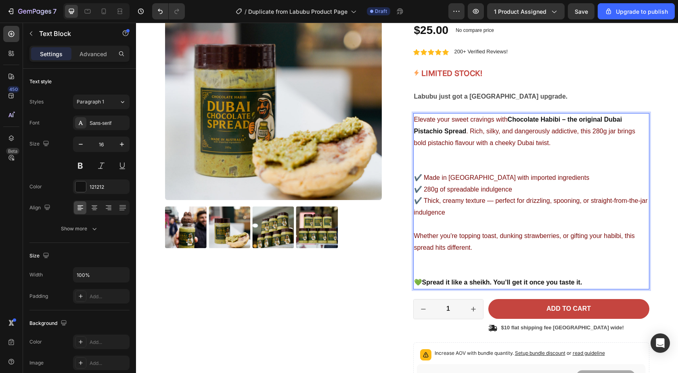
click at [459, 224] on p "Elevate your sweet cravings with Chocolate Habibi – the original Dubai Pistachi…" at bounding box center [531, 201] width 235 height 174
click at [447, 164] on p "Elevate your sweet cravings with Chocolate Habibi – the original Dubai Pistachi…" at bounding box center [531, 166] width 235 height 105
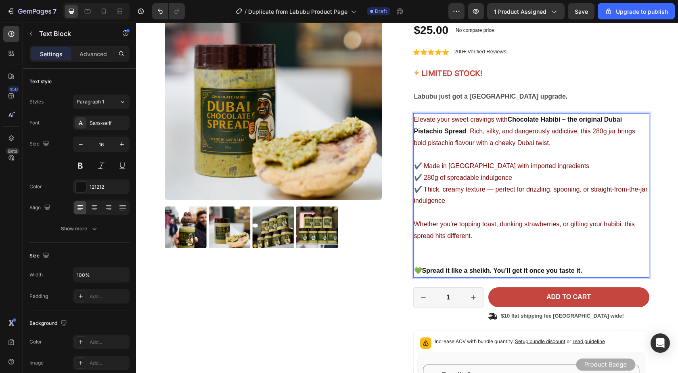
click at [453, 245] on p "Whether you're topping toast, dunking strawberries, or gifting your habibi, thi…" at bounding box center [531, 242] width 235 height 70
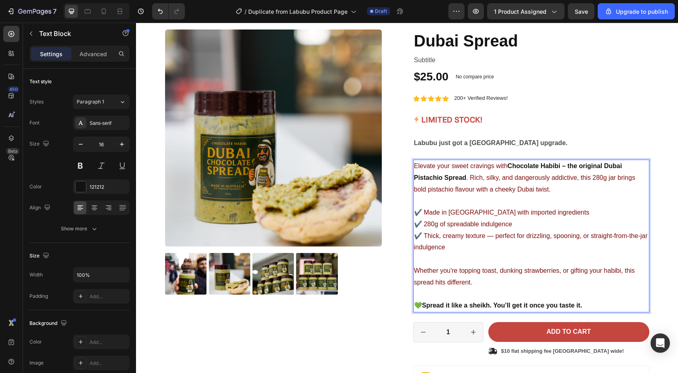
scroll to position [0, 0]
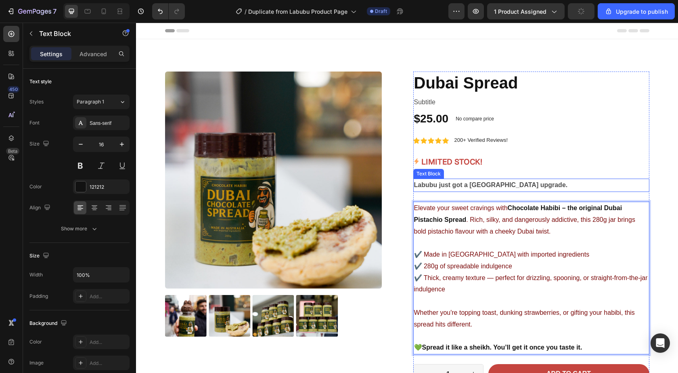
click at [483, 186] on strong "Labubu just got a [GEOGRAPHIC_DATA] upgrade." at bounding box center [491, 184] width 154 height 7
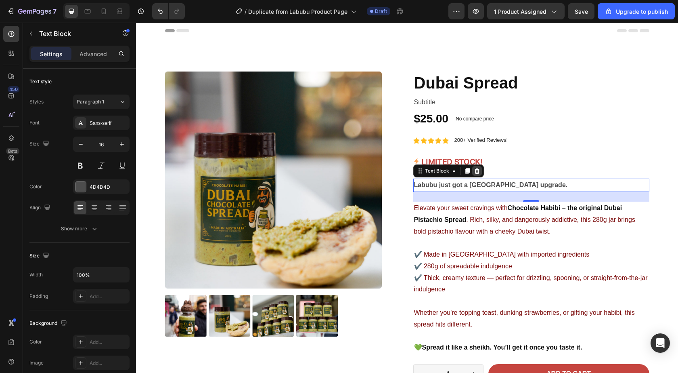
click at [474, 171] on icon at bounding box center [476, 171] width 5 height 6
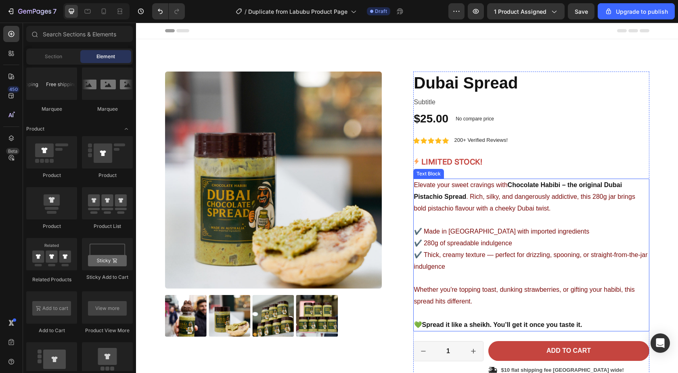
click at [470, 211] on span ". Rich, silky, and dangerously addictive, this 280g jar brings bold pistachio f…" at bounding box center [524, 202] width 221 height 19
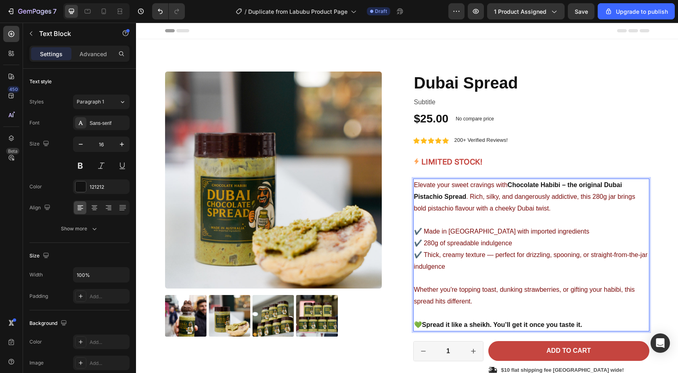
click at [450, 185] on span "Elevate your sweet cravings with" at bounding box center [461, 184] width 94 height 7
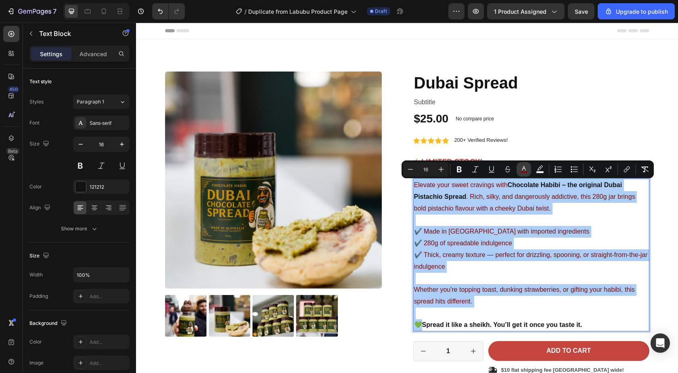
click at [521, 168] on icon "Editor contextual toolbar" at bounding box center [524, 169] width 8 height 8
type input "7B0B0B"
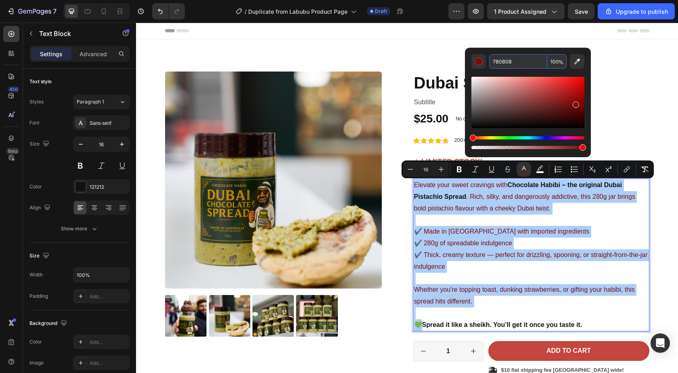
click at [534, 64] on input "7B0B0B" at bounding box center [518, 61] width 58 height 15
paste input "4D4D4D"
type input "4D4D4D"
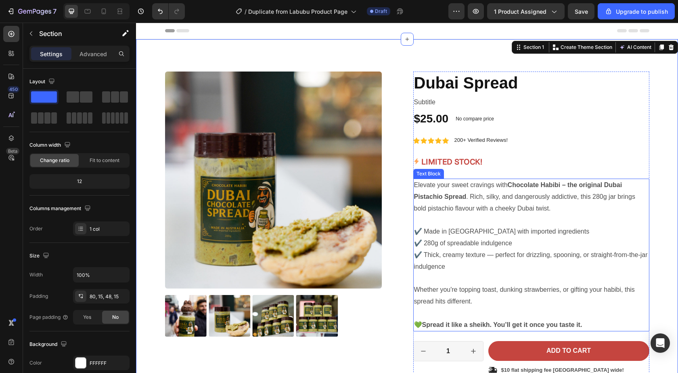
click at [480, 315] on p "Whether you're topping toast, dunking strawberries, or gifting your habibi, thi…" at bounding box center [531, 301] width 235 height 58
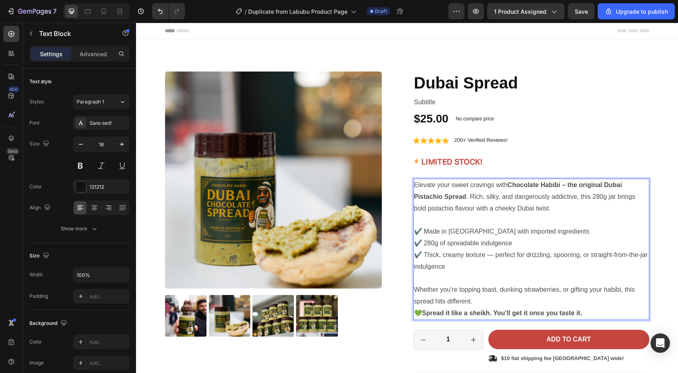
click at [430, 277] on p "Whether you're topping toast, dunking strawberries, or gifting your habibi, thi…" at bounding box center [531, 289] width 235 height 35
click at [425, 221] on p "Elevate your sweet cravings with Chocolate Habibi – the original Dubai Pistachi…" at bounding box center [531, 225] width 235 height 93
click at [476, 302] on p "Whether you're topping toast, dunking strawberries, or gifting your habibi, thi…" at bounding box center [531, 289] width 235 height 35
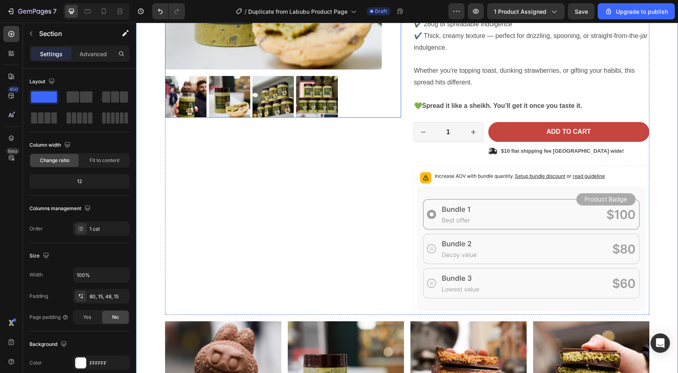
scroll to position [269, 0]
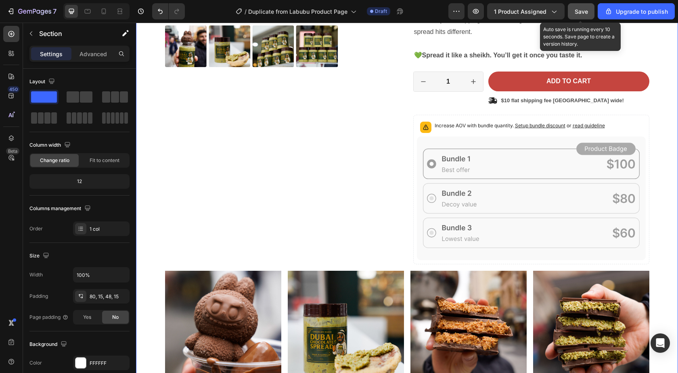
click at [586, 13] on span "Save" at bounding box center [581, 11] width 13 height 7
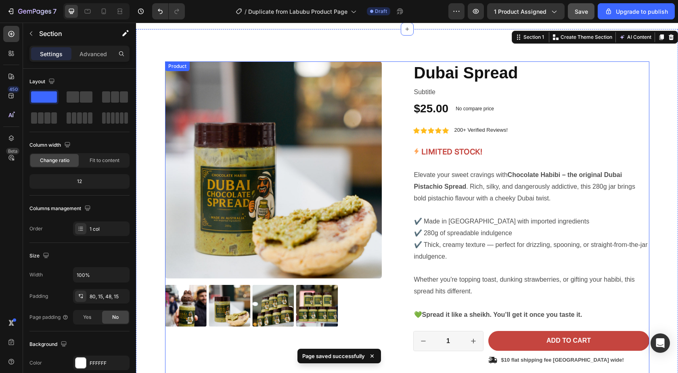
scroll to position [0, 0]
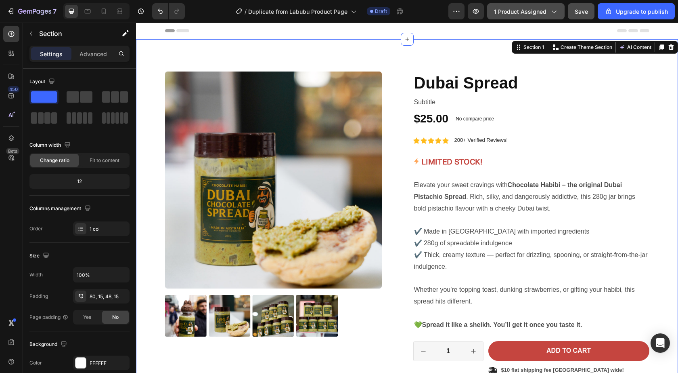
click at [562, 15] on button "1 product assigned" at bounding box center [526, 11] width 78 height 16
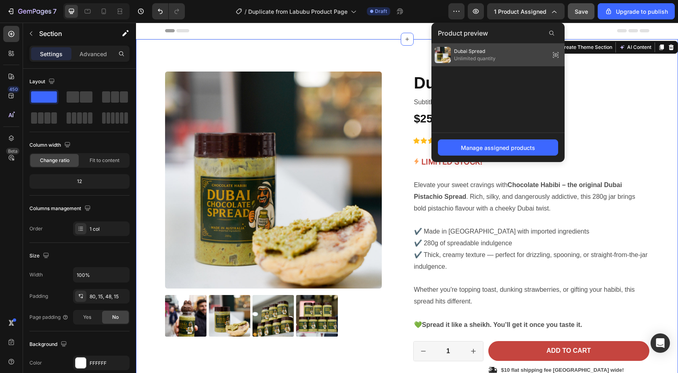
click at [556, 55] on icon at bounding box center [556, 55] width 2 height 2
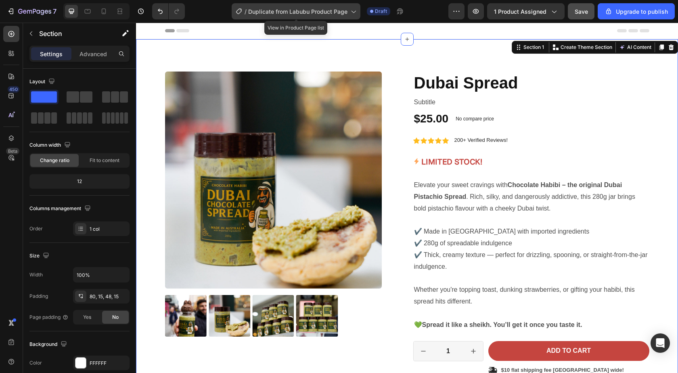
click at [344, 12] on span "Duplicate from Labubu Product Page" at bounding box center [297, 11] width 99 height 8
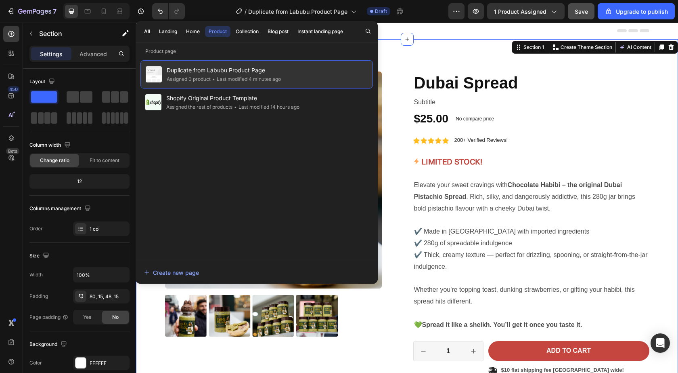
drag, startPoint x: 233, startPoint y: 72, endPoint x: 187, endPoint y: 75, distance: 46.1
click at [187, 75] on div "Assigned 0 product" at bounding box center [189, 79] width 44 height 8
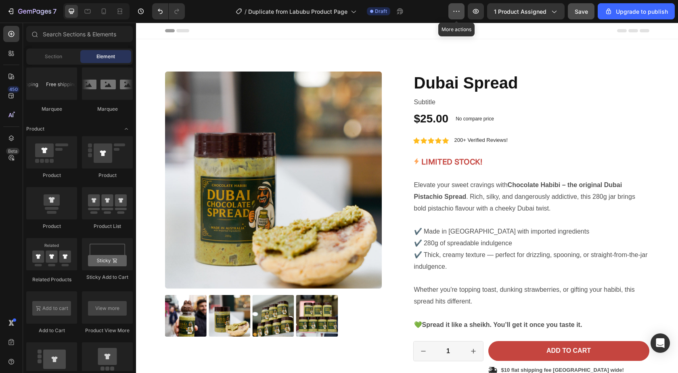
click at [459, 12] on icon "button" at bounding box center [457, 11] width 8 height 8
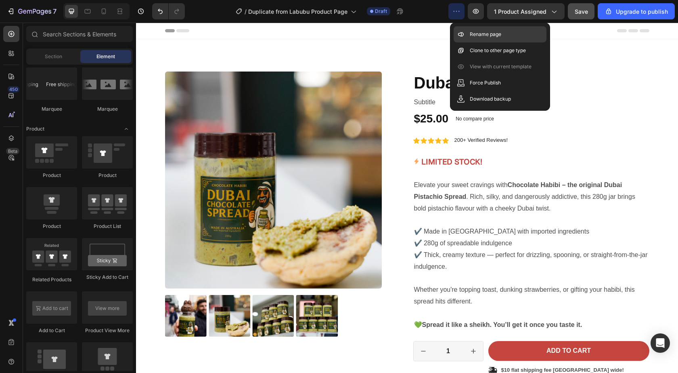
click at [467, 36] on div "Rename page" at bounding box center [500, 34] width 93 height 16
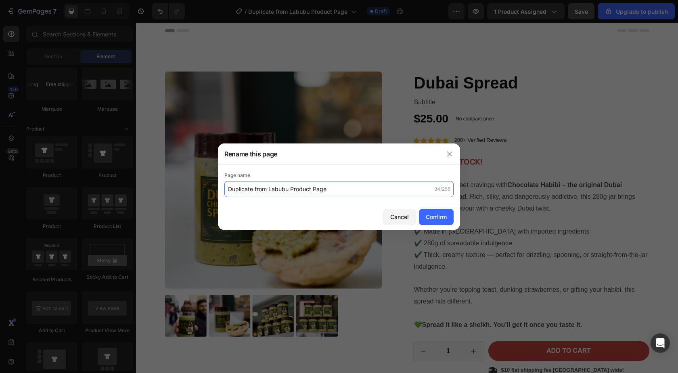
click at [339, 189] on input "Duplicate from Labubu Product Page" at bounding box center [338, 189] width 229 height 16
type input "d"
type input "Duabi Spread"
click at [449, 218] on button "Confirm" at bounding box center [436, 217] width 35 height 16
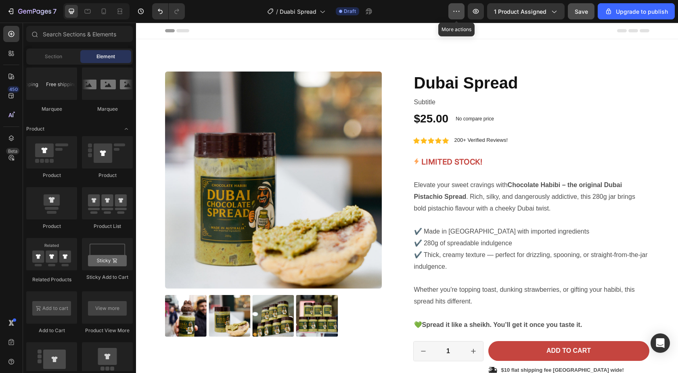
click at [456, 8] on icon "button" at bounding box center [457, 11] width 8 height 8
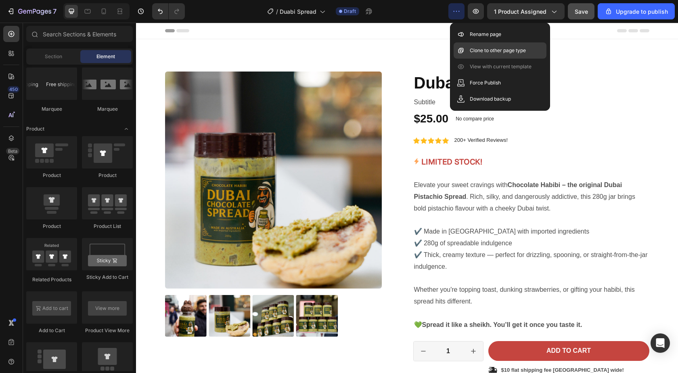
click at [504, 51] on p "Clone to other page type" at bounding box center [498, 50] width 56 height 8
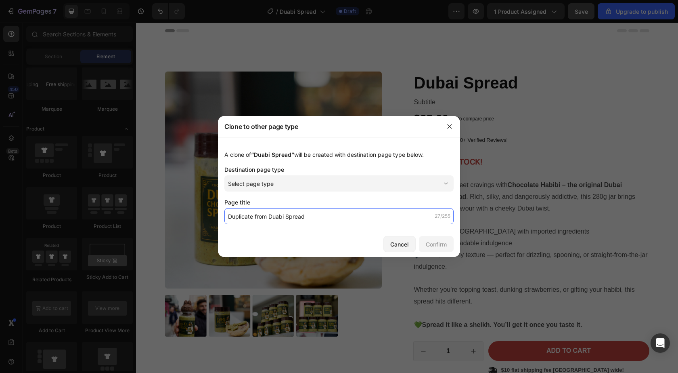
click at [295, 214] on input "Duplicate from Duabi Spread" at bounding box center [338, 216] width 229 height 16
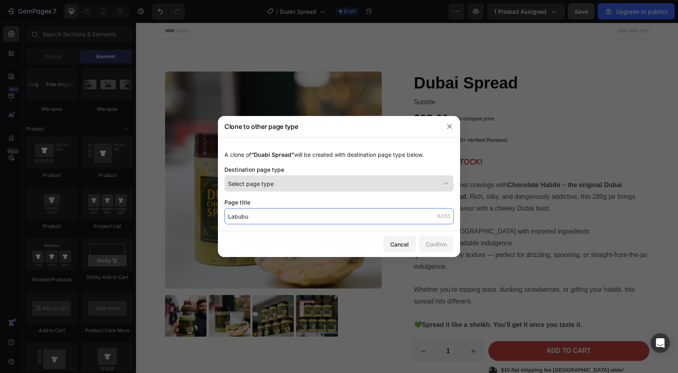
type input "Labubu"
click at [272, 186] on span "Select page type" at bounding box center [251, 183] width 46 height 8
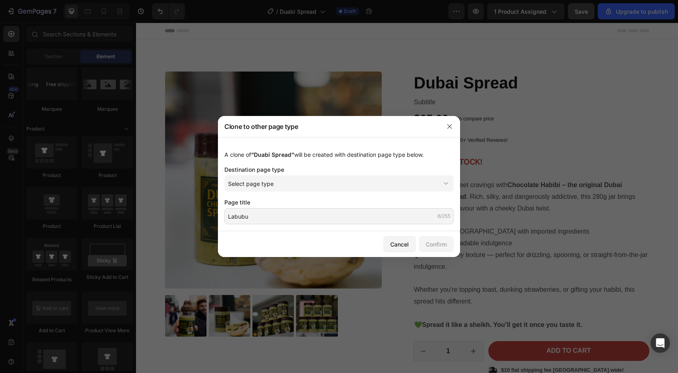
click at [317, 161] on div "A clone of “Duabi Spread” will be created with destination page type below. Des…" at bounding box center [339, 184] width 242 height 94
click at [301, 187] on div "Select page type" at bounding box center [334, 183] width 212 height 8
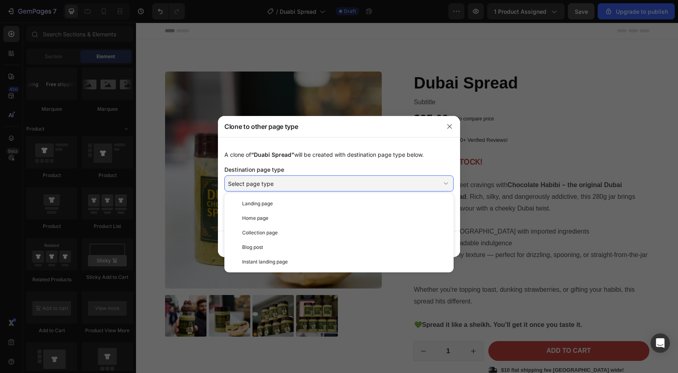
click at [319, 163] on div "A clone of “Duabi Spread” will be created with destination page type below. Des…" at bounding box center [339, 184] width 242 height 94
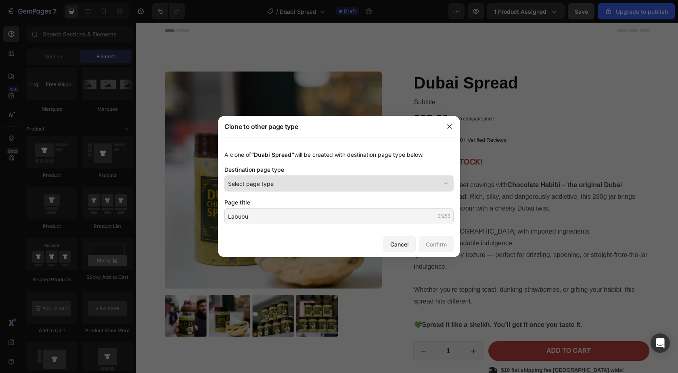
click at [337, 186] on div "Select page type" at bounding box center [334, 183] width 212 height 8
click at [340, 171] on div "Destination page type" at bounding box center [338, 169] width 229 height 8
click at [328, 180] on div "Select page type" at bounding box center [334, 183] width 212 height 8
drag, startPoint x: 451, startPoint y: 127, endPoint x: 343, endPoint y: 34, distance: 142.9
click at [451, 127] on icon "button" at bounding box center [450, 126] width 6 height 6
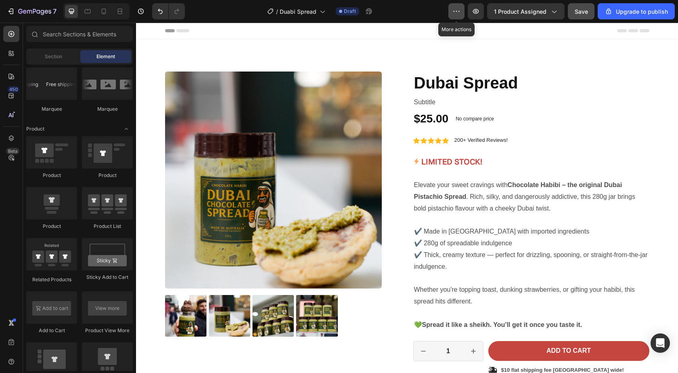
click at [461, 10] on icon "button" at bounding box center [457, 11] width 8 height 8
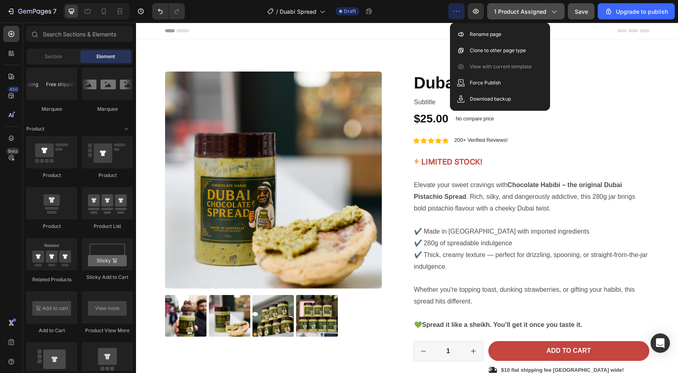
click at [556, 10] on icon "button" at bounding box center [554, 11] width 8 height 8
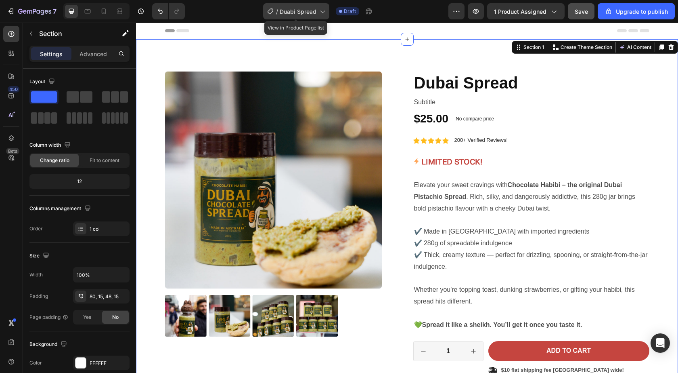
click at [321, 13] on icon at bounding box center [322, 11] width 8 height 8
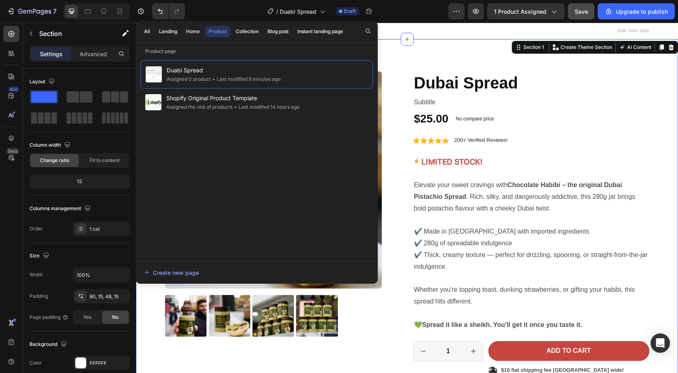
drag, startPoint x: 417, startPoint y: 107, endPoint x: 442, endPoint y: 52, distance: 59.6
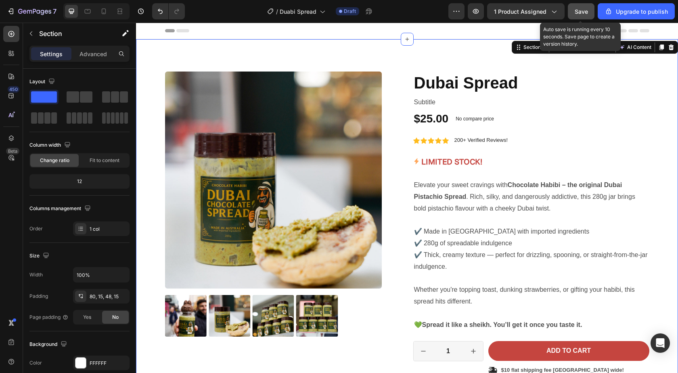
click at [578, 13] on span "Save" at bounding box center [581, 11] width 13 height 7
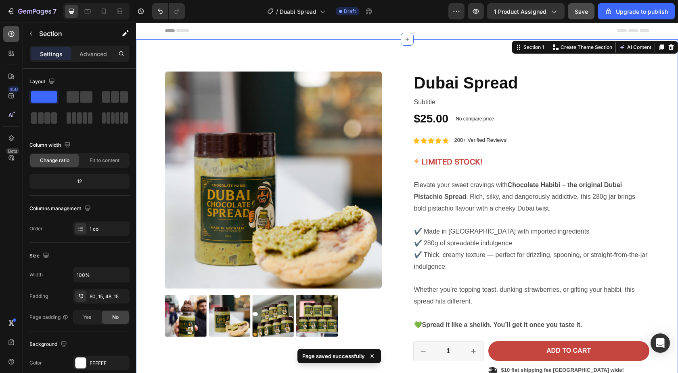
click at [10, 33] on icon at bounding box center [11, 34] width 8 height 8
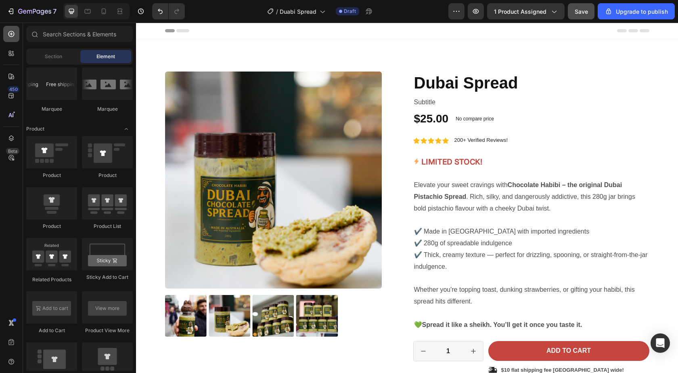
click at [10, 33] on icon at bounding box center [11, 34] width 8 height 8
click at [325, 13] on icon at bounding box center [322, 11] width 8 height 8
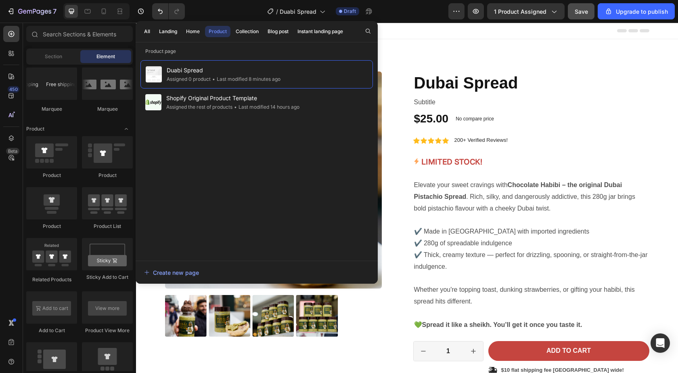
click at [212, 32] on div "Product" at bounding box center [218, 31] width 18 height 7
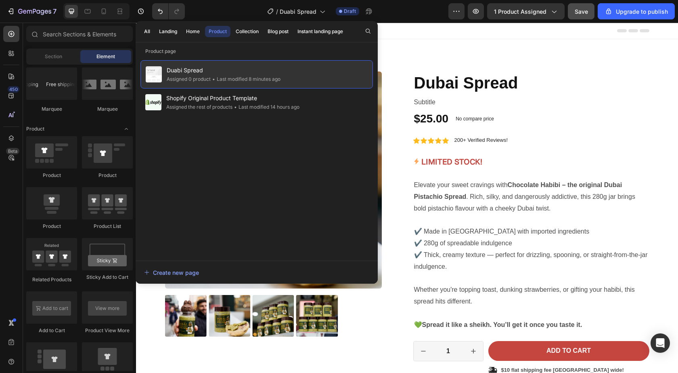
click at [189, 73] on span "Duabi Spread" at bounding box center [224, 70] width 114 height 10
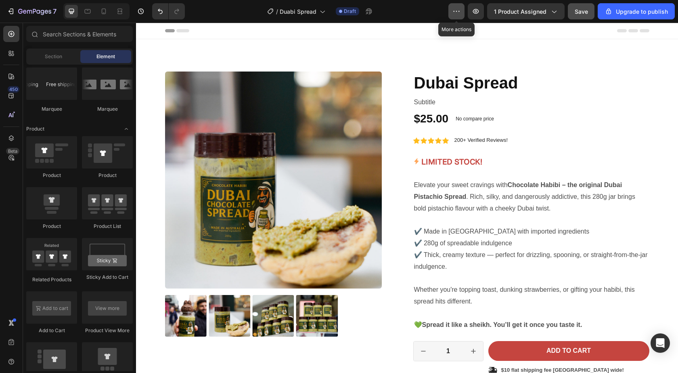
click at [464, 16] on button "button" at bounding box center [457, 11] width 16 height 16
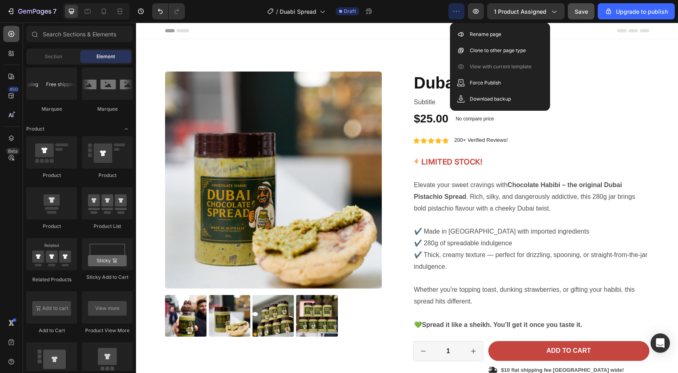
click at [17, 38] on div at bounding box center [11, 34] width 16 height 16
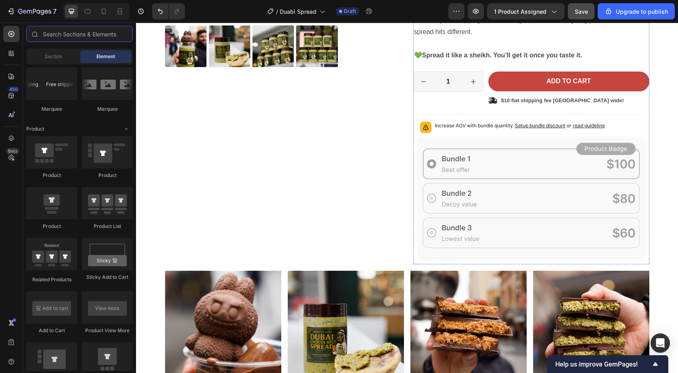
scroll to position [67, 0]
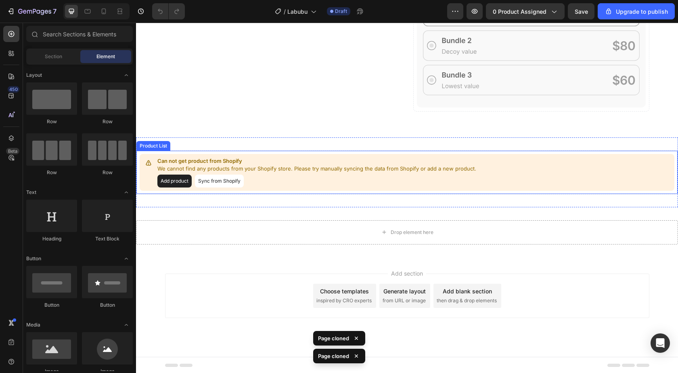
scroll to position [377, 0]
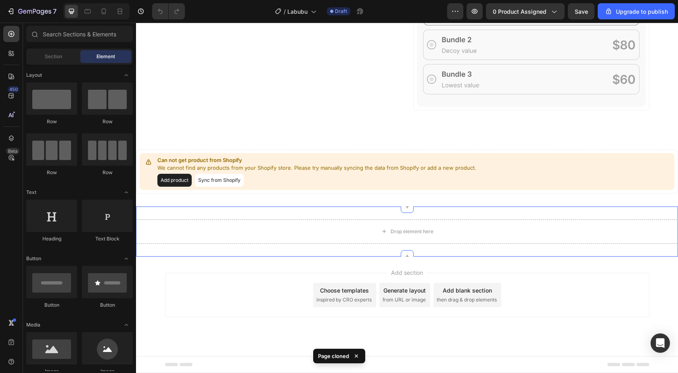
click at [281, 198] on div "Can not get product from Shopify We cannot find any products from your Shopify …" at bounding box center [407, 171] width 542 height 70
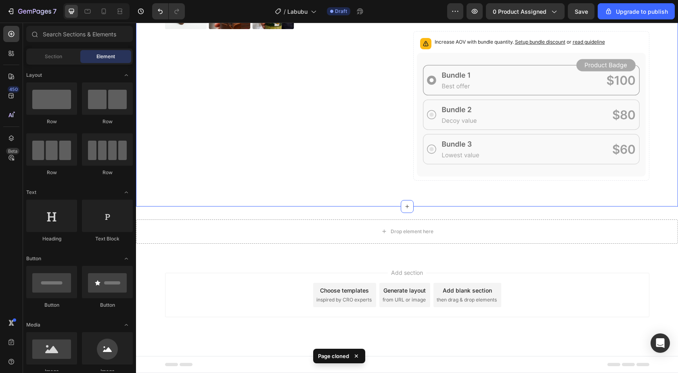
scroll to position [307, 0]
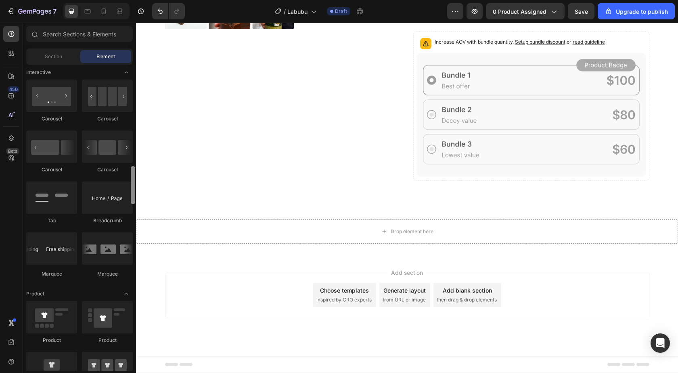
scroll to position [838, 0]
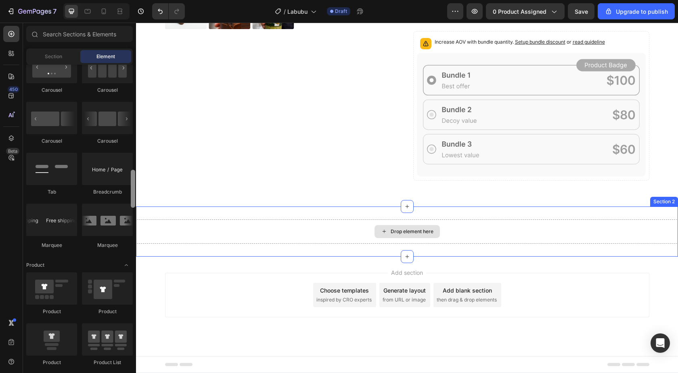
drag, startPoint x: 271, startPoint y: 204, endPoint x: 137, endPoint y: 225, distance: 134.9
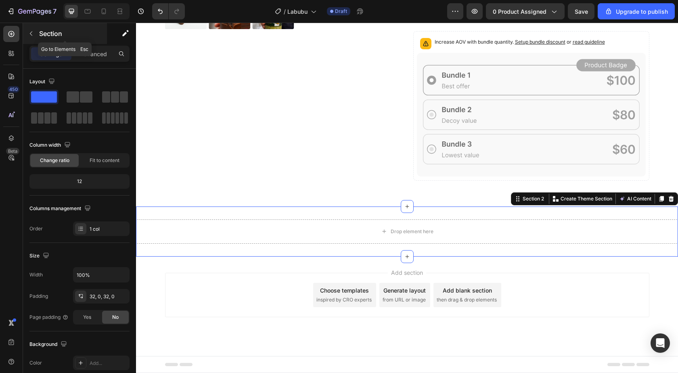
click at [35, 32] on button "button" at bounding box center [31, 33] width 13 height 13
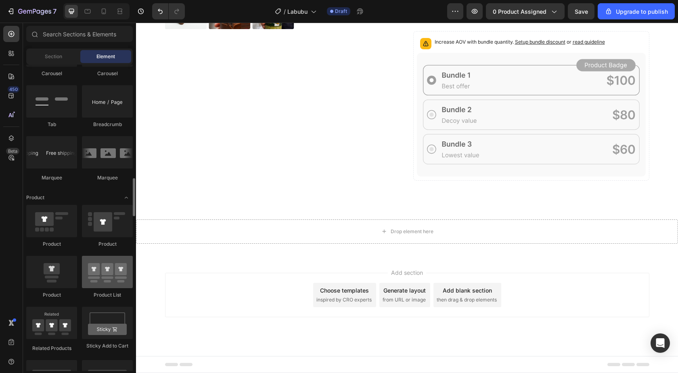
scroll to position [973, 0]
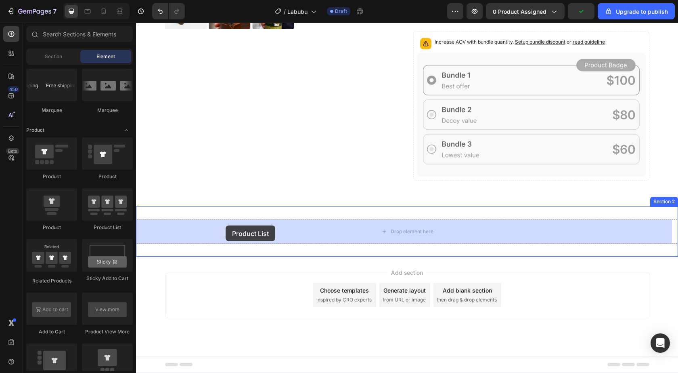
drag, startPoint x: 226, startPoint y: 233, endPoint x: 226, endPoint y: 225, distance: 7.7
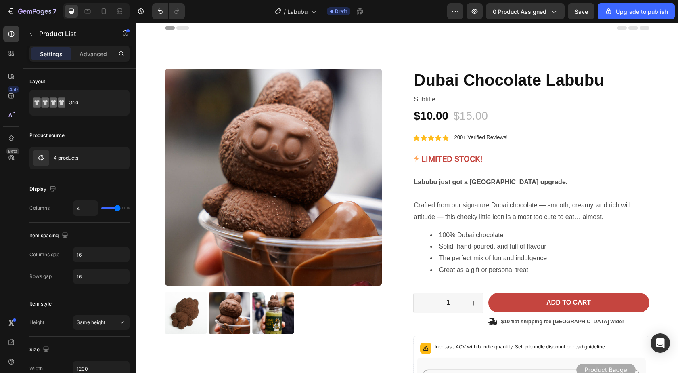
scroll to position [0, 0]
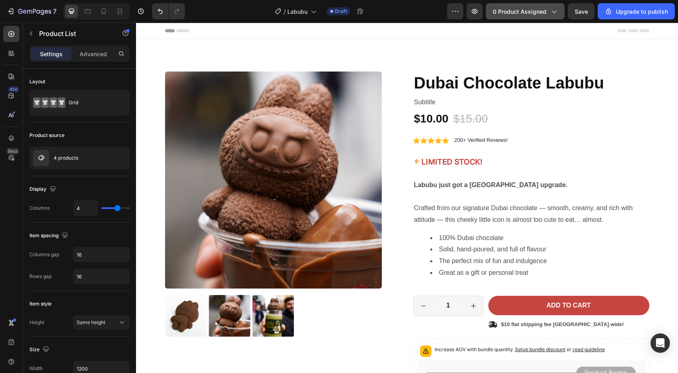
click at [550, 11] on div "0 product assigned" at bounding box center [525, 11] width 65 height 8
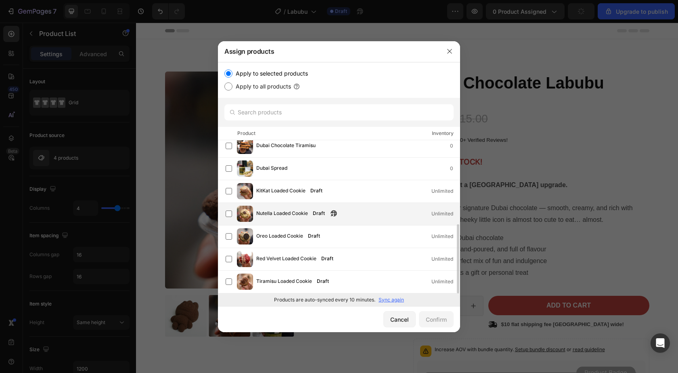
scroll to position [119, 0]
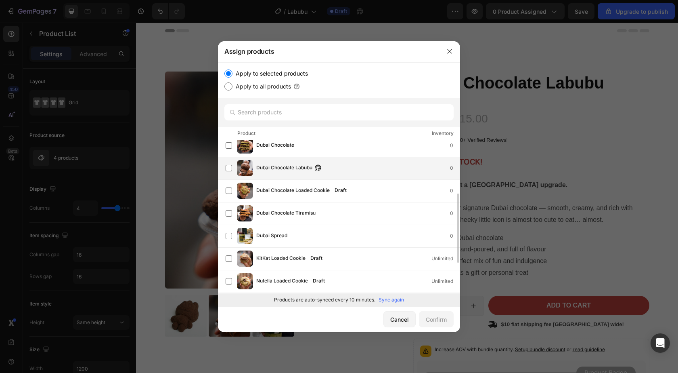
click at [298, 169] on span "Dubai Chocolate Labubu" at bounding box center [284, 168] width 56 height 9
click at [435, 320] on div "Confirm" at bounding box center [436, 319] width 21 height 8
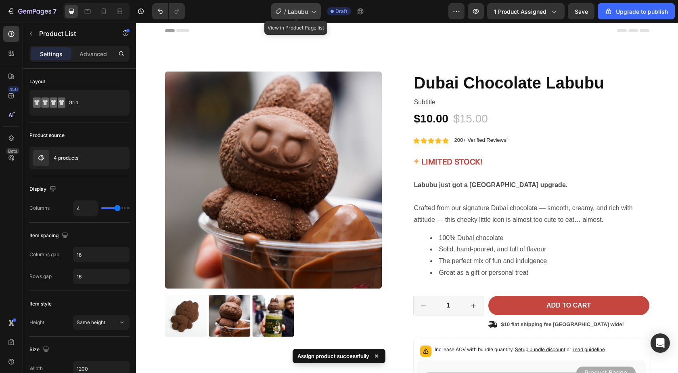
click at [316, 11] on icon at bounding box center [314, 11] width 8 height 8
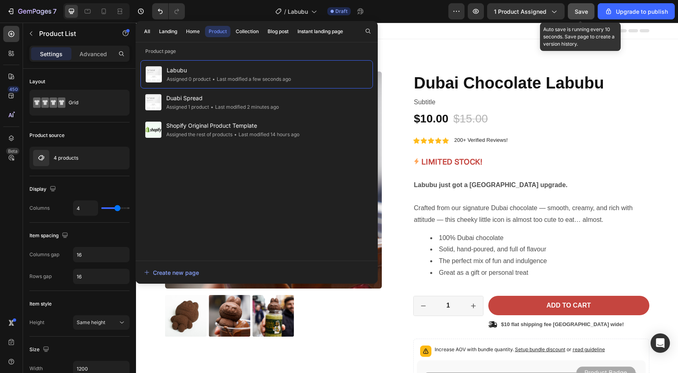
click at [572, 13] on button "Save" at bounding box center [581, 11] width 27 height 16
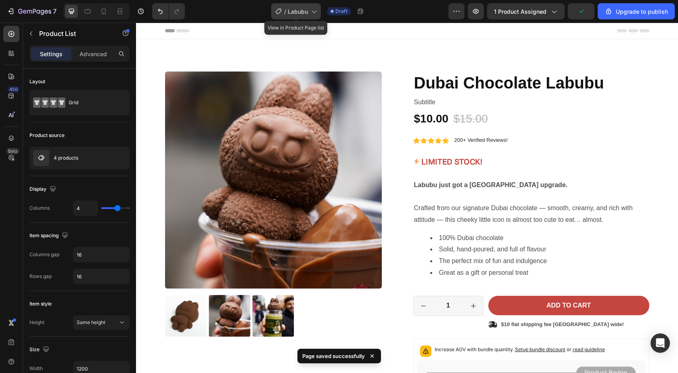
click at [305, 13] on span "Labubu" at bounding box center [298, 11] width 20 height 8
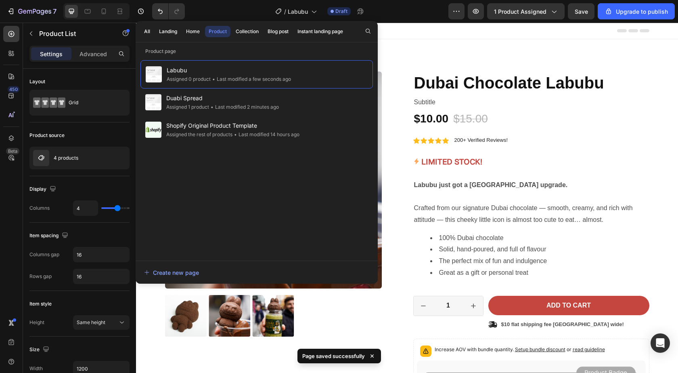
click at [415, 30] on div "Header" at bounding box center [407, 31] width 484 height 16
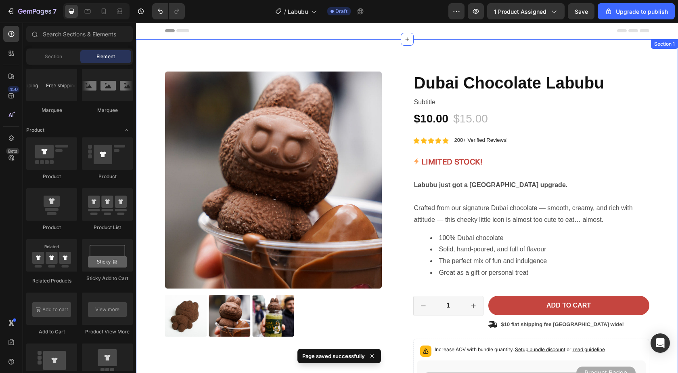
click at [415, 66] on div "Product Images Icon Icon Icon Icon Icon Icon List 2500+ Happy Customers! Text B…" at bounding box center [407, 276] width 542 height 474
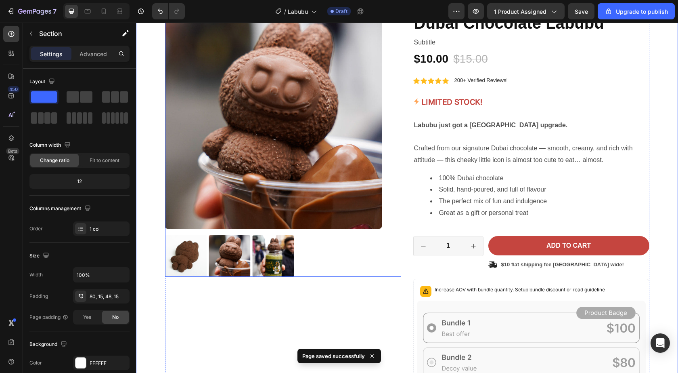
scroll to position [134, 0]
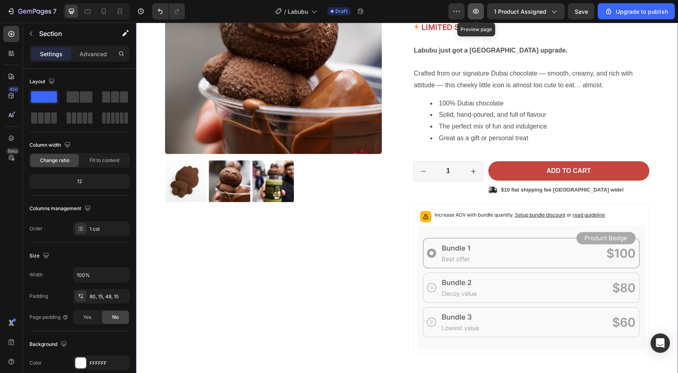
click at [473, 7] on icon "button" at bounding box center [476, 11] width 8 height 8
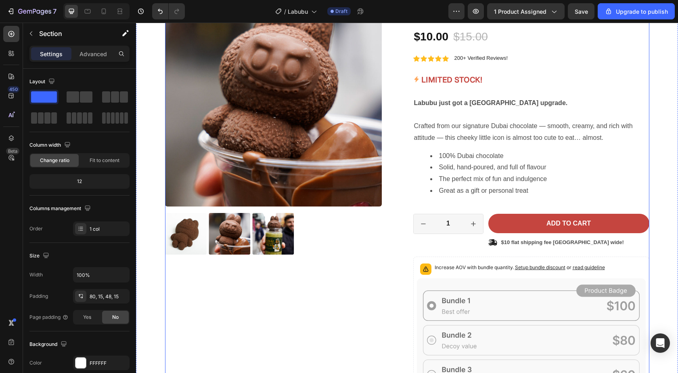
scroll to position [0, 0]
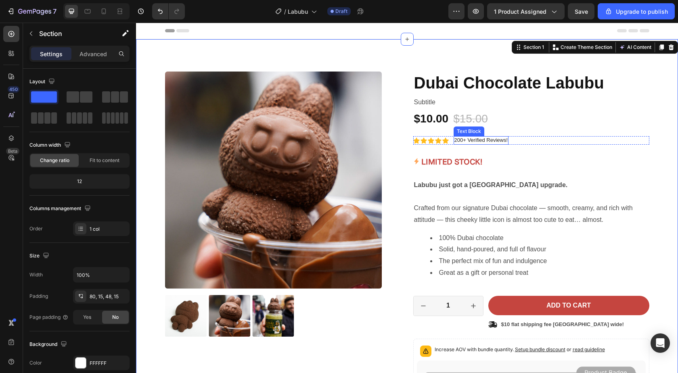
click at [468, 140] on p "200+ Verified Reviews!" at bounding box center [482, 140] width 54 height 7
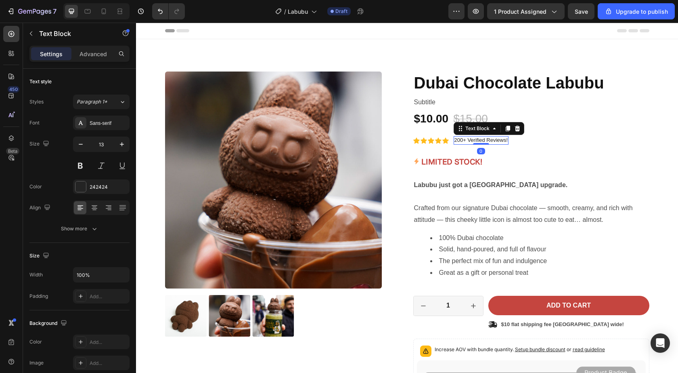
click at [456, 142] on p "200+ Verified Reviews!" at bounding box center [482, 140] width 54 height 7
click at [455, 141] on p "200+ Verified Reviews!" at bounding box center [482, 140] width 54 height 7
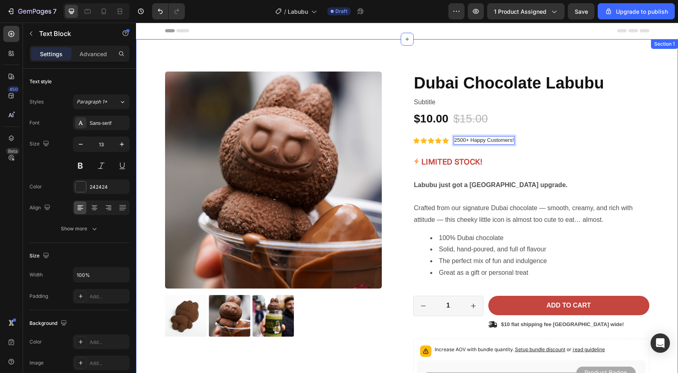
click at [648, 167] on div "Product Images Icon Icon Icon Icon Icon Icon List 2500+ Happy Customers! Text B…" at bounding box center [407, 282] width 530 height 423
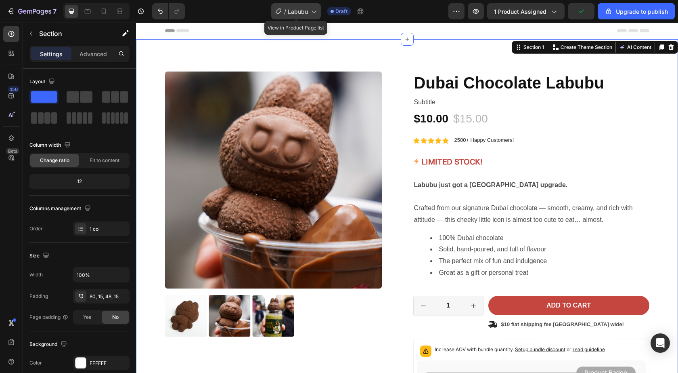
click at [315, 12] on icon at bounding box center [314, 11] width 8 height 8
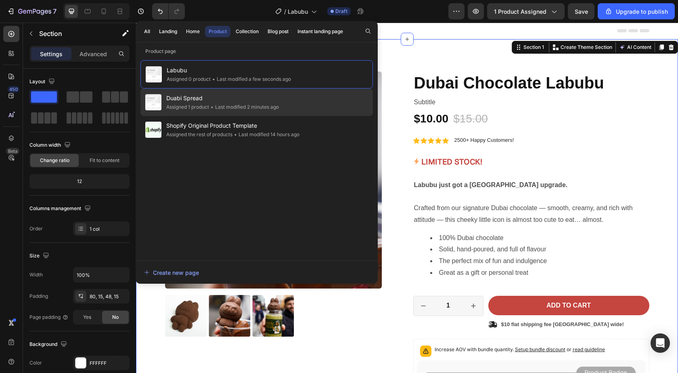
click at [246, 94] on span "Duabi Spread" at bounding box center [222, 98] width 113 height 10
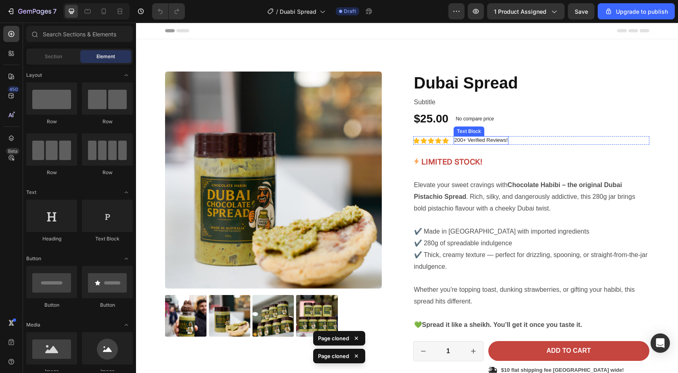
click at [473, 141] on p "200+ Verified Reviews!" at bounding box center [482, 140] width 54 height 7
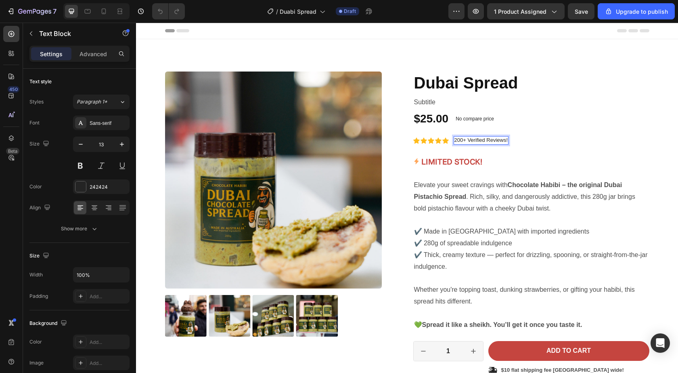
click at [455, 139] on p "200+ Verified Reviews!" at bounding box center [482, 140] width 54 height 7
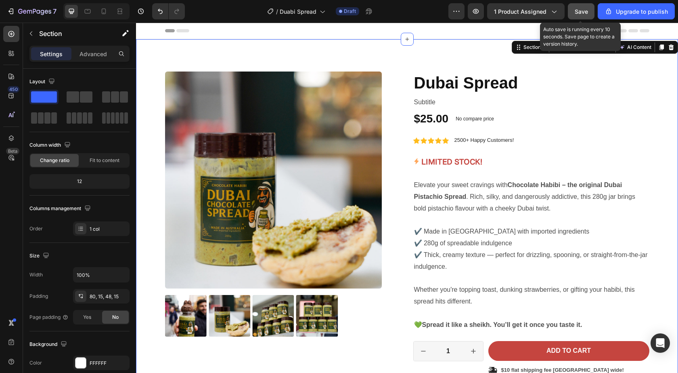
click at [579, 8] on span "Save" at bounding box center [581, 11] width 13 height 7
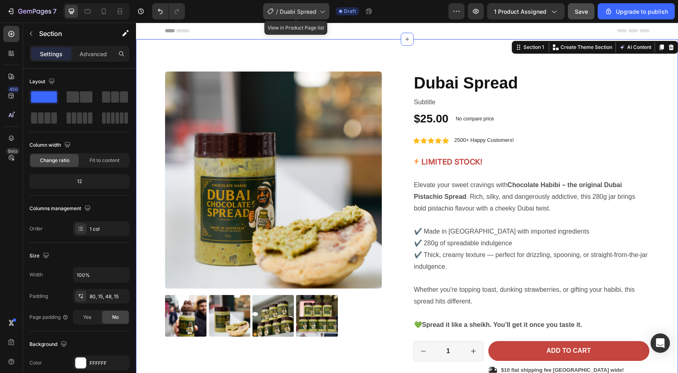
click at [318, 10] on div "/ Duabi Spread" at bounding box center [296, 11] width 66 height 16
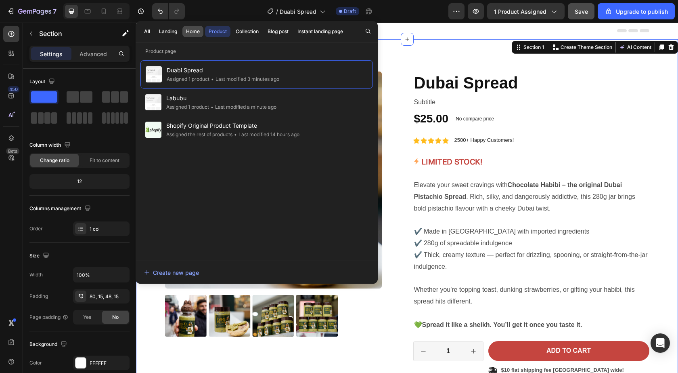
click at [197, 31] on div "Home" at bounding box center [193, 31] width 14 height 7
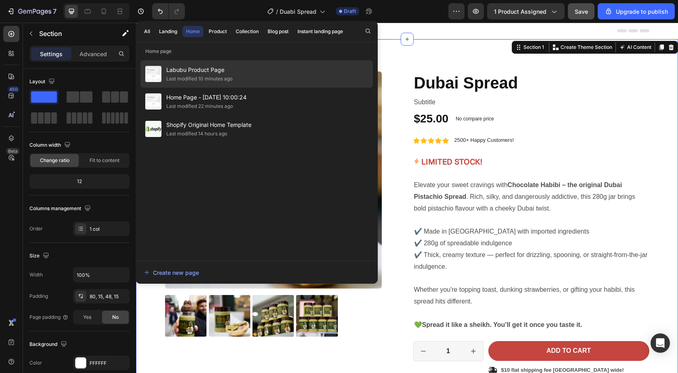
click at [198, 74] on span "Labubu Product Page" at bounding box center [199, 70] width 66 height 10
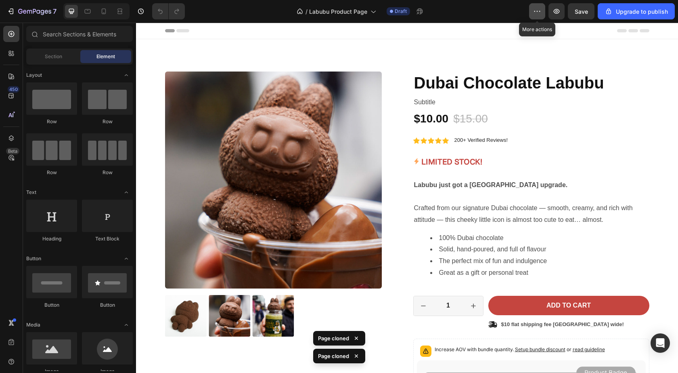
click at [533, 13] on button "button" at bounding box center [537, 11] width 16 height 16
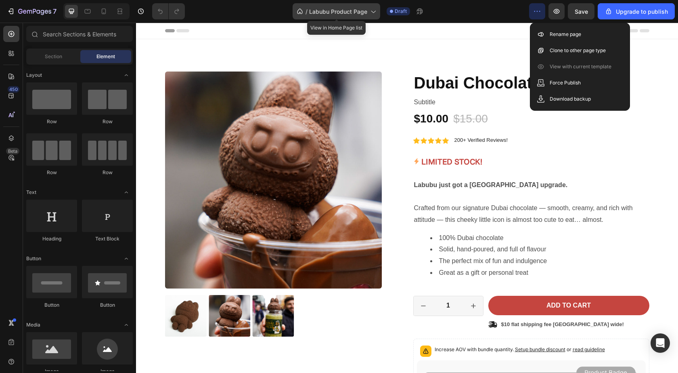
click at [346, 7] on span "Labubu Product Page" at bounding box center [338, 11] width 58 height 8
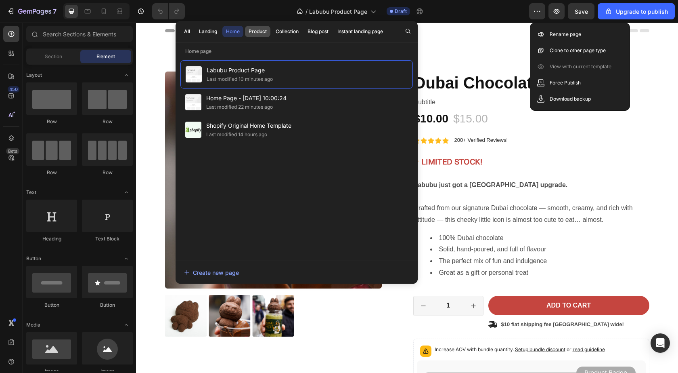
click at [265, 28] on div "Product" at bounding box center [258, 31] width 18 height 7
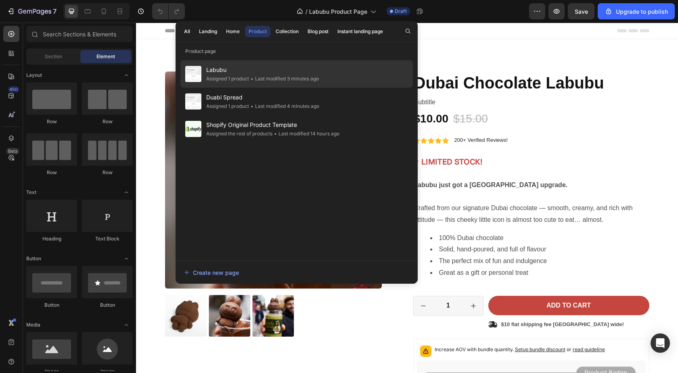
click at [285, 80] on div "• Last modified 3 minutes ago" at bounding box center [284, 79] width 70 height 8
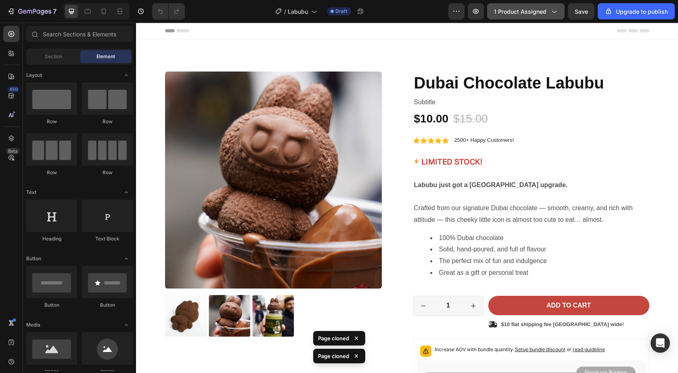
click at [558, 13] on icon "button" at bounding box center [554, 11] width 8 height 8
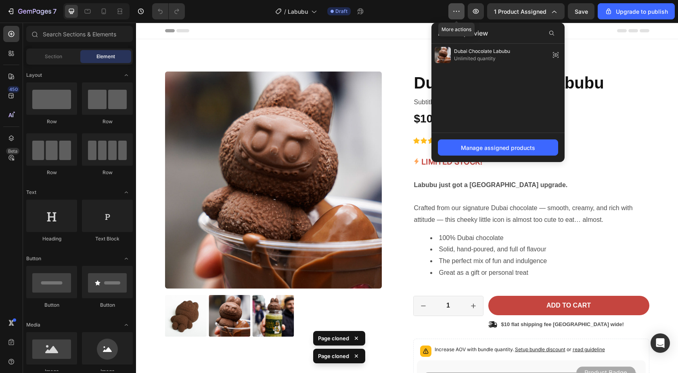
click at [457, 12] on icon "button" at bounding box center [457, 11] width 8 height 8
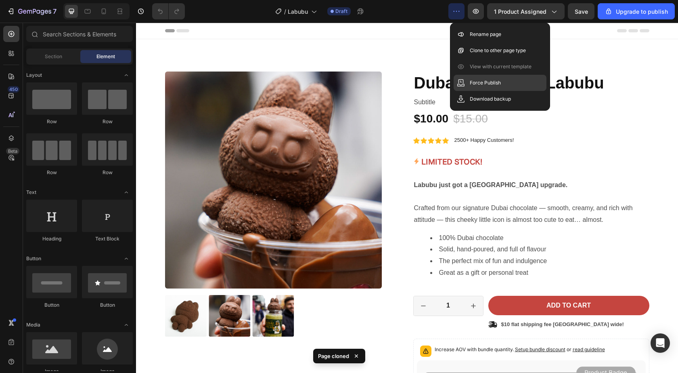
click at [509, 80] on div "Force Publish" at bounding box center [500, 83] width 93 height 16
